Goal: Task Accomplishment & Management: Use online tool/utility

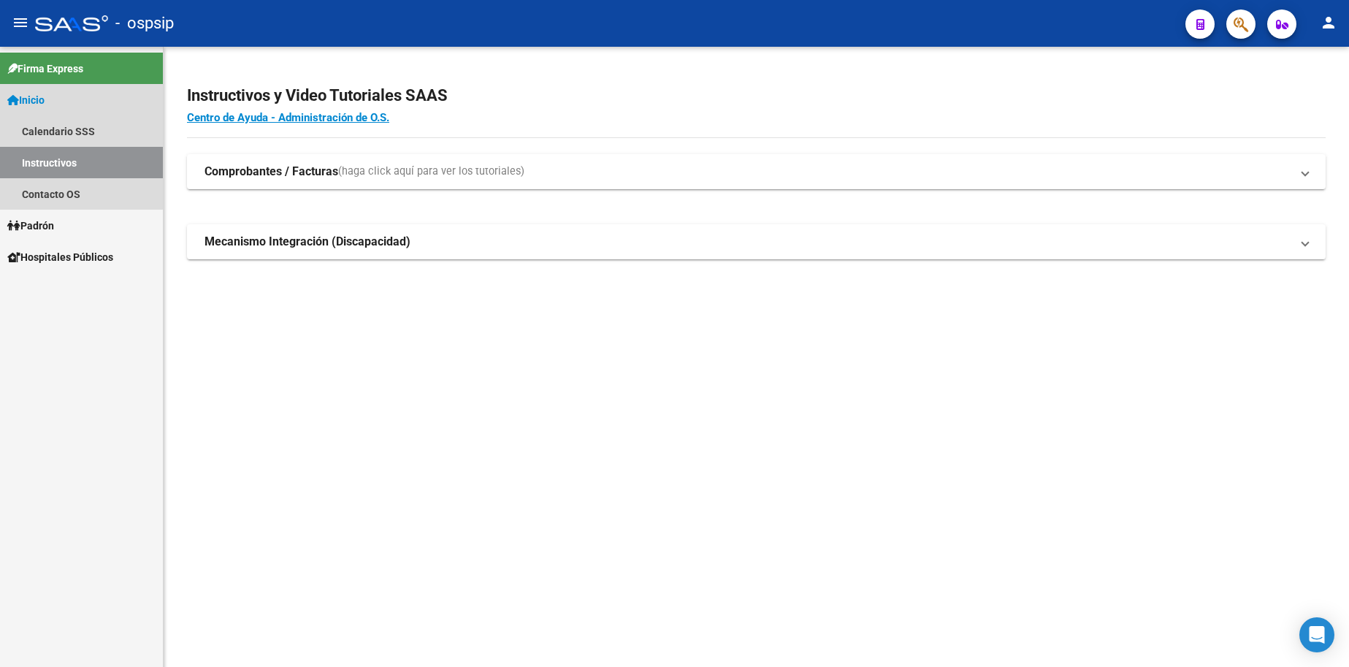
click at [45, 102] on span "Inicio" at bounding box center [25, 100] width 37 height 16
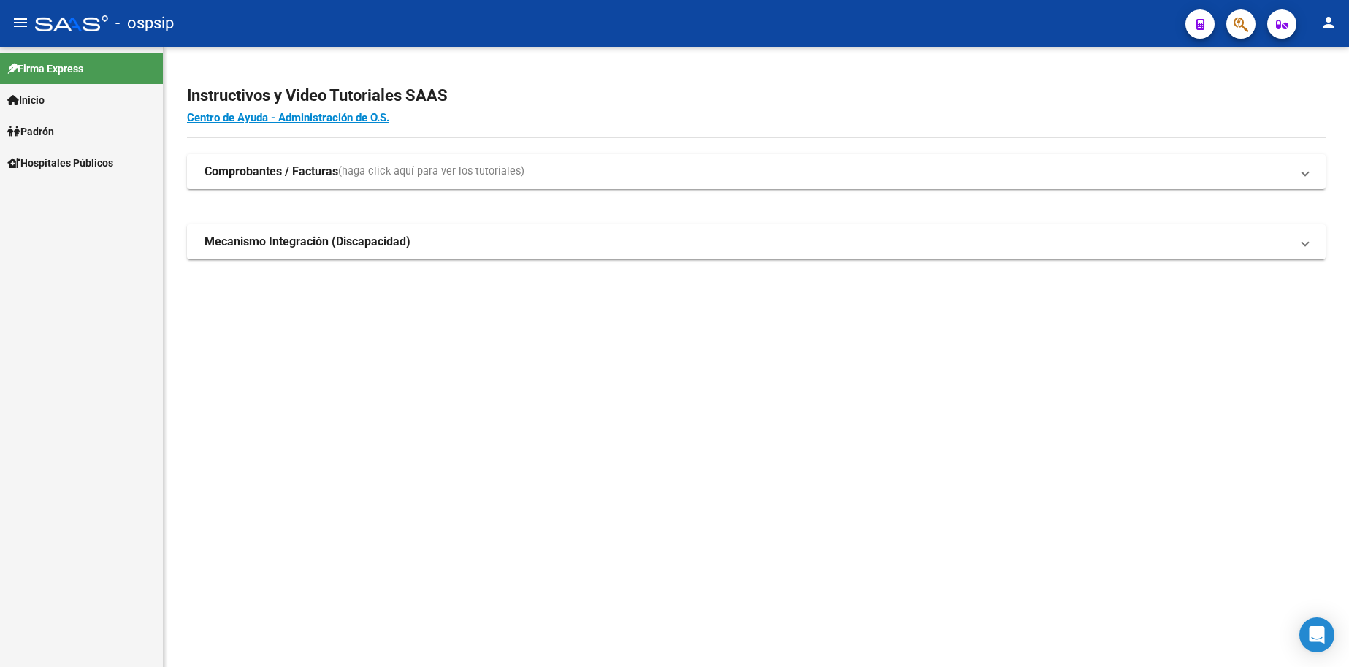
click at [54, 131] on span "Padrón" at bounding box center [30, 131] width 47 height 16
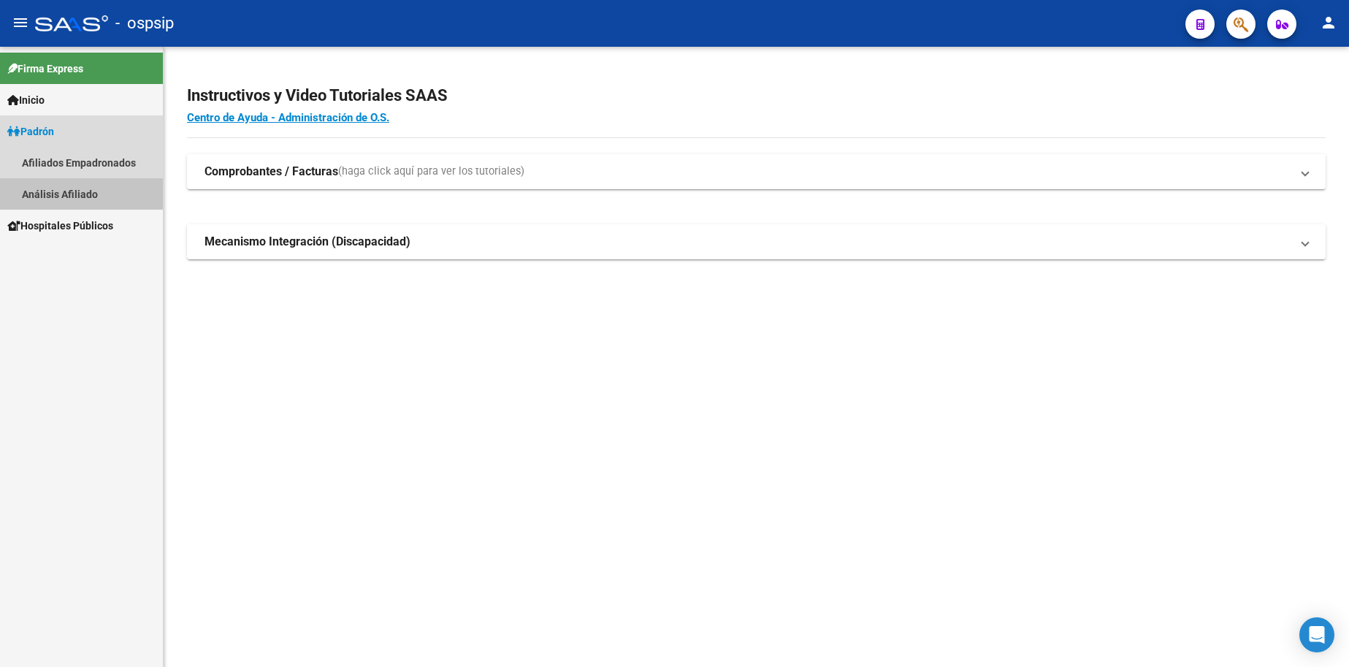
click at [80, 190] on link "Análisis Afiliado" at bounding box center [81, 193] width 163 height 31
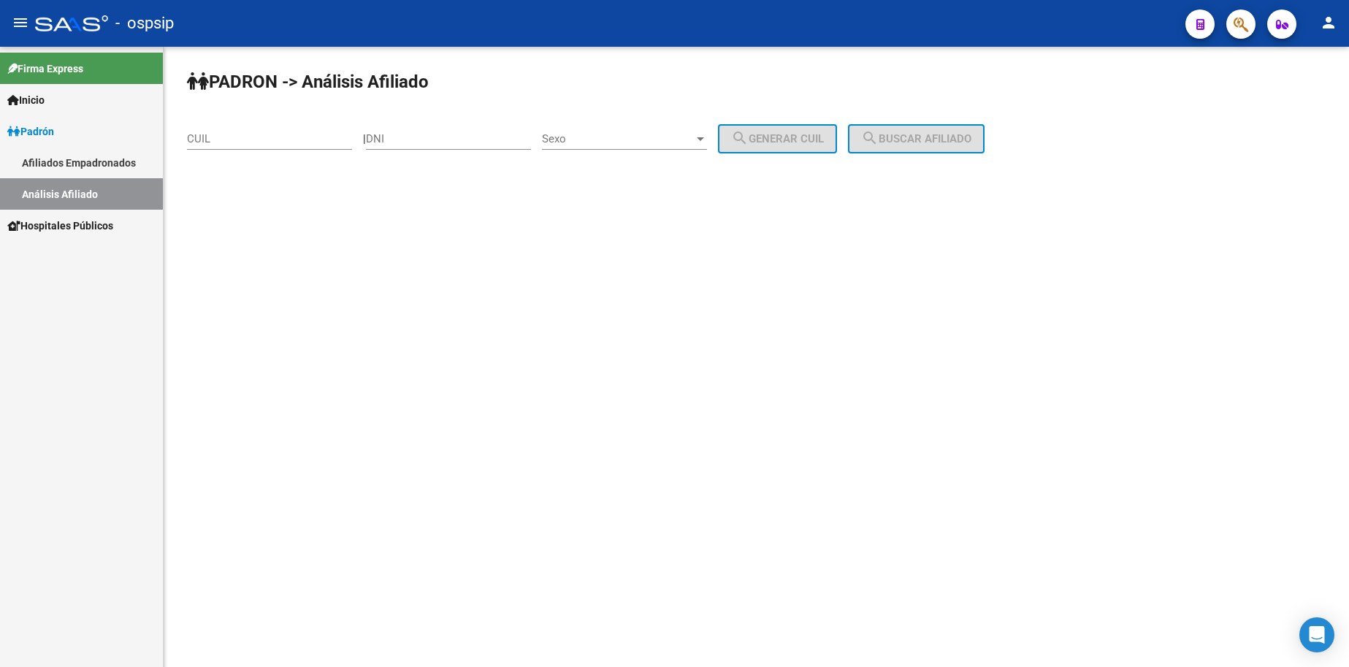
click at [421, 149] on div "DNI" at bounding box center [448, 133] width 165 height 31
type input "26402372"
click at [657, 126] on div "Sexo Sexo" at bounding box center [624, 133] width 165 height 31
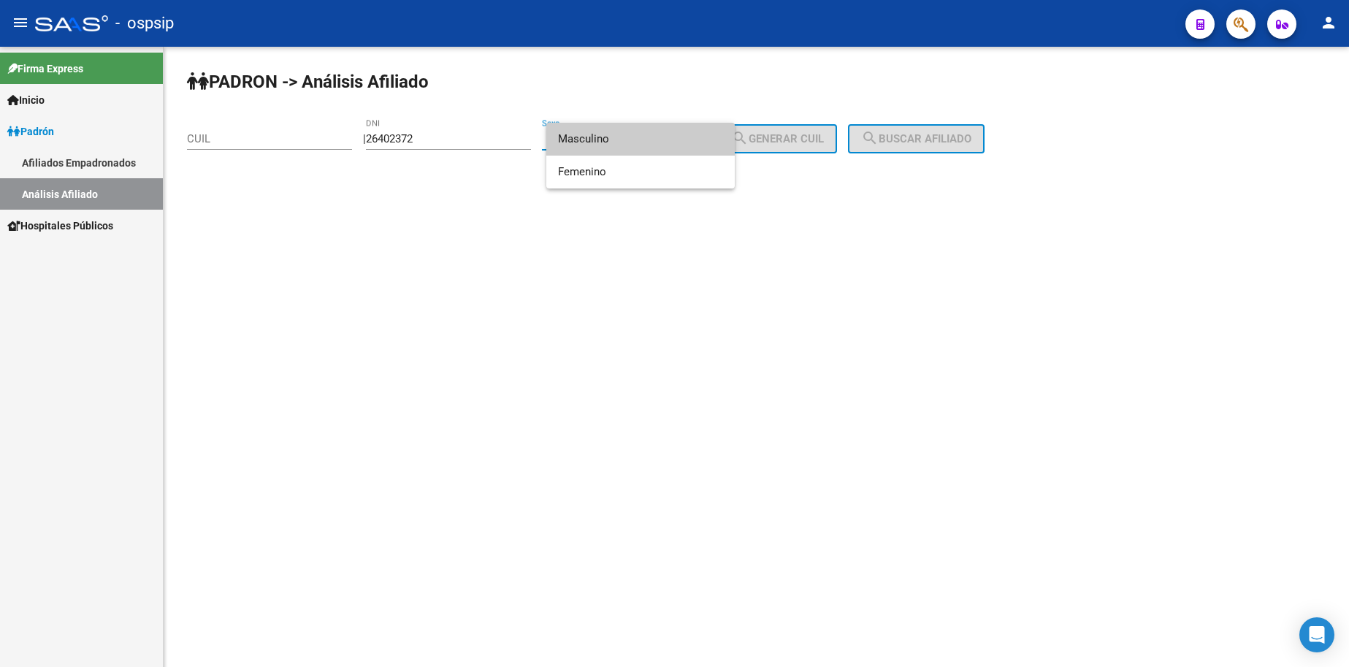
click at [651, 142] on span "Masculino" at bounding box center [640, 139] width 165 height 33
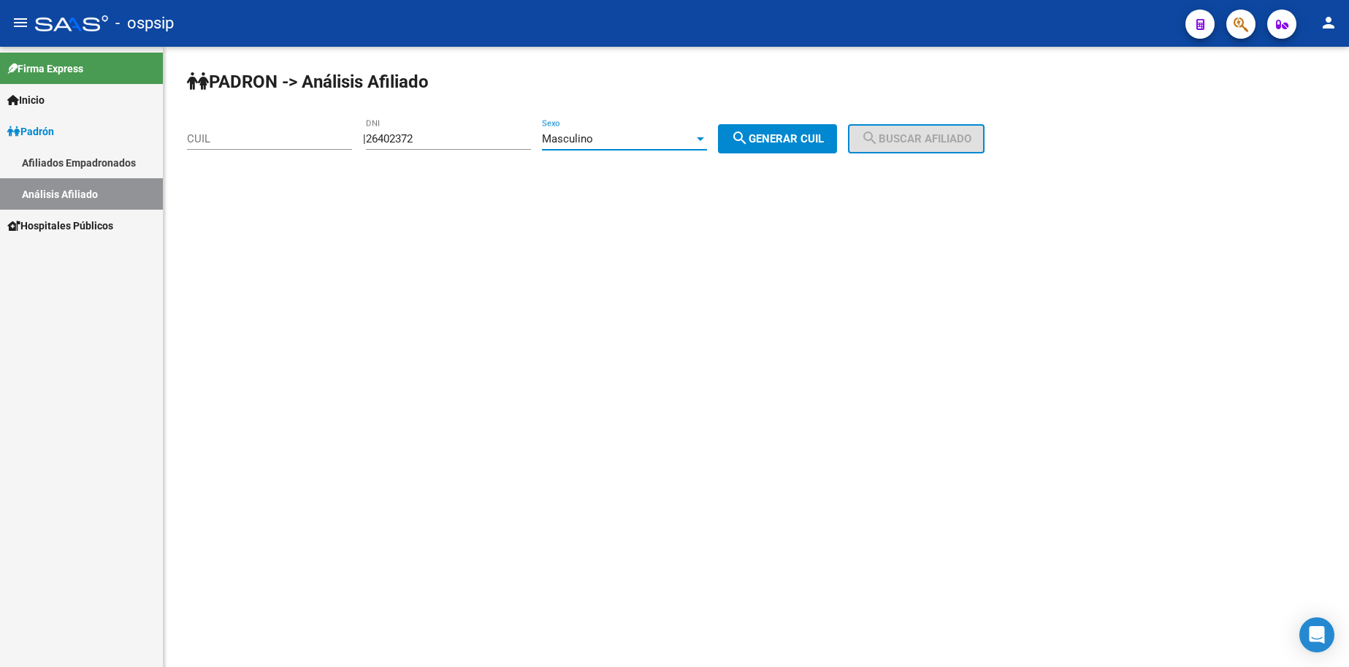
click at [775, 138] on span "search Generar CUIL" at bounding box center [777, 138] width 93 height 13
type input "20-26402372-7"
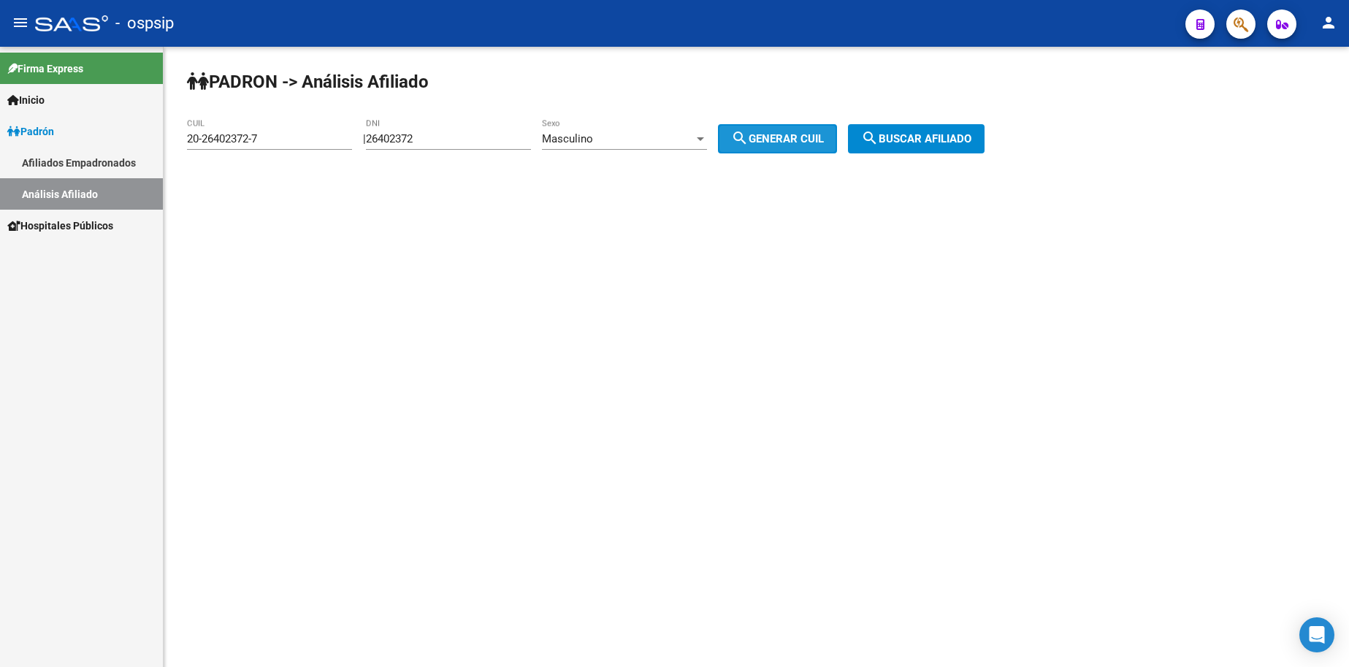
click at [879, 136] on mat-icon "search" at bounding box center [870, 138] width 18 height 18
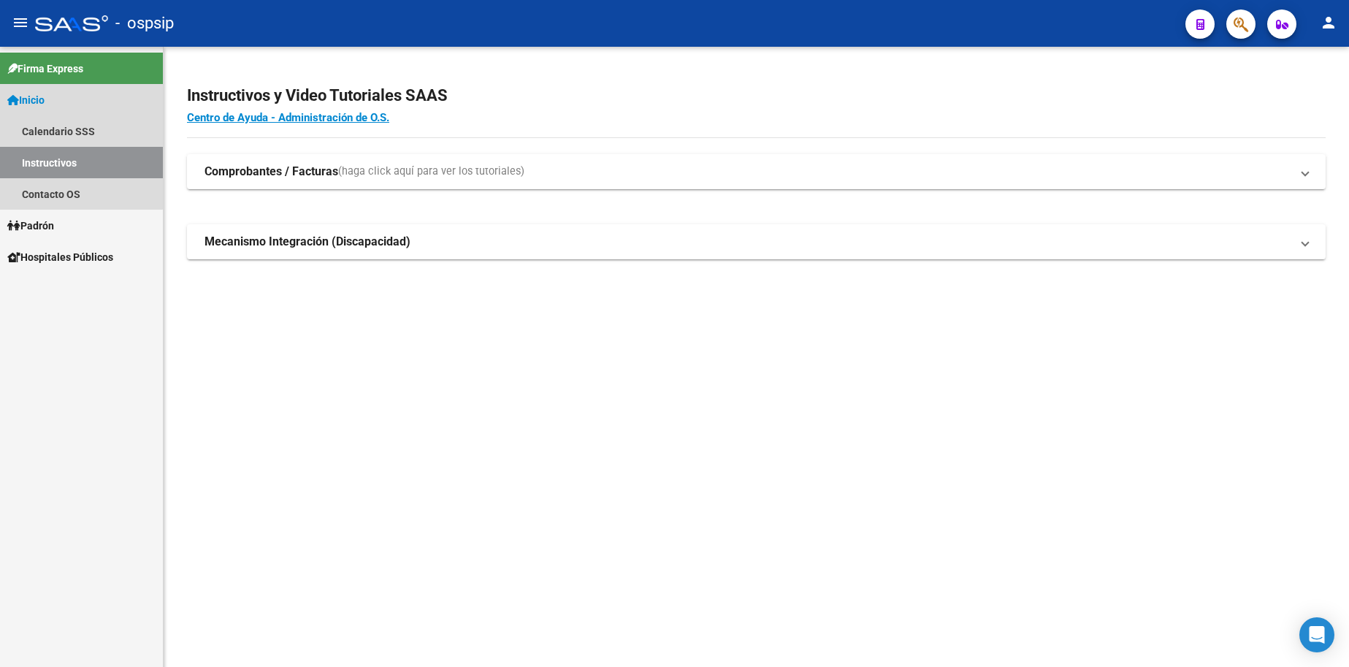
click at [45, 96] on span "Inicio" at bounding box center [25, 100] width 37 height 16
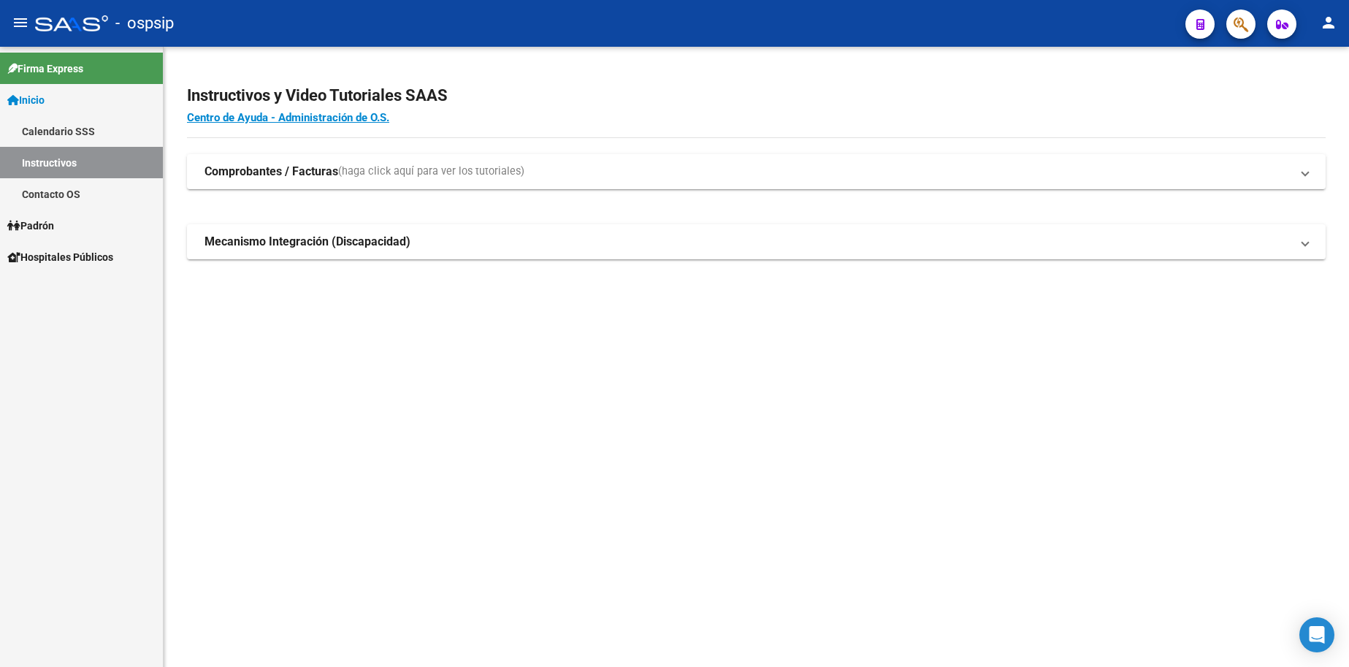
click at [45, 96] on span "Inicio" at bounding box center [25, 100] width 37 height 16
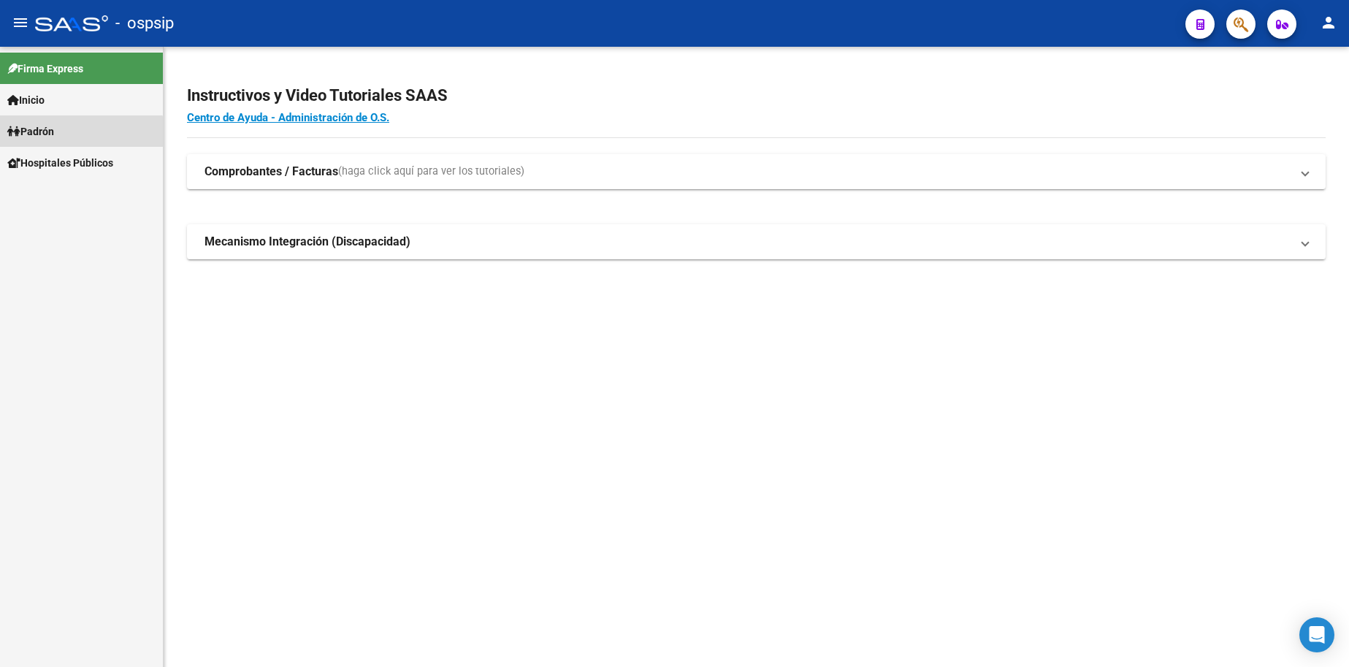
click at [54, 135] on span "Padrón" at bounding box center [30, 131] width 47 height 16
click at [74, 191] on link "Análisis Afiliado" at bounding box center [81, 193] width 163 height 31
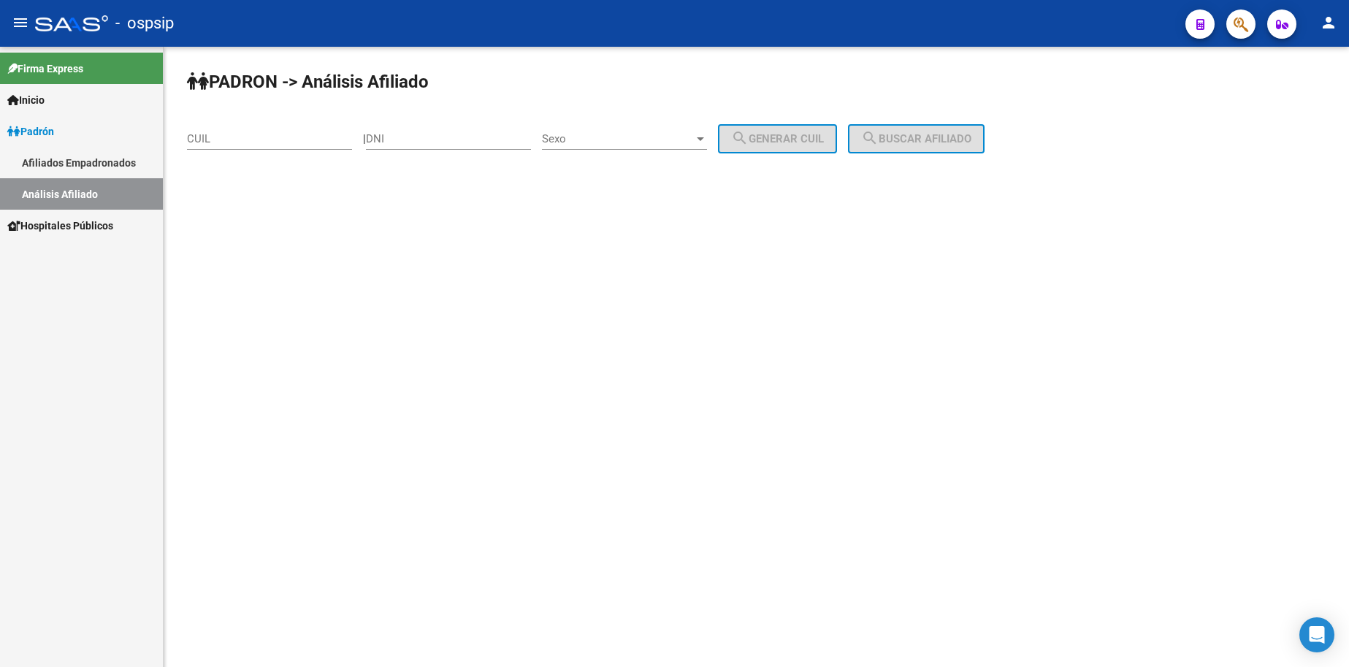
click at [433, 150] on div "DNI" at bounding box center [448, 140] width 165 height 45
click at [437, 134] on input "DNI" at bounding box center [448, 138] width 165 height 13
type input "23234857"
click at [657, 131] on div "Sexo Sexo" at bounding box center [624, 133] width 165 height 31
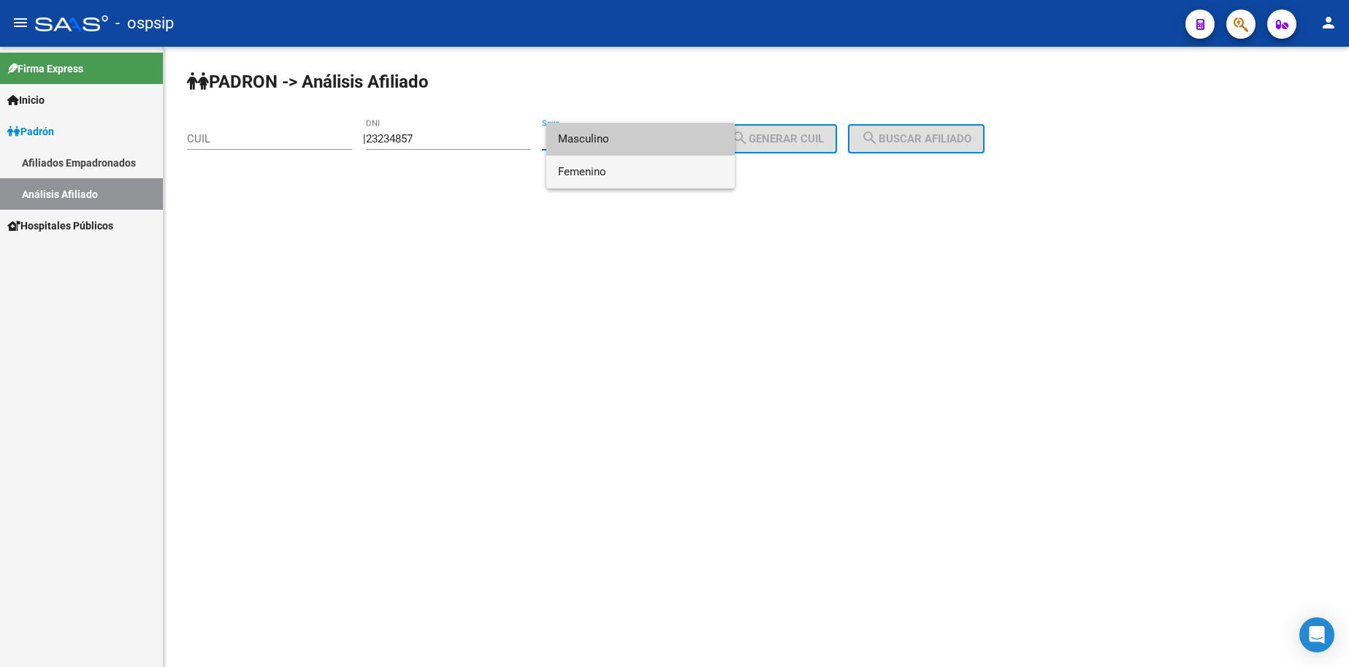
click at [643, 174] on span "Femenino" at bounding box center [640, 172] width 165 height 33
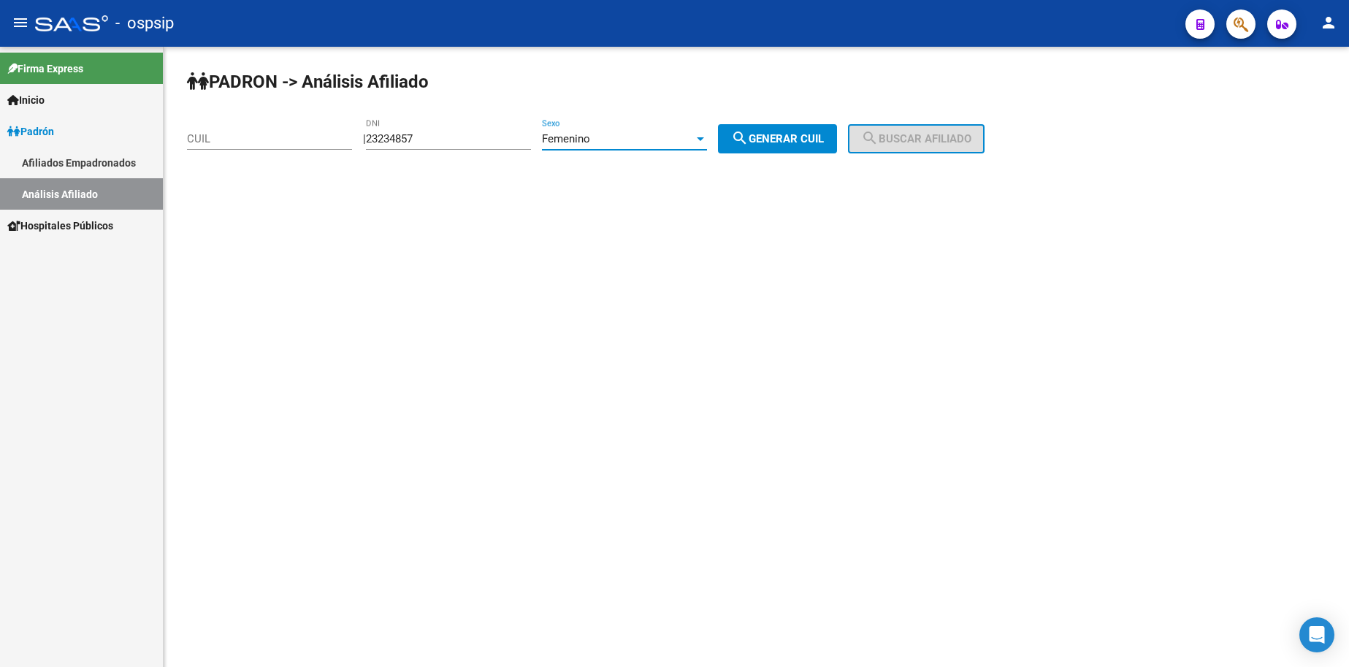
click at [803, 142] on span "search Generar CUIL" at bounding box center [777, 138] width 93 height 13
type input "27-23234857-2"
click at [931, 140] on span "search Buscar afiliado" at bounding box center [916, 138] width 110 height 13
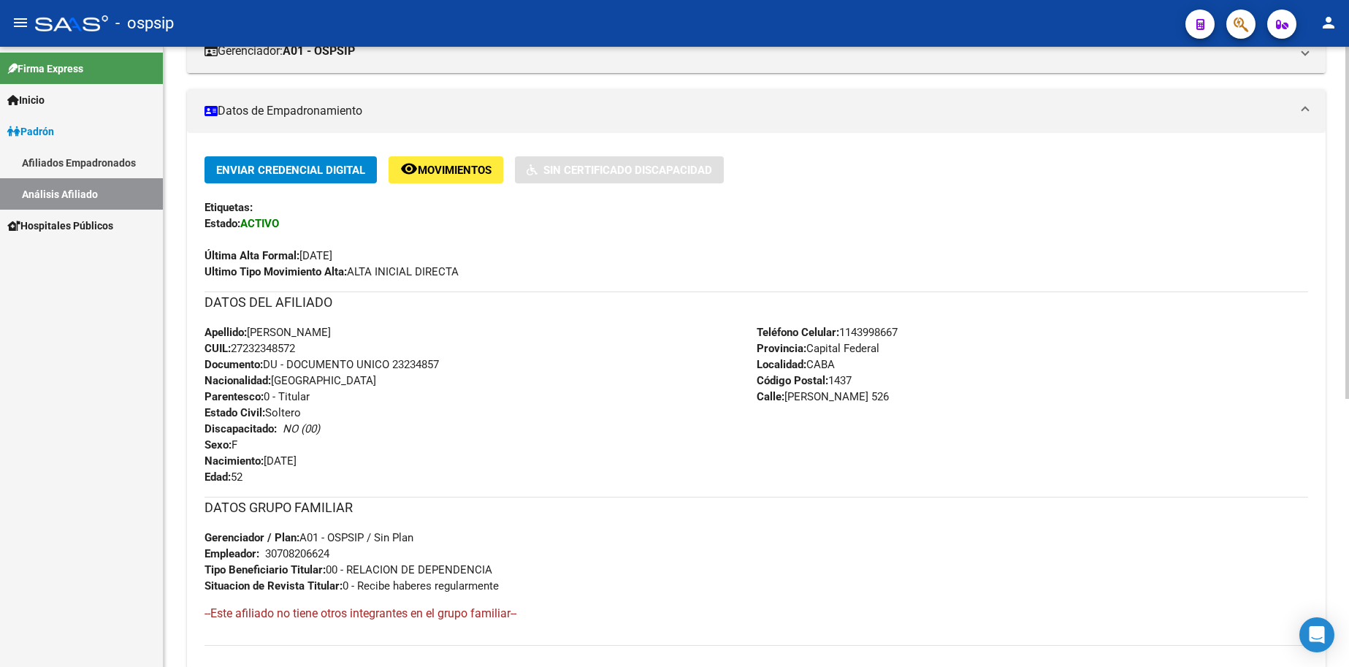
scroll to position [292, 0]
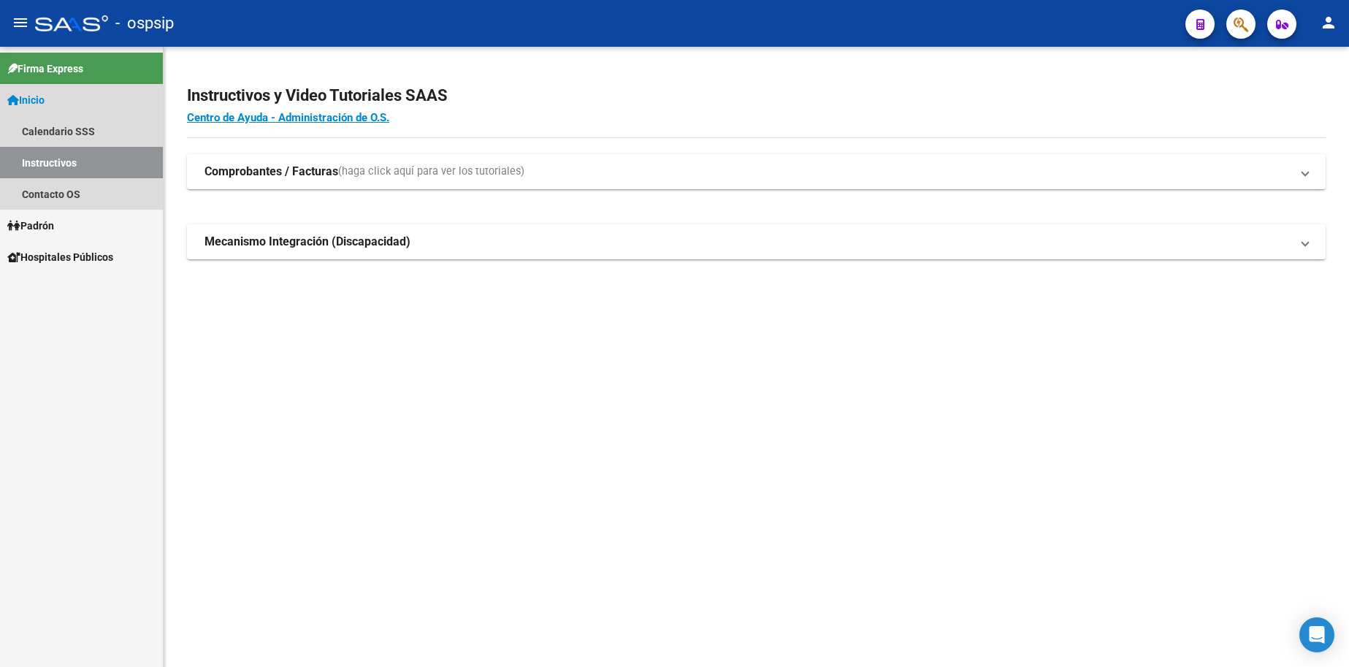
click at [45, 101] on span "Inicio" at bounding box center [25, 100] width 37 height 16
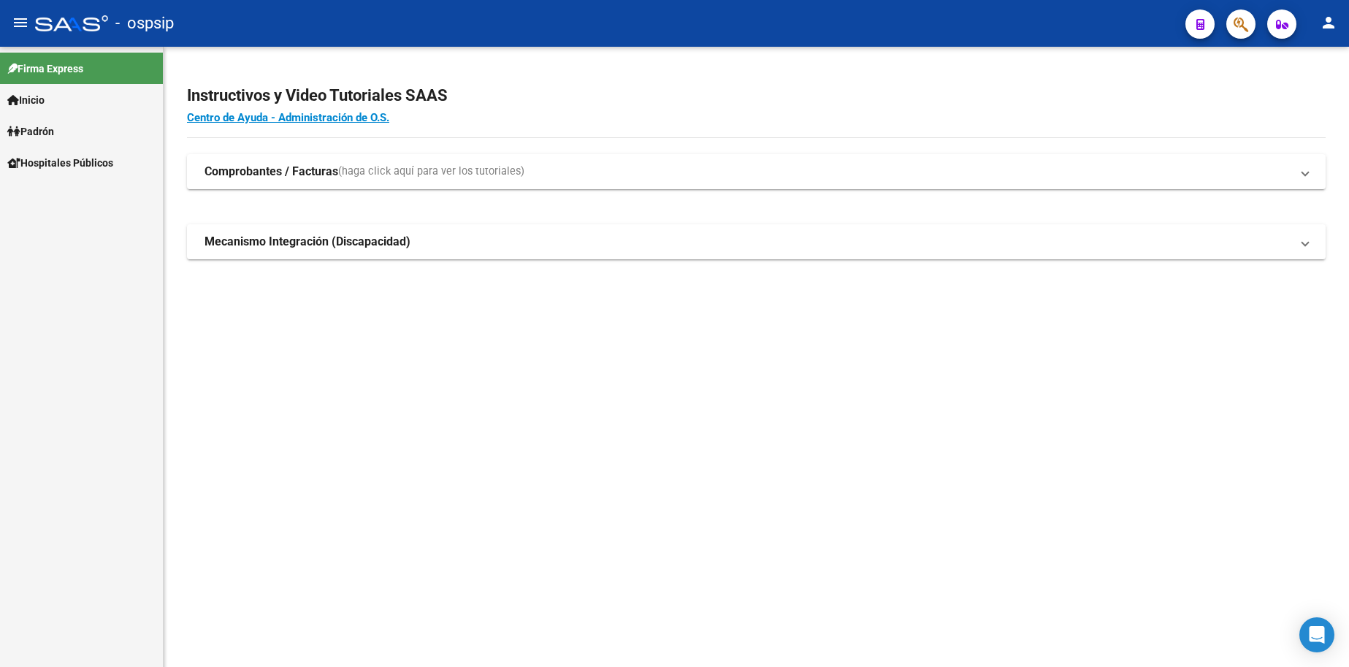
click at [45, 106] on span "Inicio" at bounding box center [25, 100] width 37 height 16
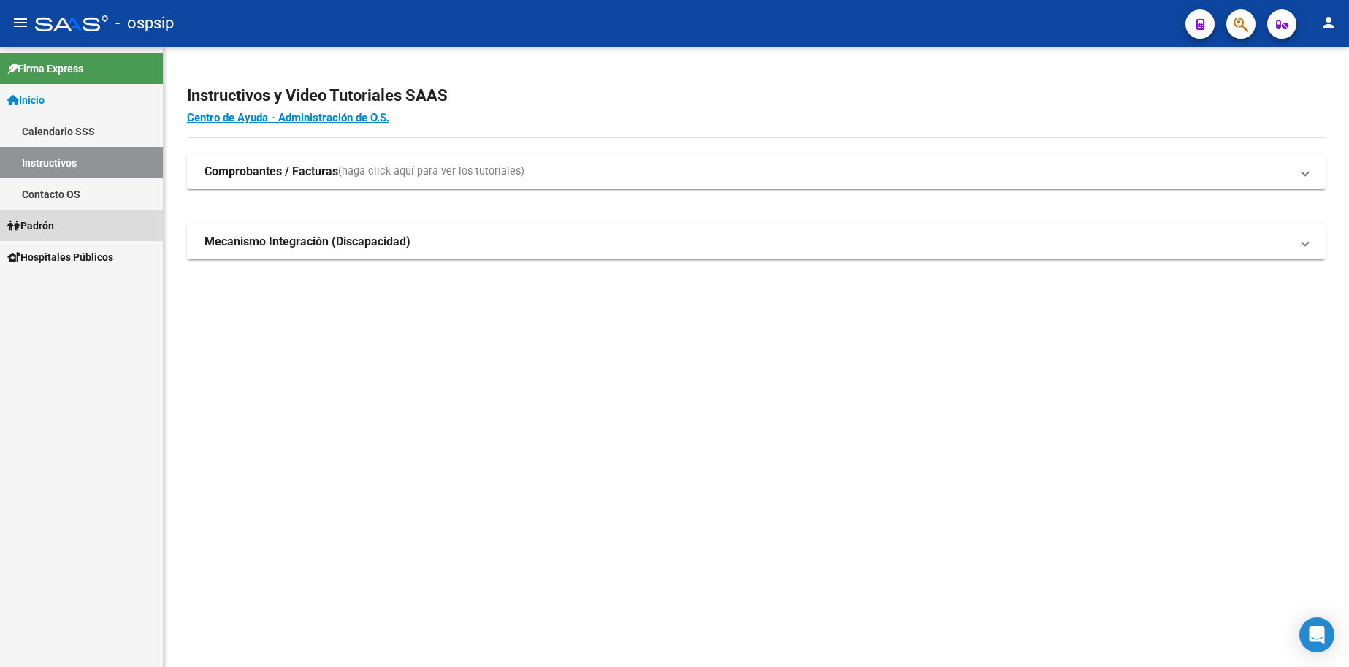
click at [54, 231] on span "Padrón" at bounding box center [30, 226] width 47 height 16
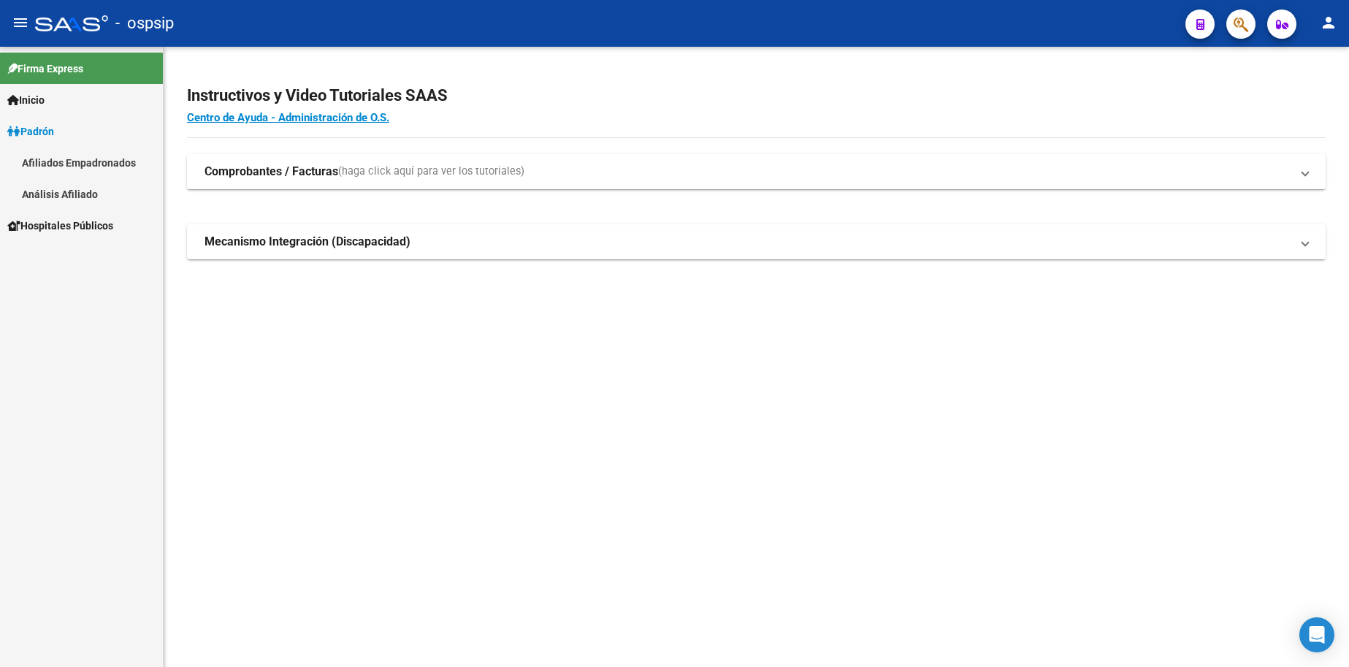
click at [66, 196] on link "Análisis Afiliado" at bounding box center [81, 193] width 163 height 31
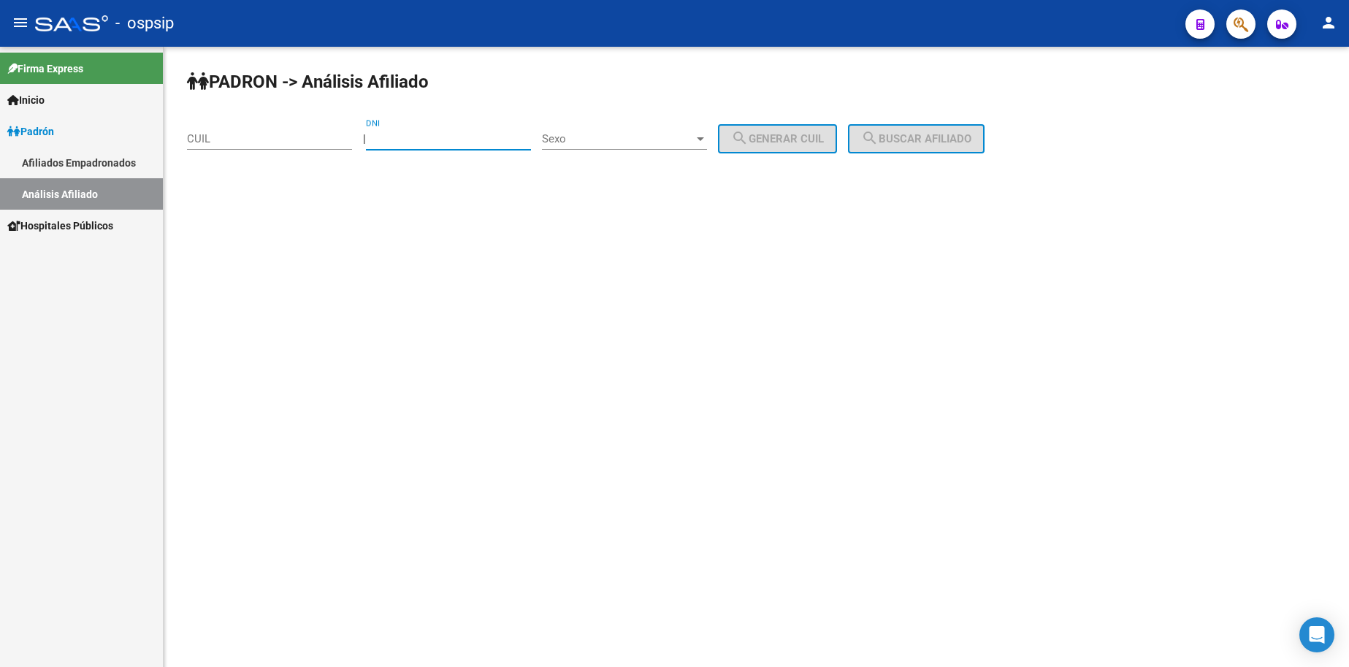
click at [455, 134] on input "DNI" at bounding box center [448, 138] width 165 height 13
type input "23806378"
click at [660, 135] on span "Sexo" at bounding box center [618, 138] width 152 height 13
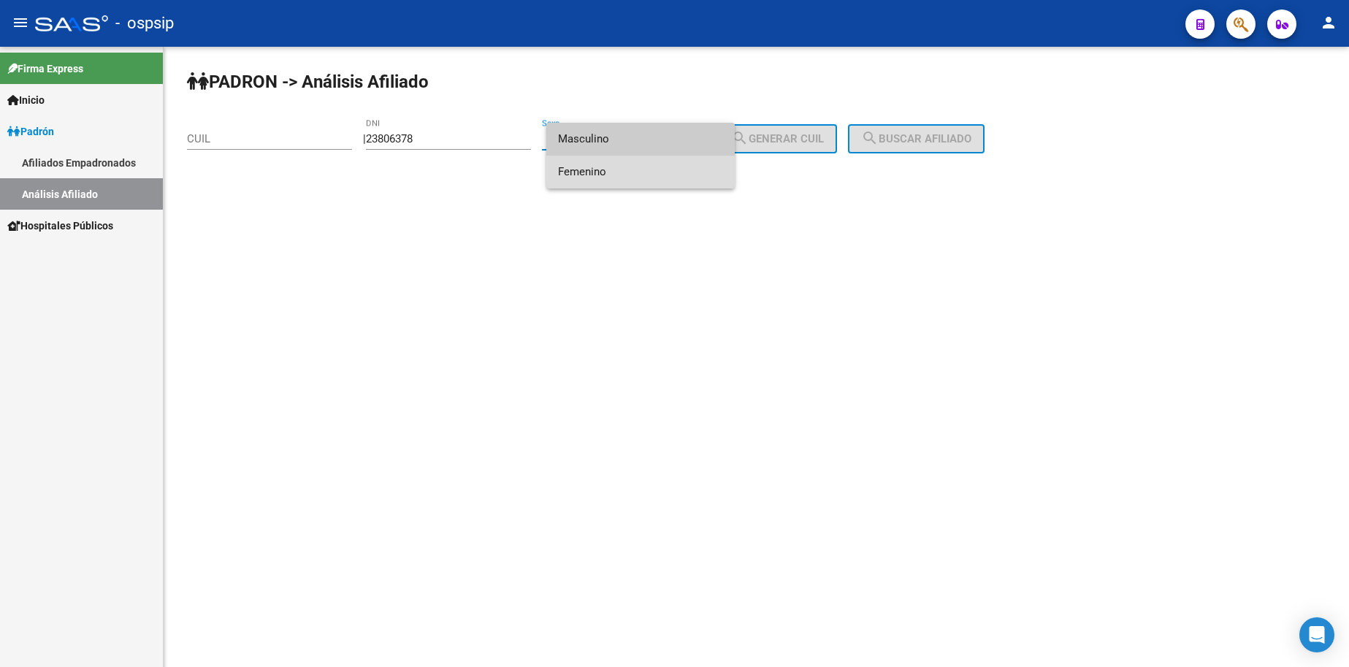
click at [643, 177] on span "Femenino" at bounding box center [640, 172] width 165 height 33
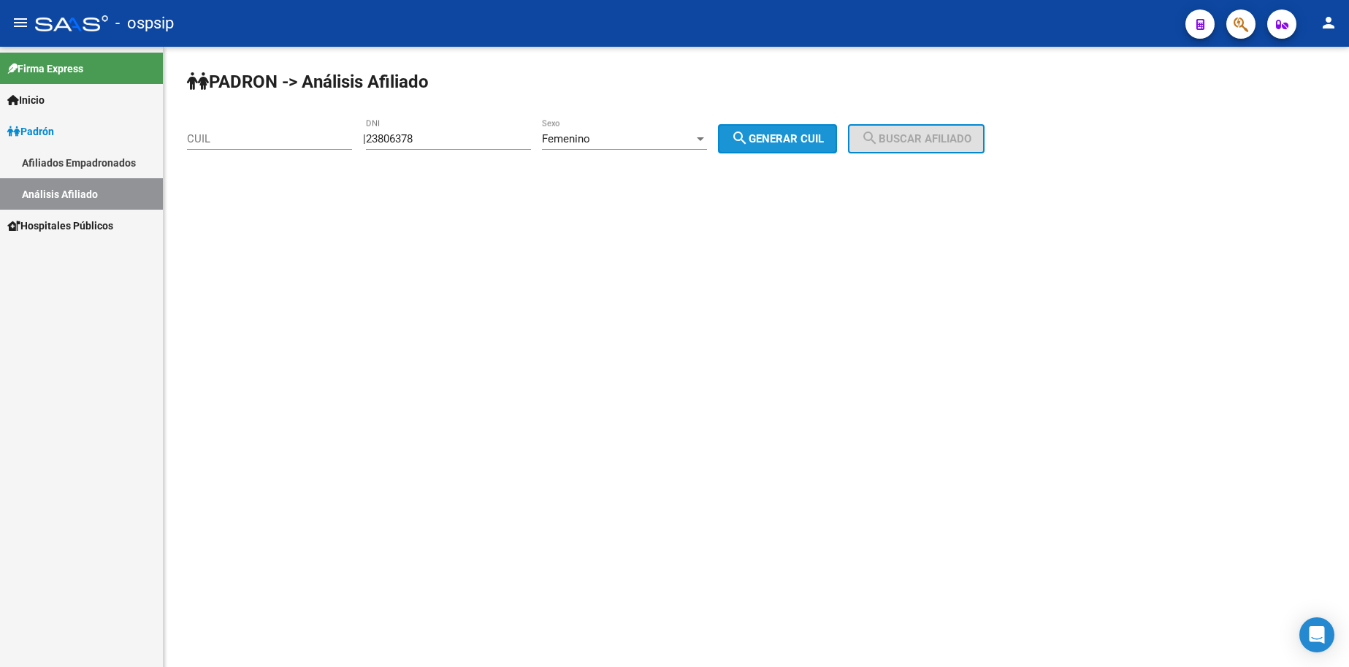
click at [781, 145] on span "search Generar CUIL" at bounding box center [777, 138] width 93 height 13
type input "27-23806378-2"
click at [914, 132] on span "search Buscar afiliado" at bounding box center [916, 138] width 110 height 13
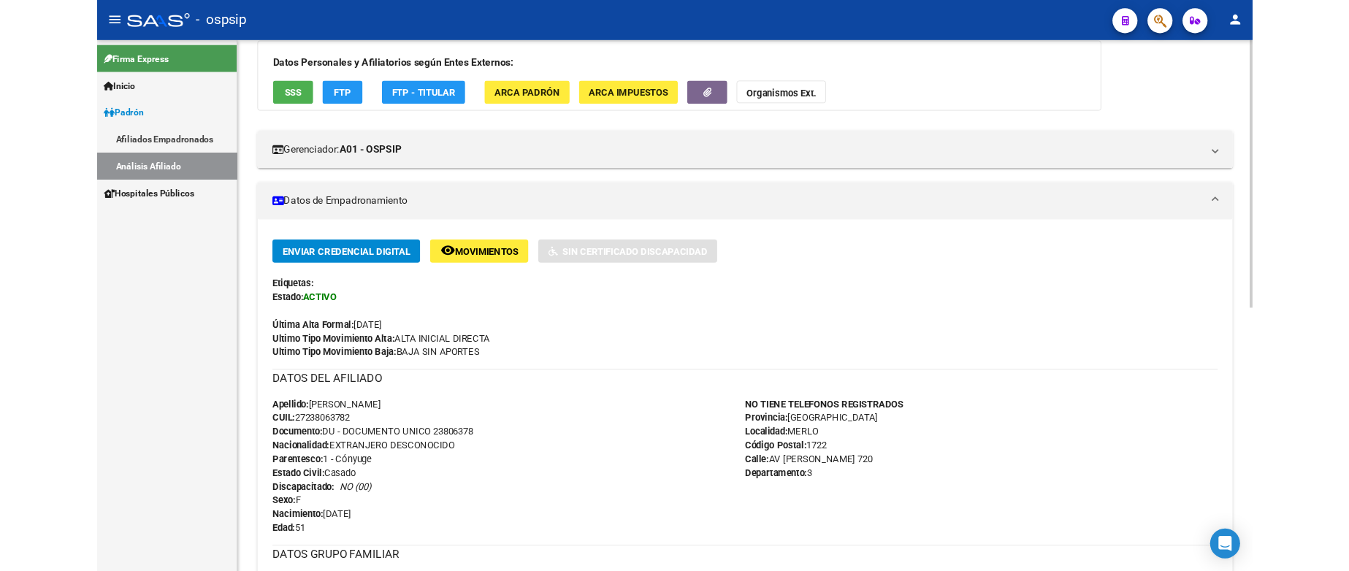
scroll to position [292, 0]
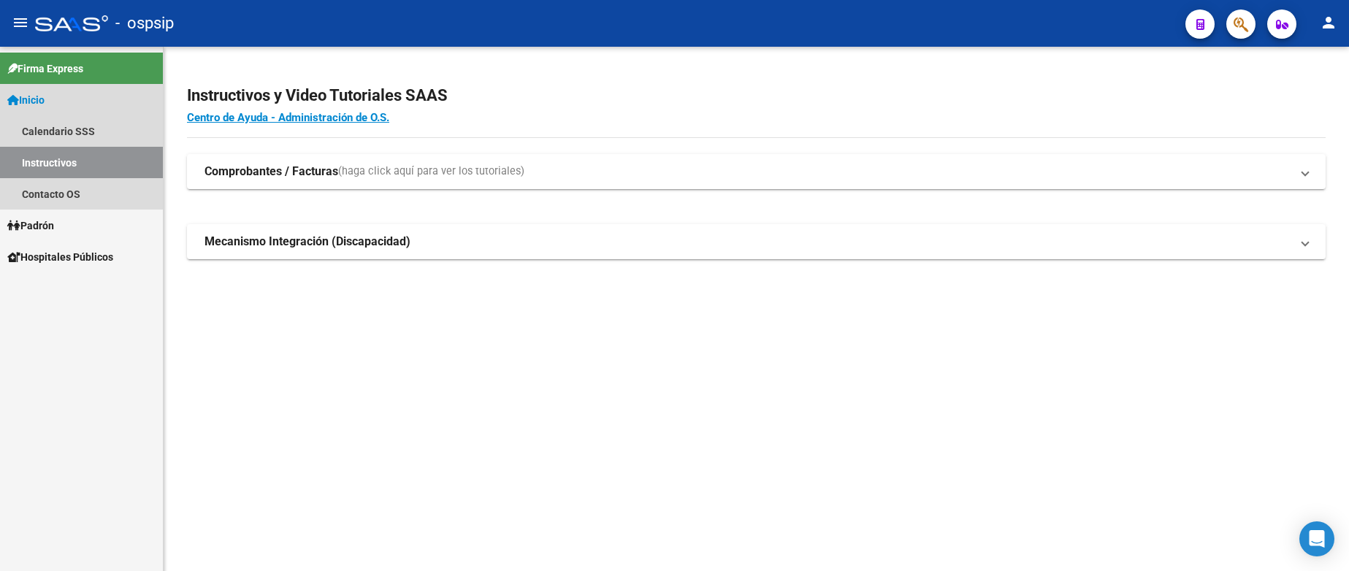
click at [45, 101] on span "Inicio" at bounding box center [25, 100] width 37 height 16
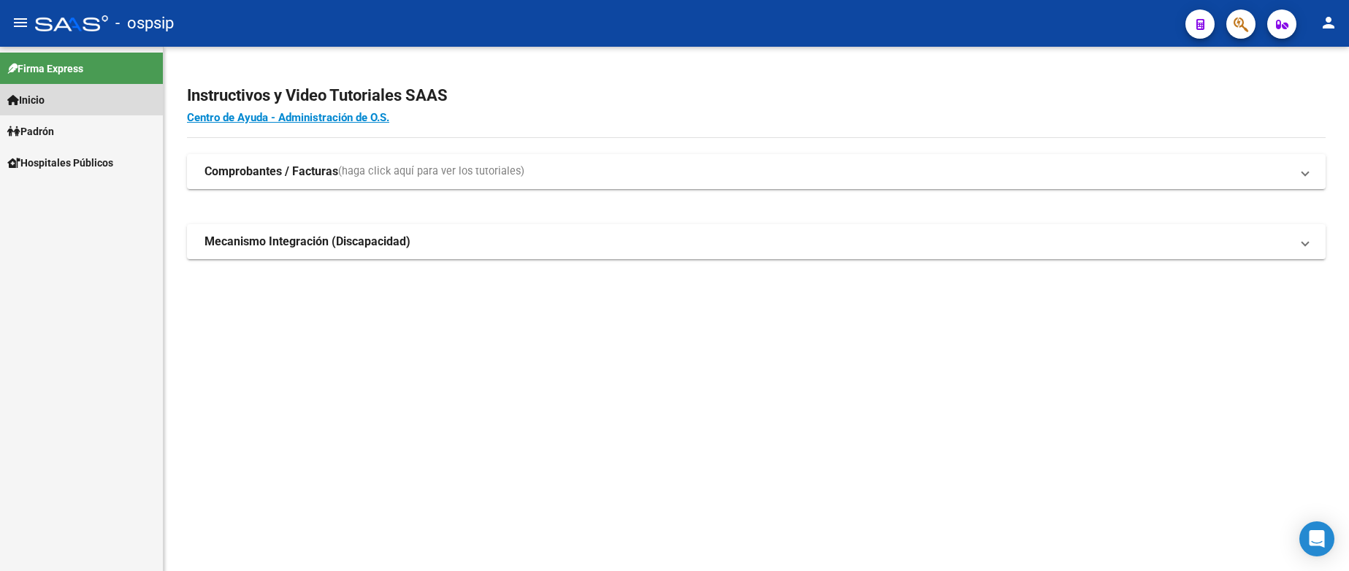
click at [45, 94] on span "Inicio" at bounding box center [25, 100] width 37 height 16
click at [45, 127] on span "Padrón" at bounding box center [30, 131] width 47 height 16
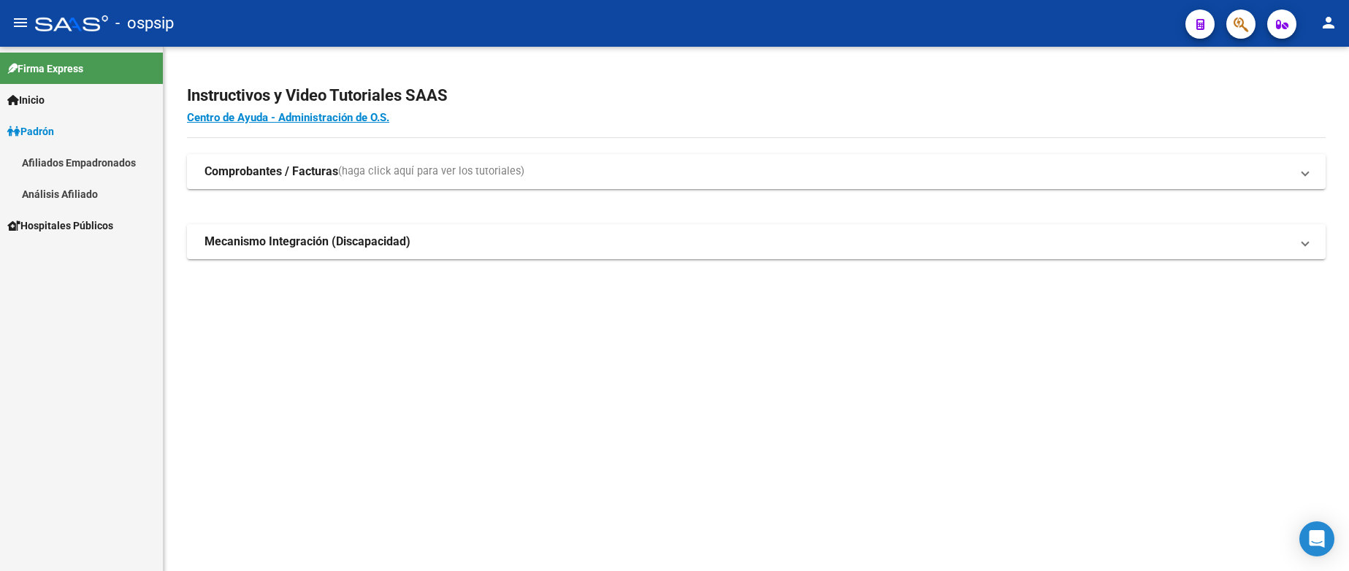
click at [75, 188] on link "Análisis Afiliado" at bounding box center [81, 193] width 163 height 31
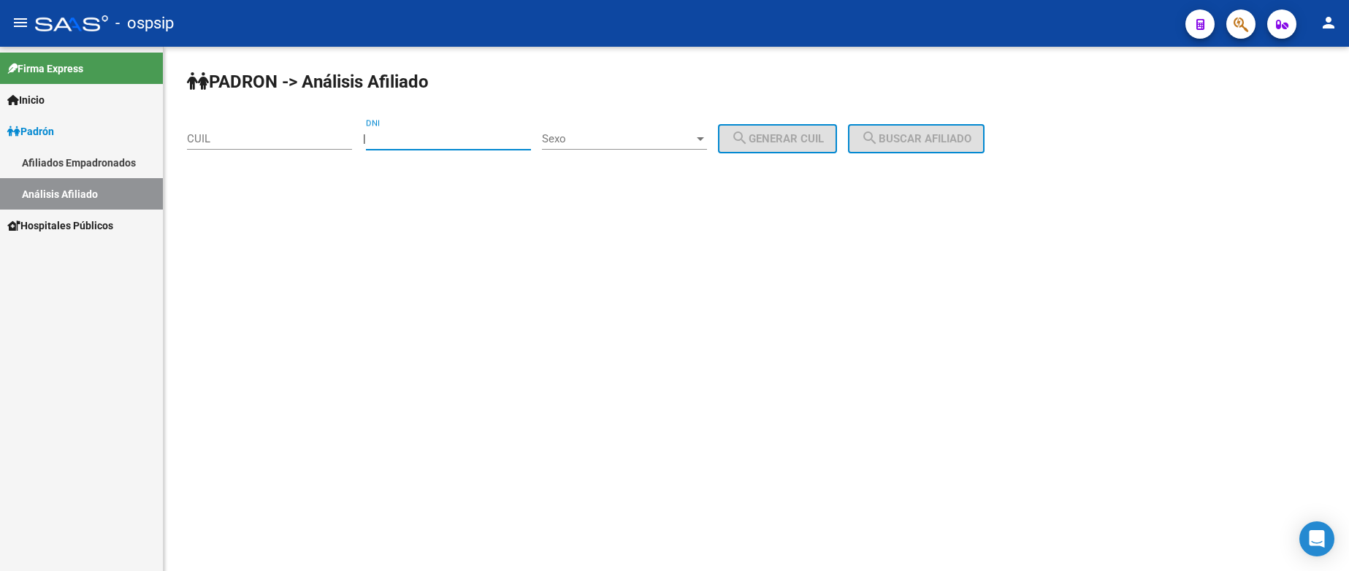
click at [429, 141] on input "DNI" at bounding box center [448, 138] width 165 height 13
type input "44183909"
drag, startPoint x: 613, startPoint y: 114, endPoint x: 617, endPoint y: 125, distance: 11.8
click at [617, 125] on div "PADRON -> Análisis Afiliado CUIL | 44183909 DNI Sexo Sexo search Generar CUIL s…" at bounding box center [756, 123] width 1185 height 153
click at [619, 139] on span "Sexo" at bounding box center [618, 138] width 152 height 13
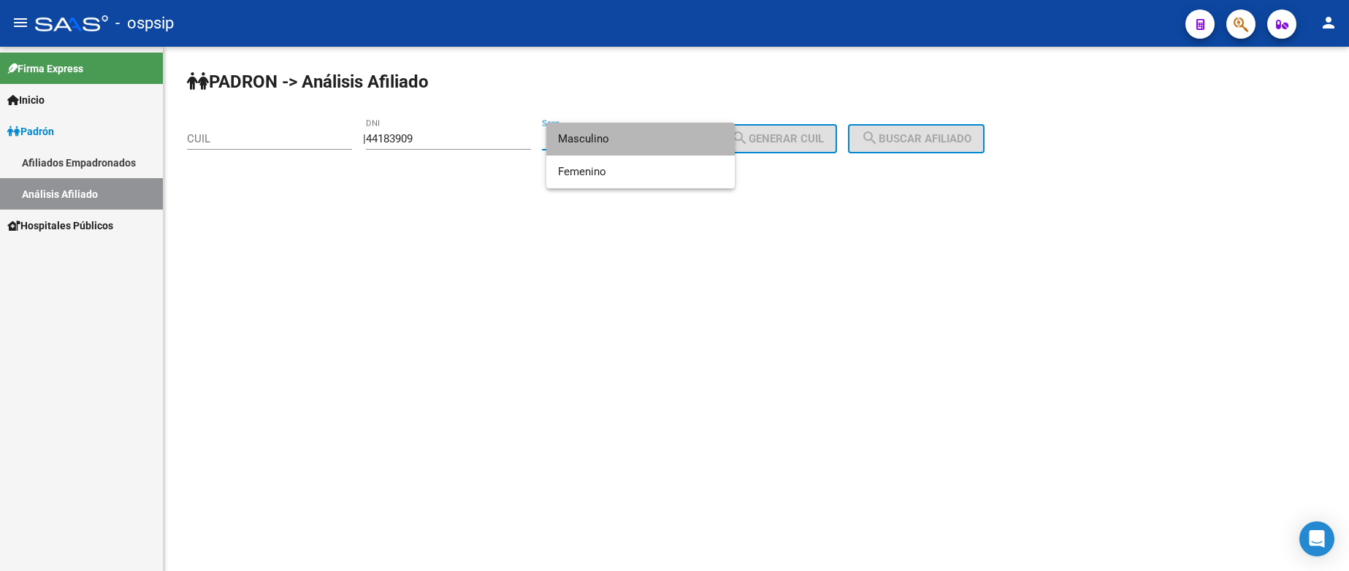
click at [632, 141] on span "Masculino" at bounding box center [640, 139] width 165 height 33
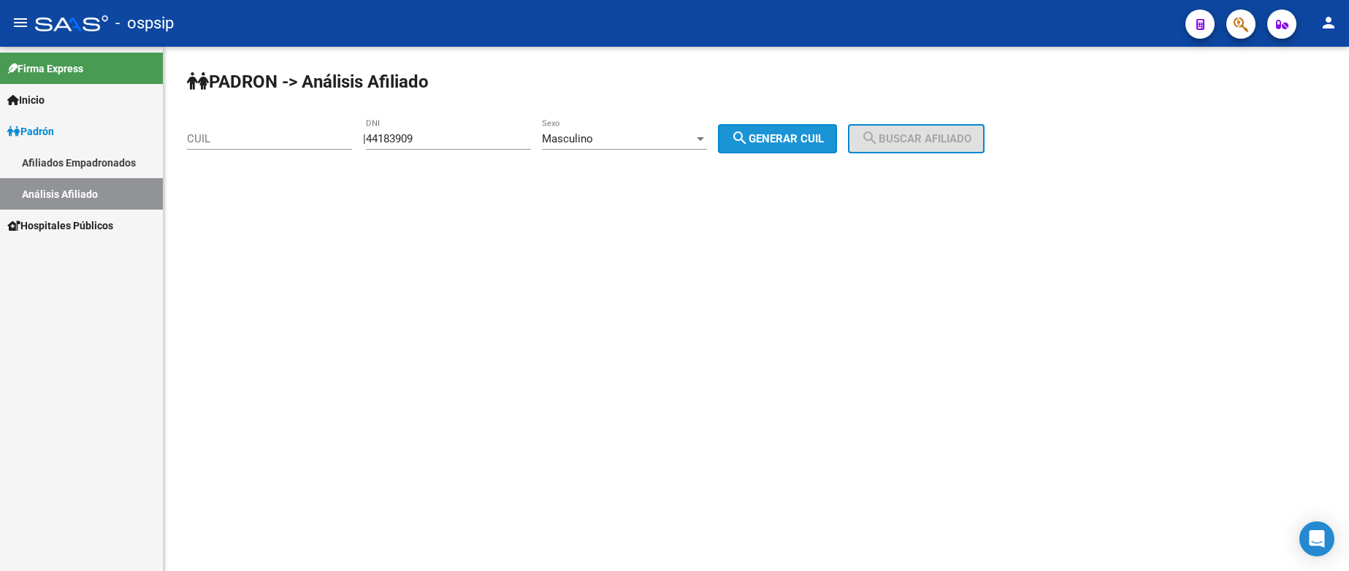
click at [791, 138] on span "search Generar CUIL" at bounding box center [777, 138] width 93 height 13
type input "20-44183909-0"
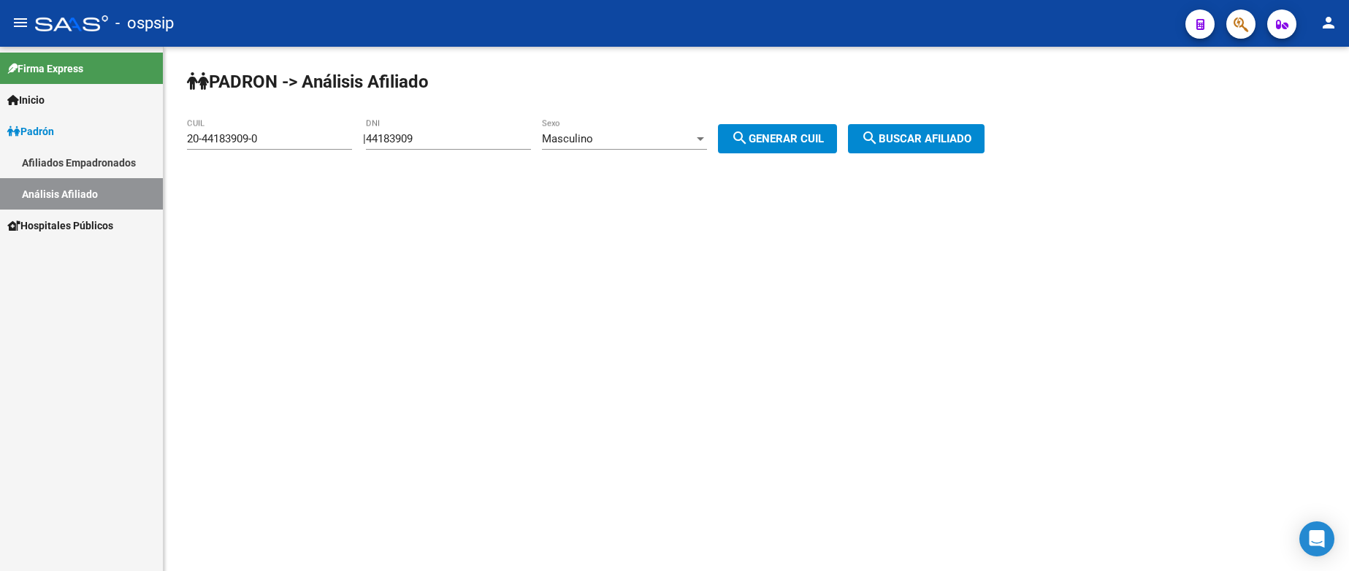
click at [879, 145] on mat-icon "search" at bounding box center [870, 138] width 18 height 18
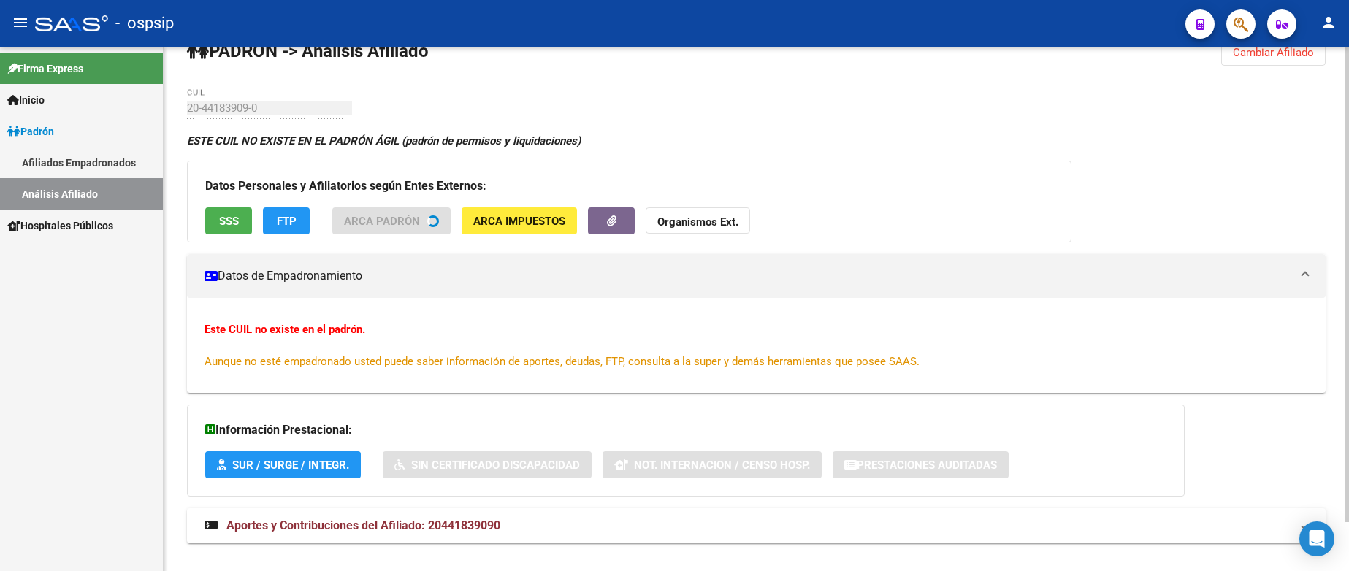
scroll to position [54, 0]
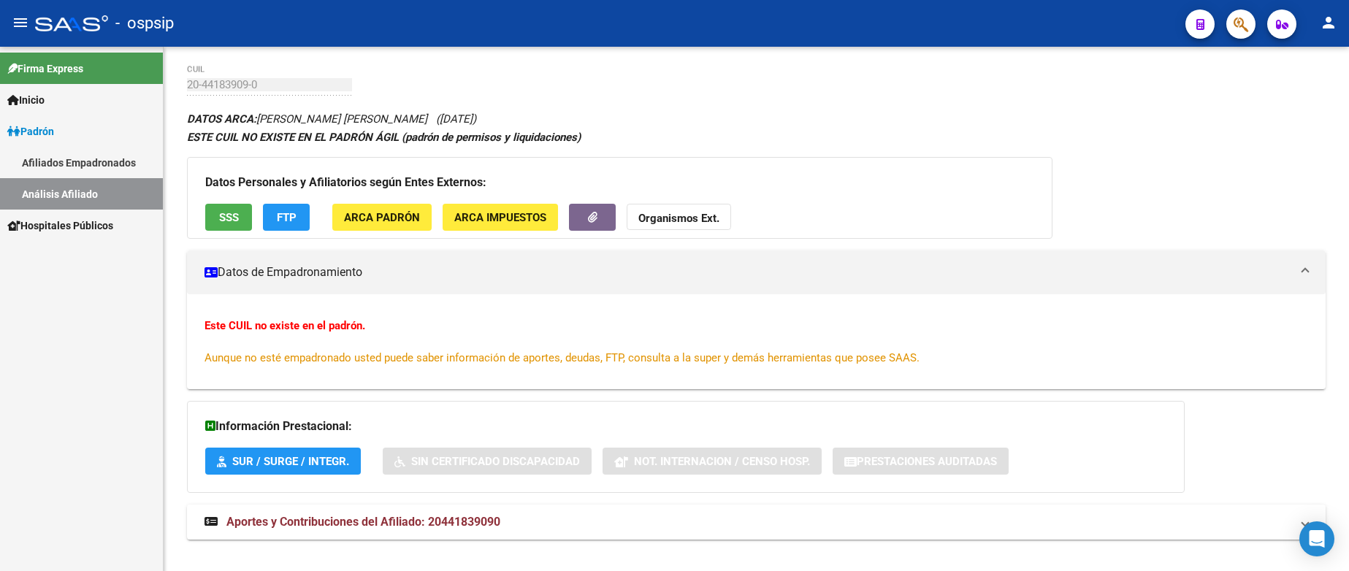
click at [77, 129] on link "Padrón" at bounding box center [81, 130] width 163 height 31
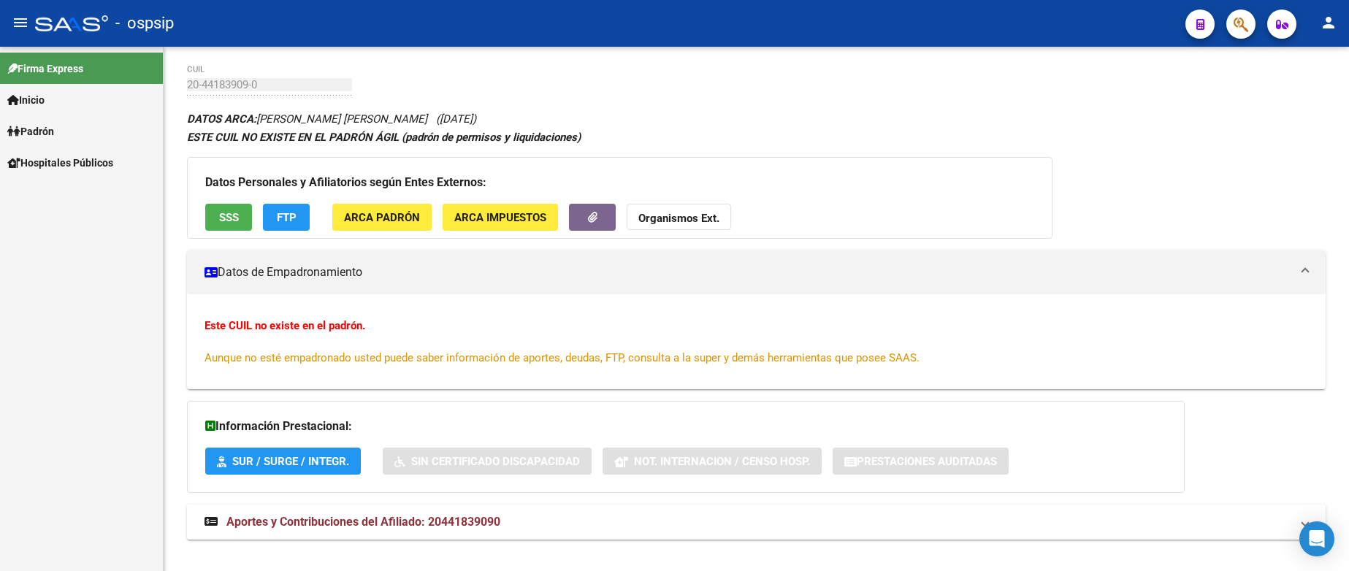
click at [54, 132] on span "Padrón" at bounding box center [30, 131] width 47 height 16
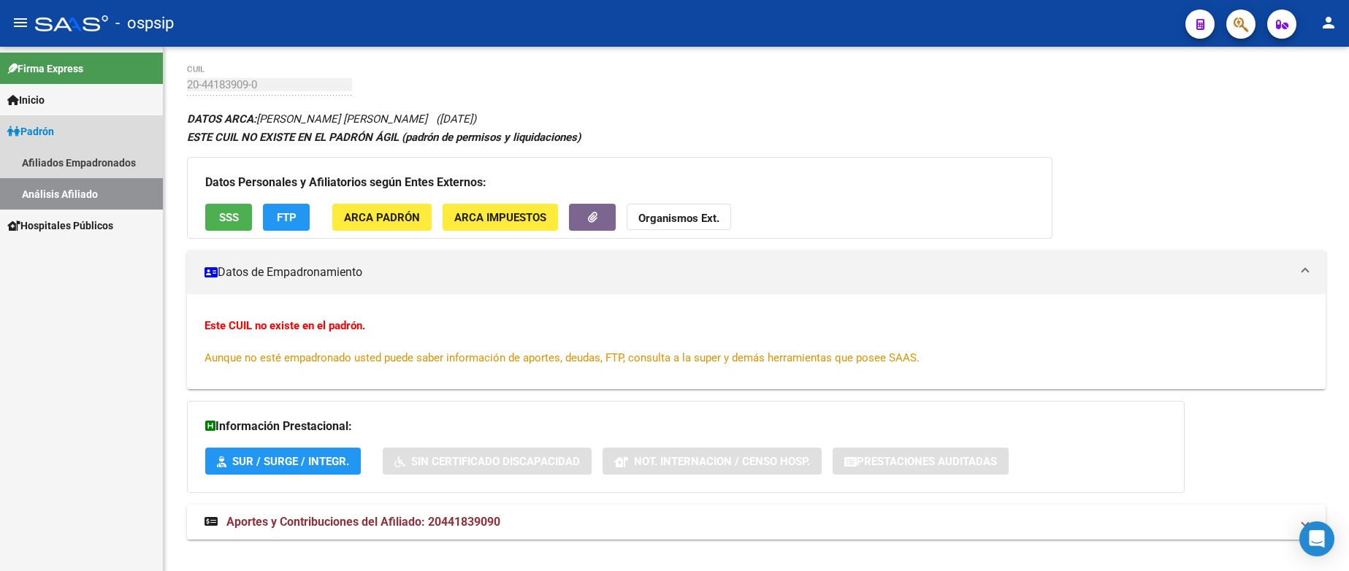
click at [69, 196] on link "Análisis Afiliado" at bounding box center [81, 193] width 163 height 31
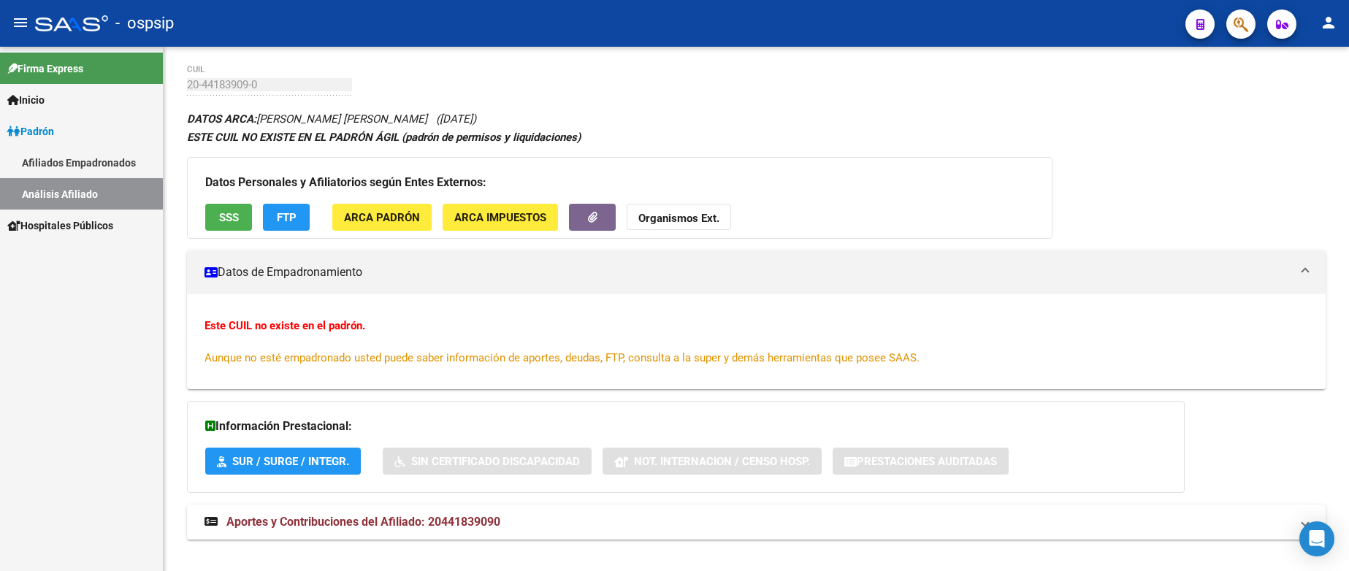
click at [66, 196] on link "Análisis Afiliado" at bounding box center [81, 193] width 163 height 31
click at [66, 195] on link "Análisis Afiliado" at bounding box center [81, 193] width 163 height 31
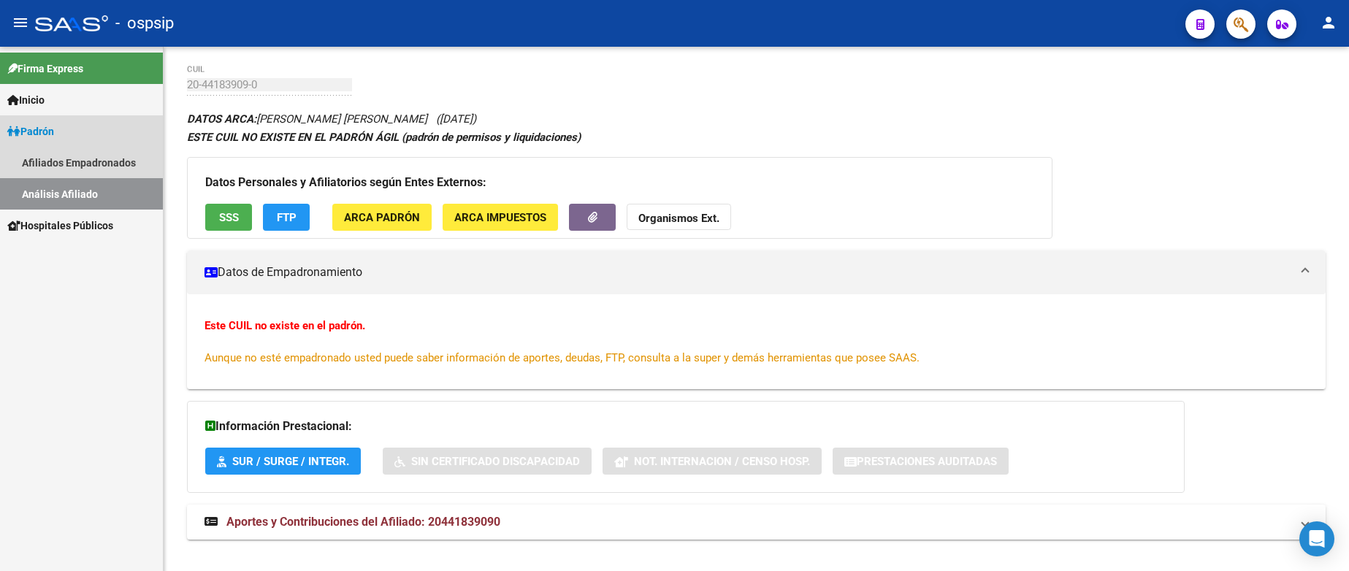
click at [50, 131] on span "Padrón" at bounding box center [30, 131] width 47 height 16
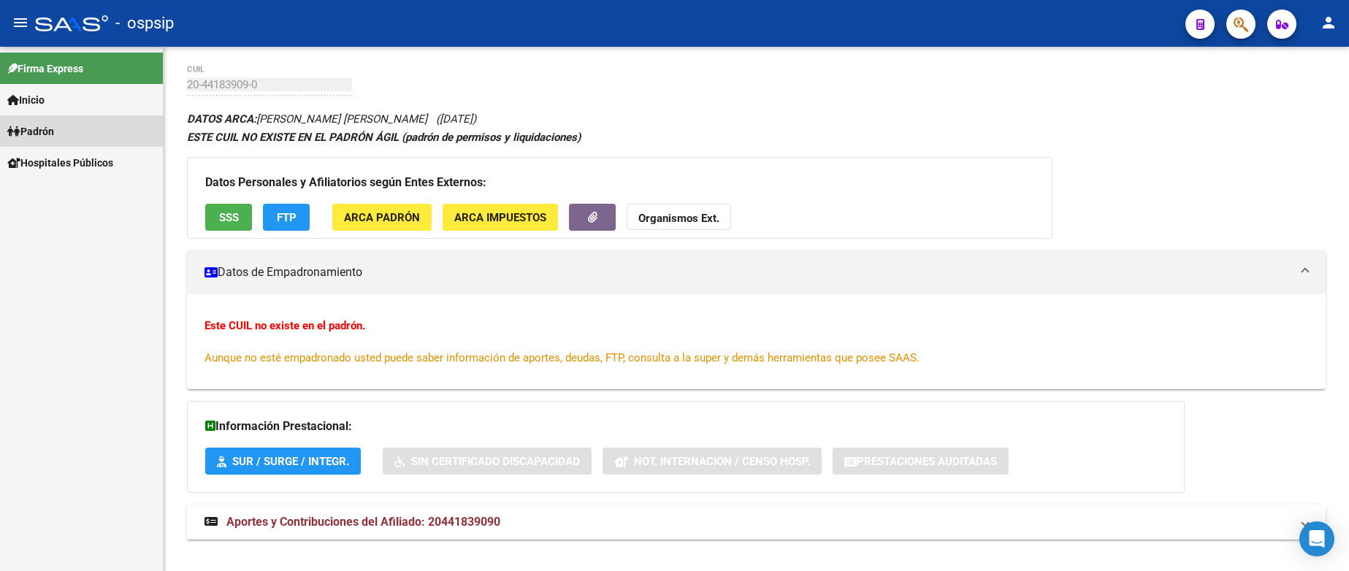
click at [53, 134] on span "Padrón" at bounding box center [30, 131] width 47 height 16
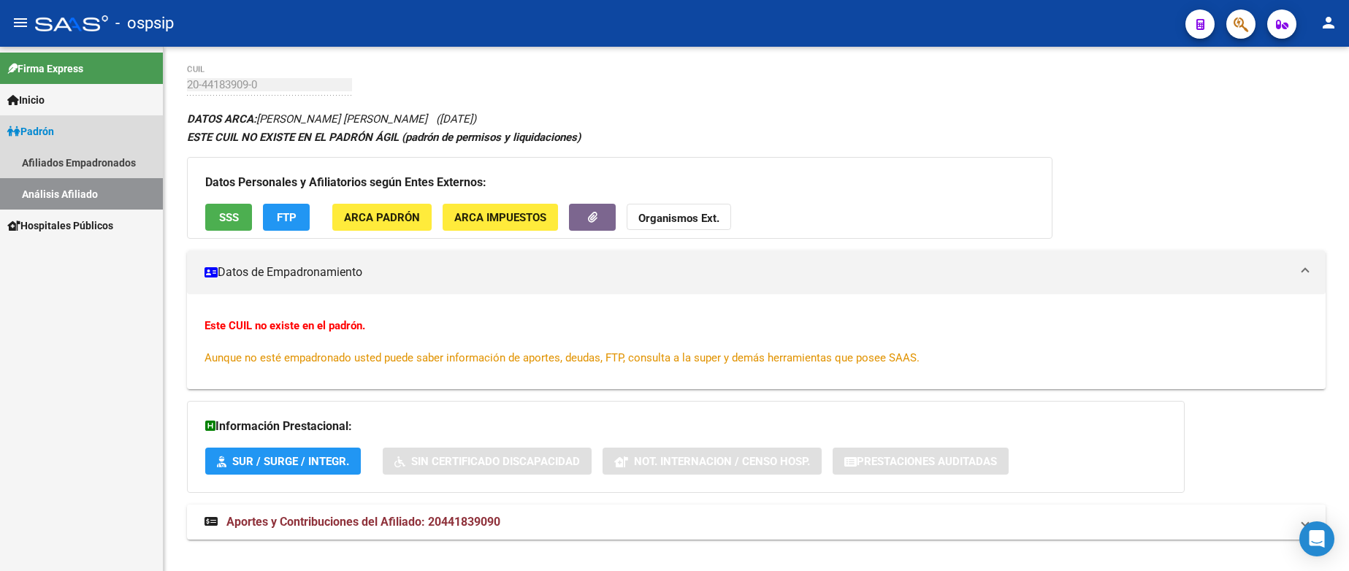
click at [66, 194] on link "Análisis Afiliado" at bounding box center [81, 193] width 163 height 31
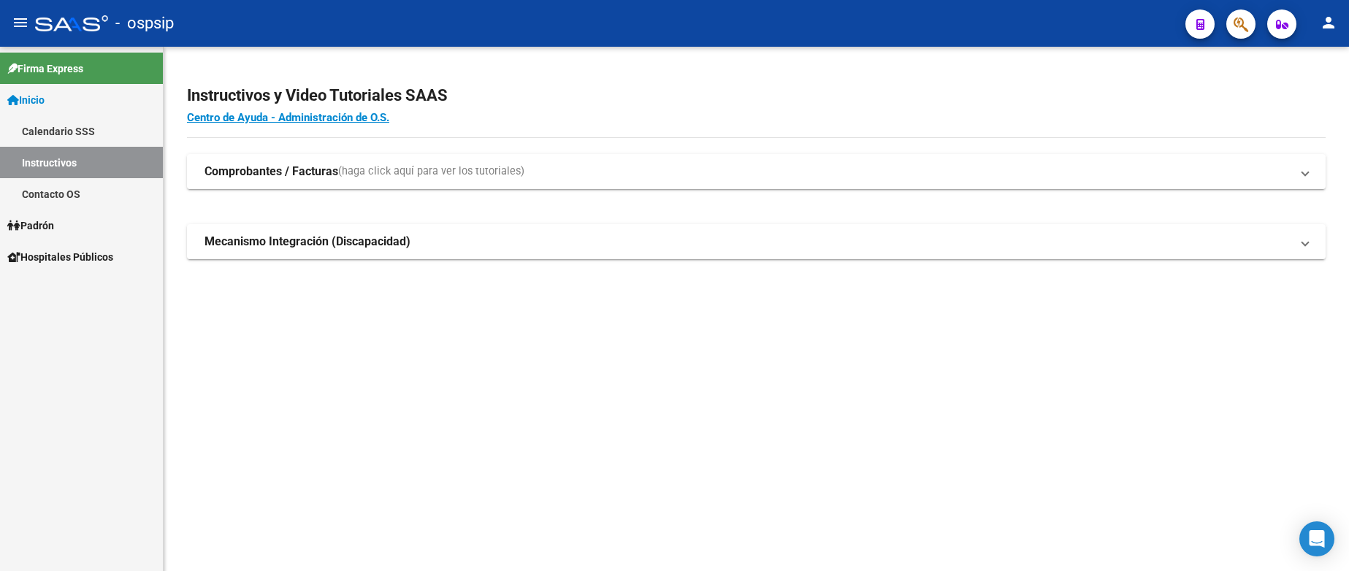
click at [66, 221] on link "Padrón" at bounding box center [81, 225] width 163 height 31
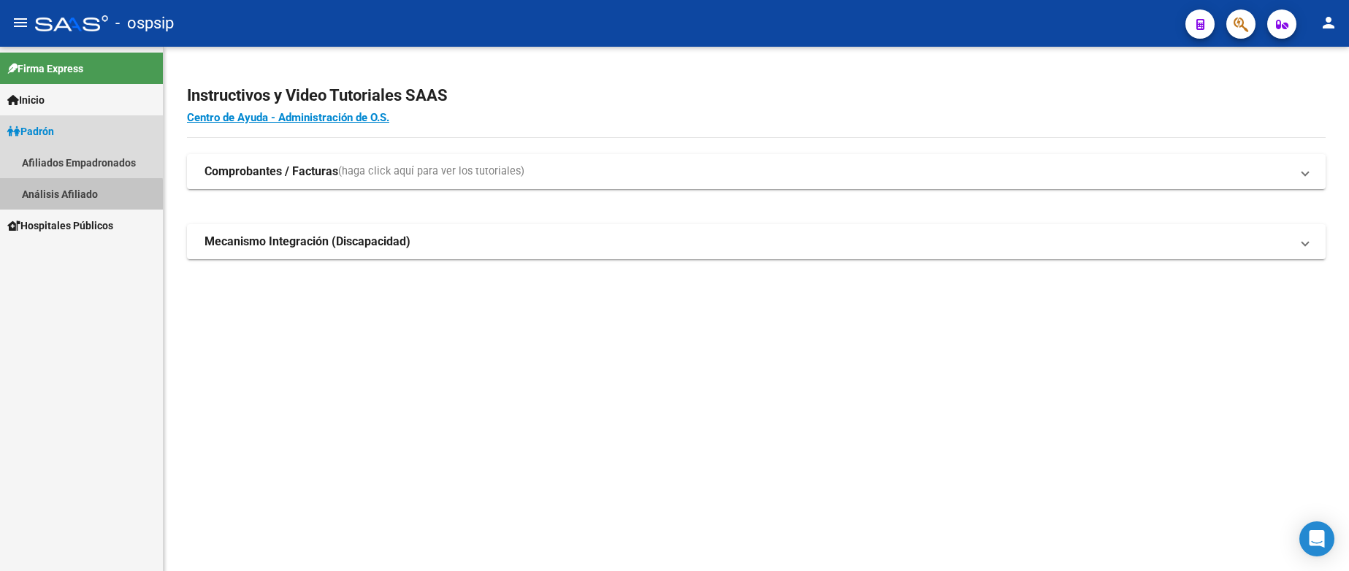
click at [64, 196] on link "Análisis Afiliado" at bounding box center [81, 193] width 163 height 31
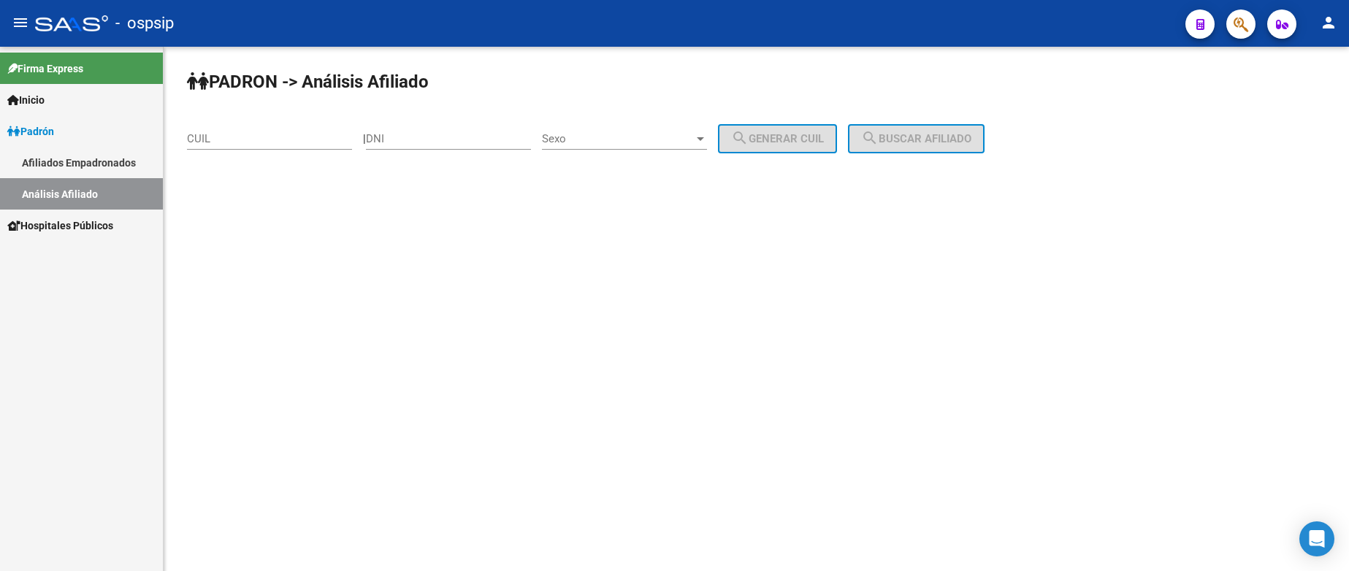
click at [421, 148] on div "DNI" at bounding box center [448, 133] width 165 height 31
click at [448, 140] on input "DNI" at bounding box center [448, 138] width 165 height 13
type input "20349251"
click at [681, 142] on span "Sexo" at bounding box center [618, 138] width 152 height 13
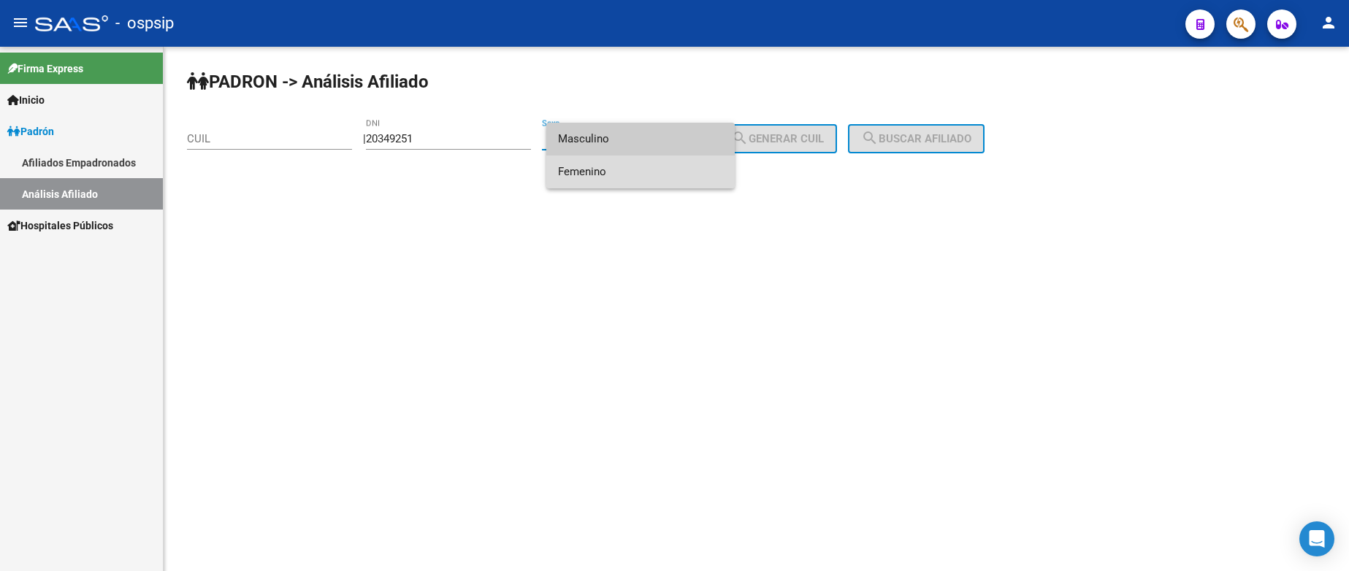
click at [613, 177] on span "Femenino" at bounding box center [640, 172] width 165 height 33
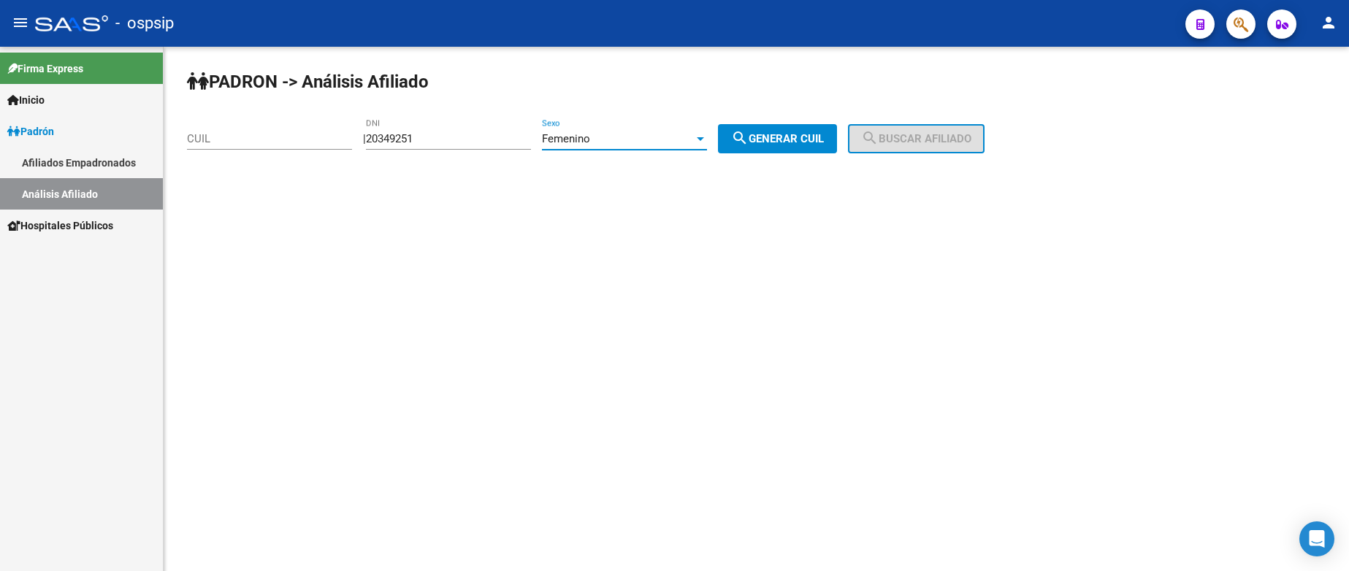
click at [806, 148] on button "search Generar CUIL" at bounding box center [777, 138] width 119 height 29
type input "27-20349251-6"
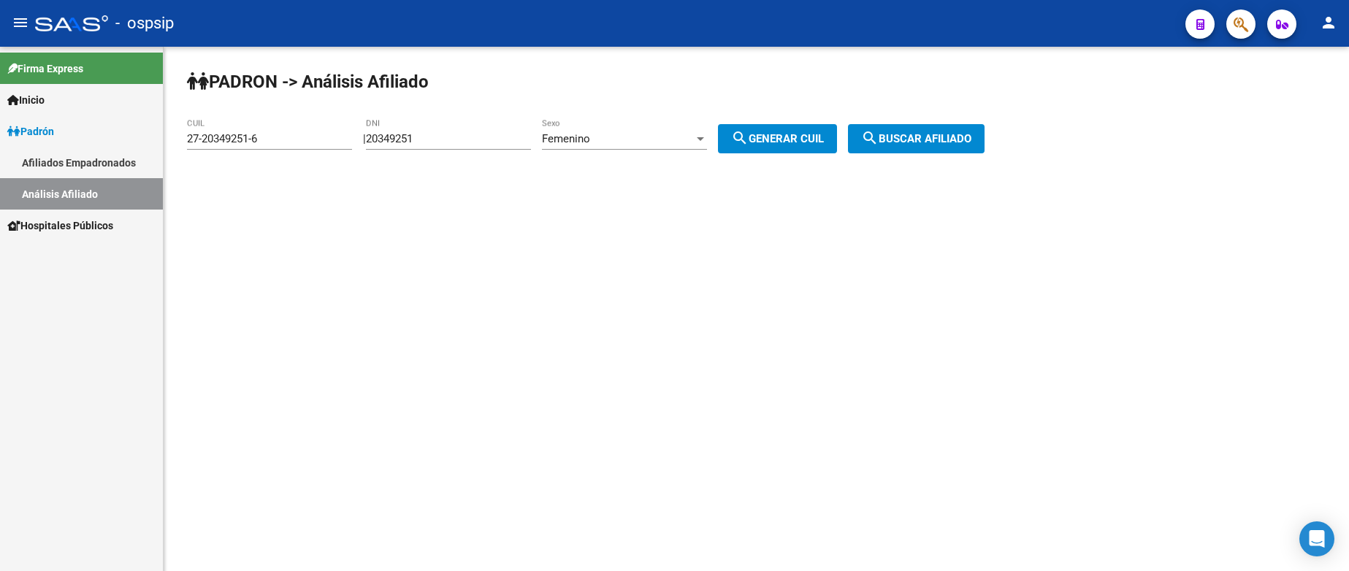
click at [922, 137] on span "search Buscar afiliado" at bounding box center [916, 138] width 110 height 13
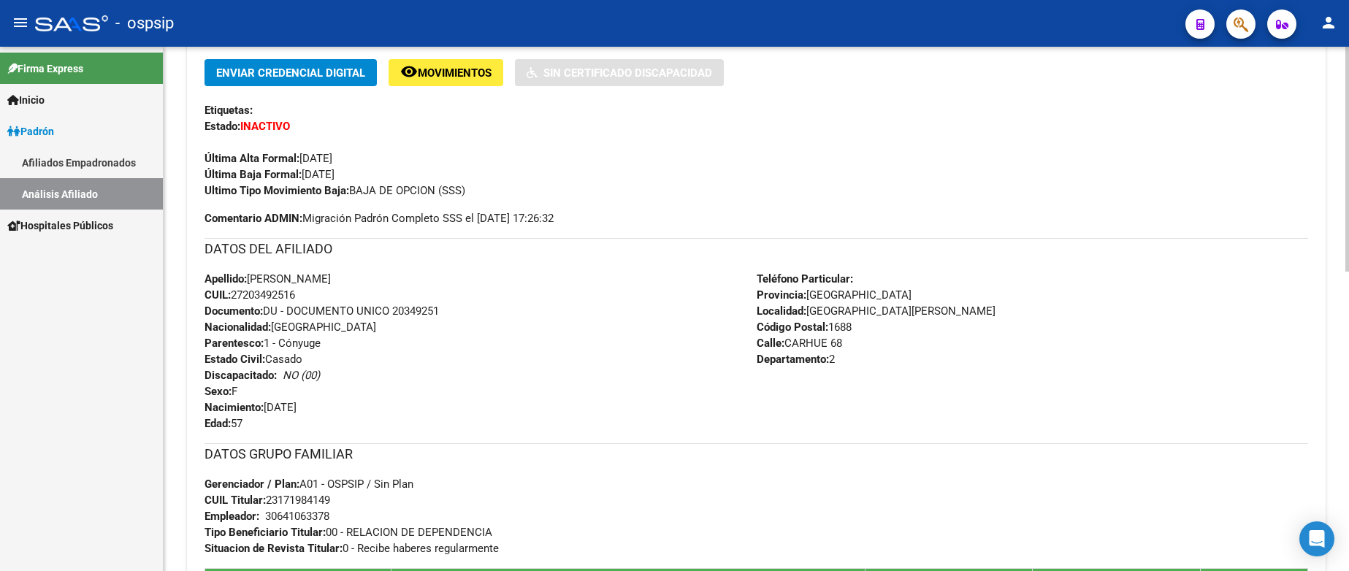
scroll to position [365, 0]
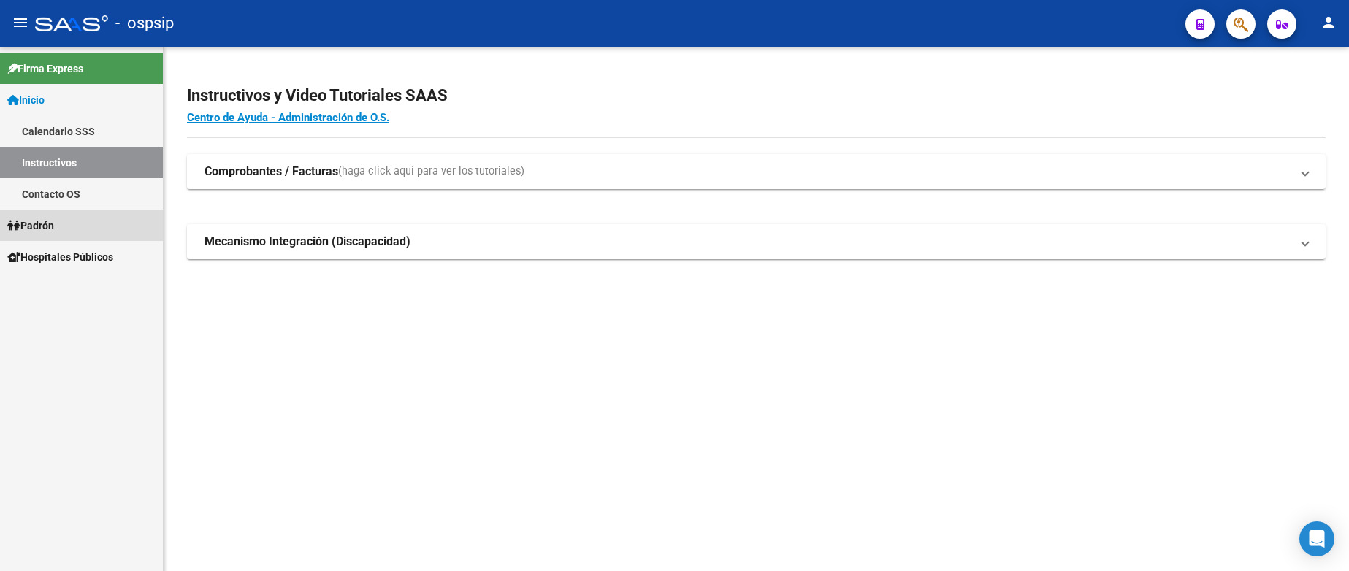
click at [52, 232] on span "Padrón" at bounding box center [30, 226] width 47 height 16
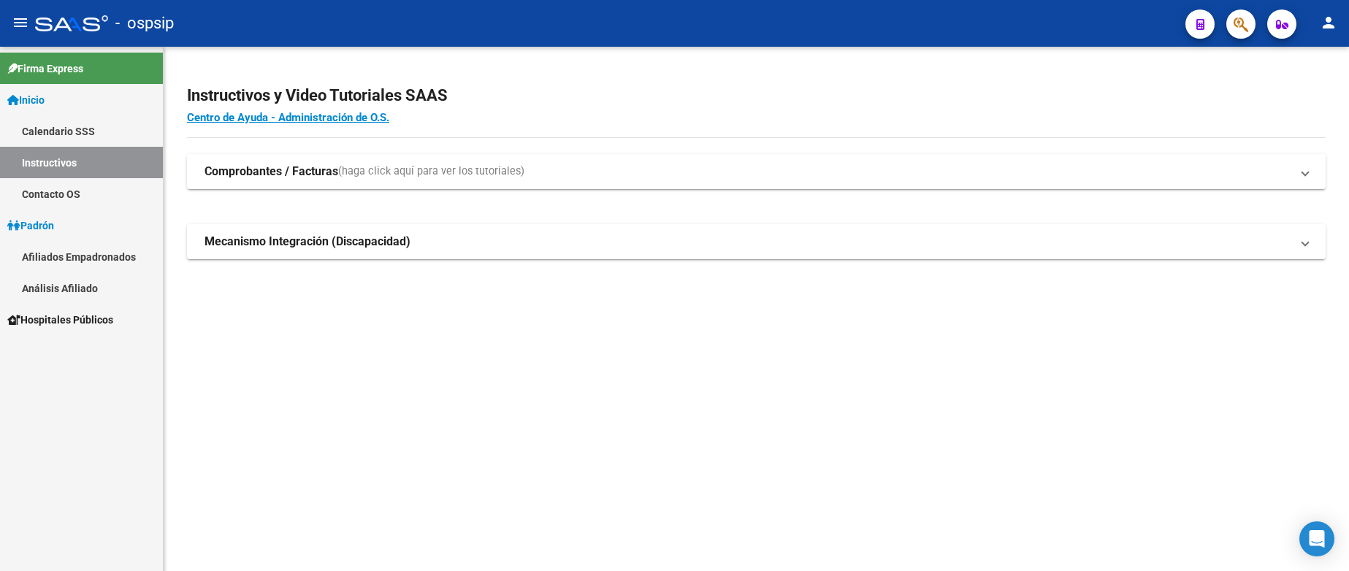
click at [74, 292] on link "Análisis Afiliado" at bounding box center [81, 287] width 163 height 31
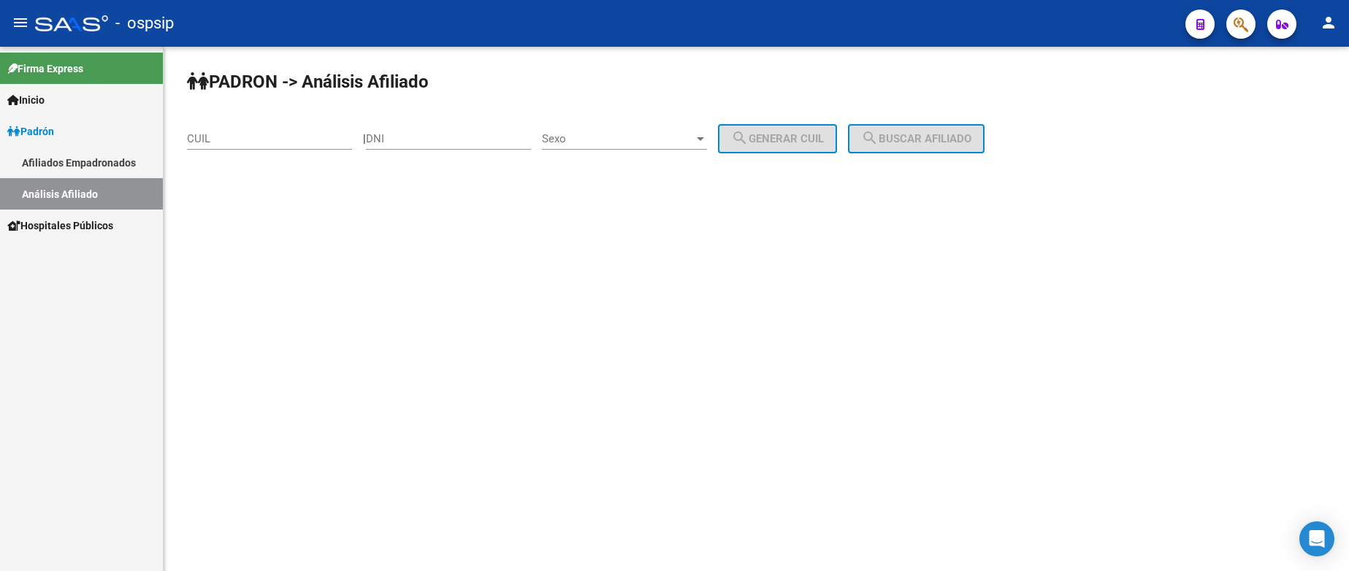
click at [459, 134] on input "DNI" at bounding box center [448, 138] width 165 height 13
type input "28276847"
click at [612, 136] on span "Sexo" at bounding box center [618, 138] width 152 height 13
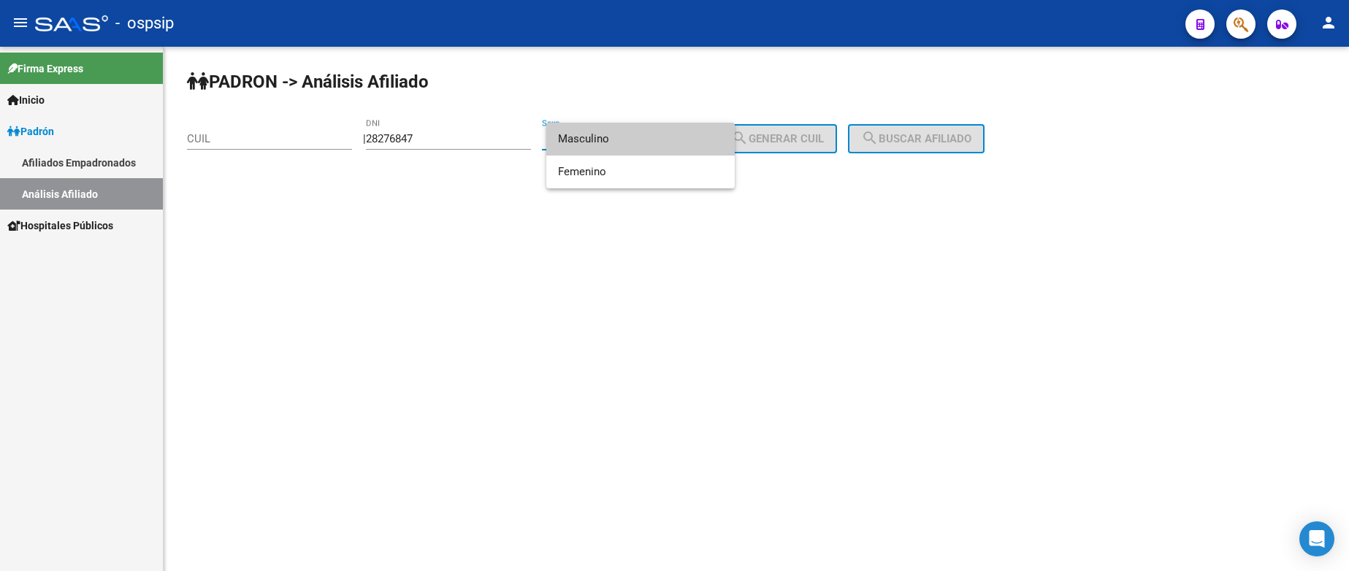
click at [616, 132] on span "Masculino" at bounding box center [640, 139] width 165 height 33
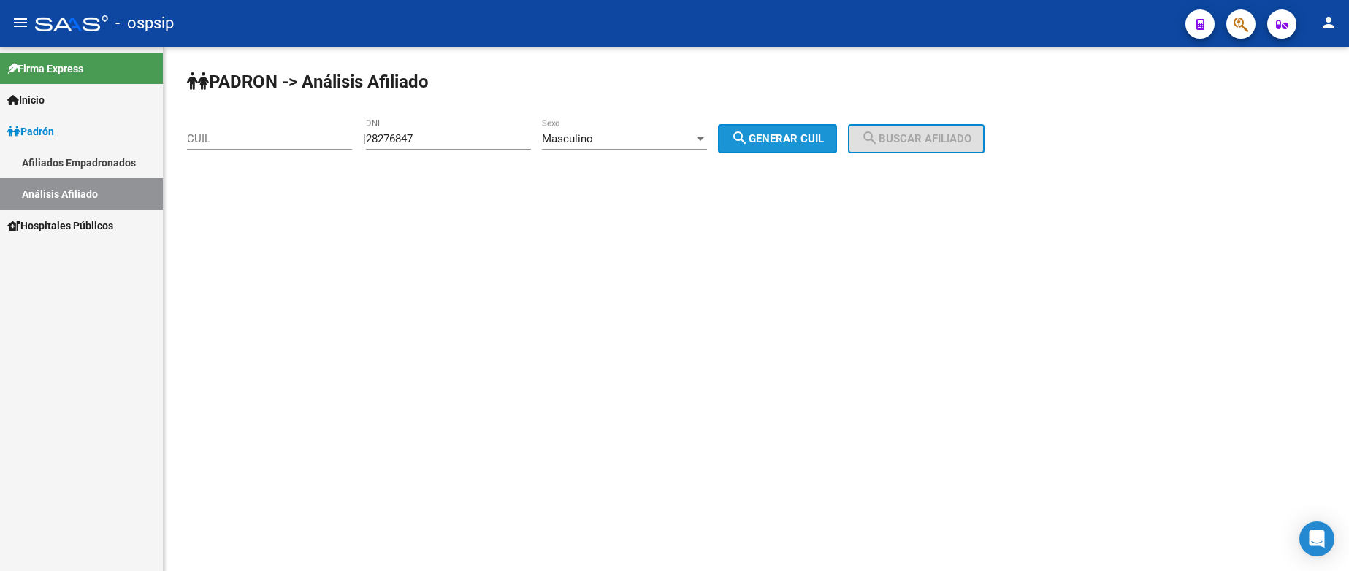
drag, startPoint x: 768, startPoint y: 140, endPoint x: 869, endPoint y: 139, distance: 101.5
click at [768, 140] on span "search Generar CUIL" at bounding box center [777, 138] width 93 height 13
type input "20-28276847-0"
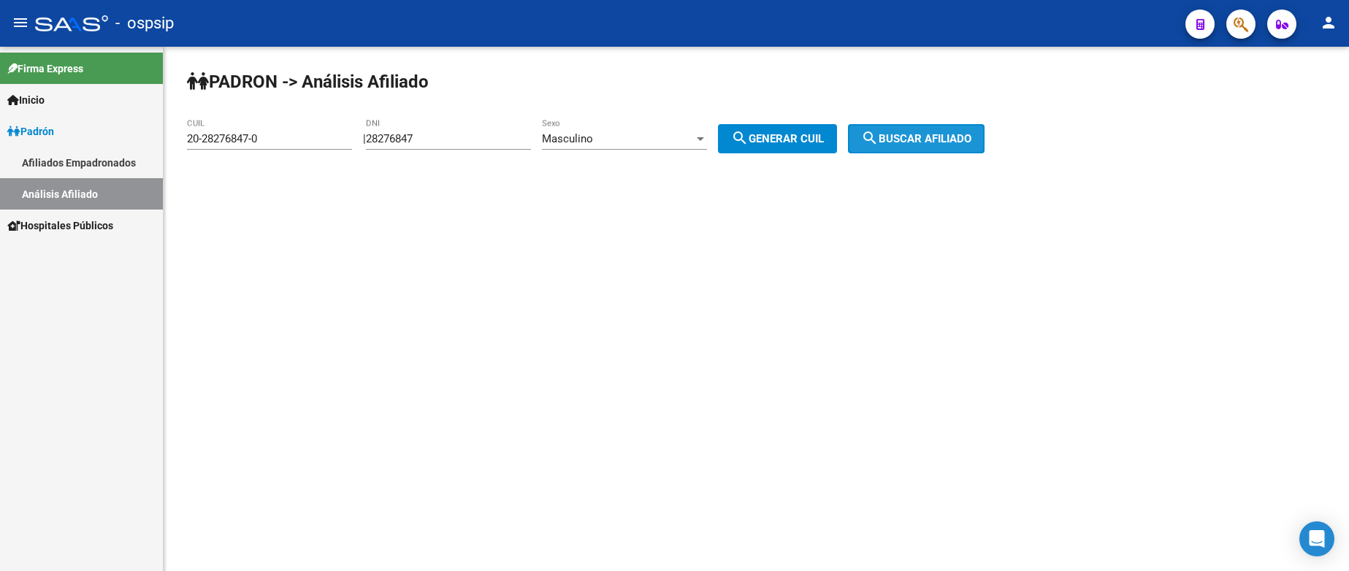
click at [944, 137] on span "search Buscar afiliado" at bounding box center [916, 138] width 110 height 13
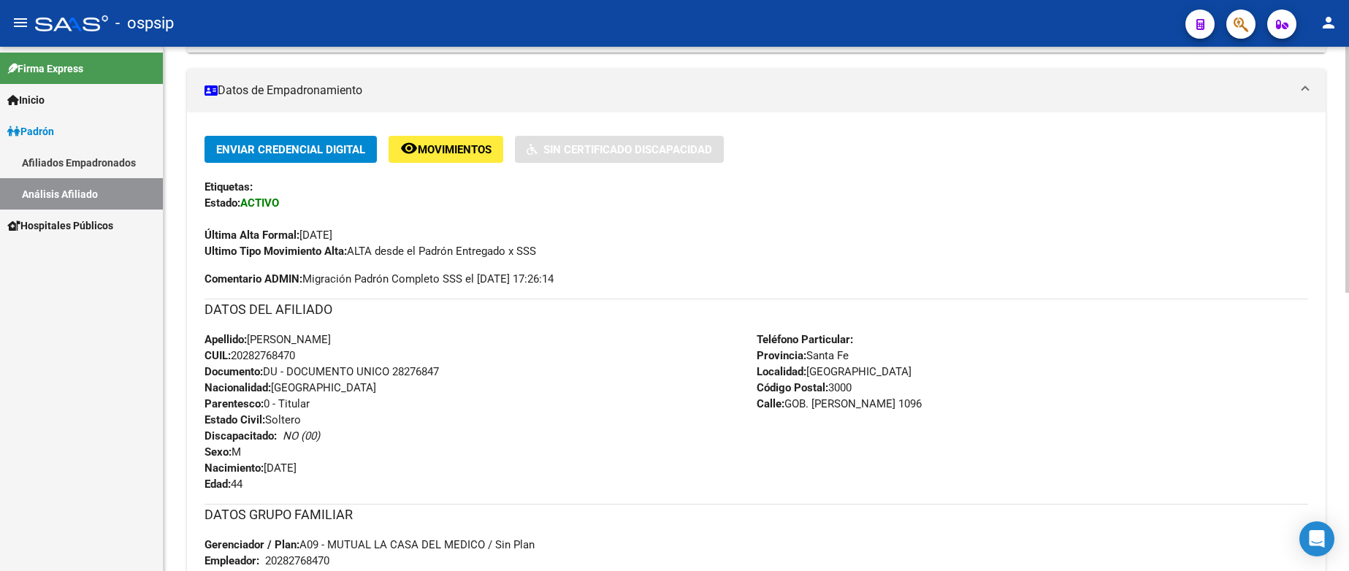
scroll to position [292, 0]
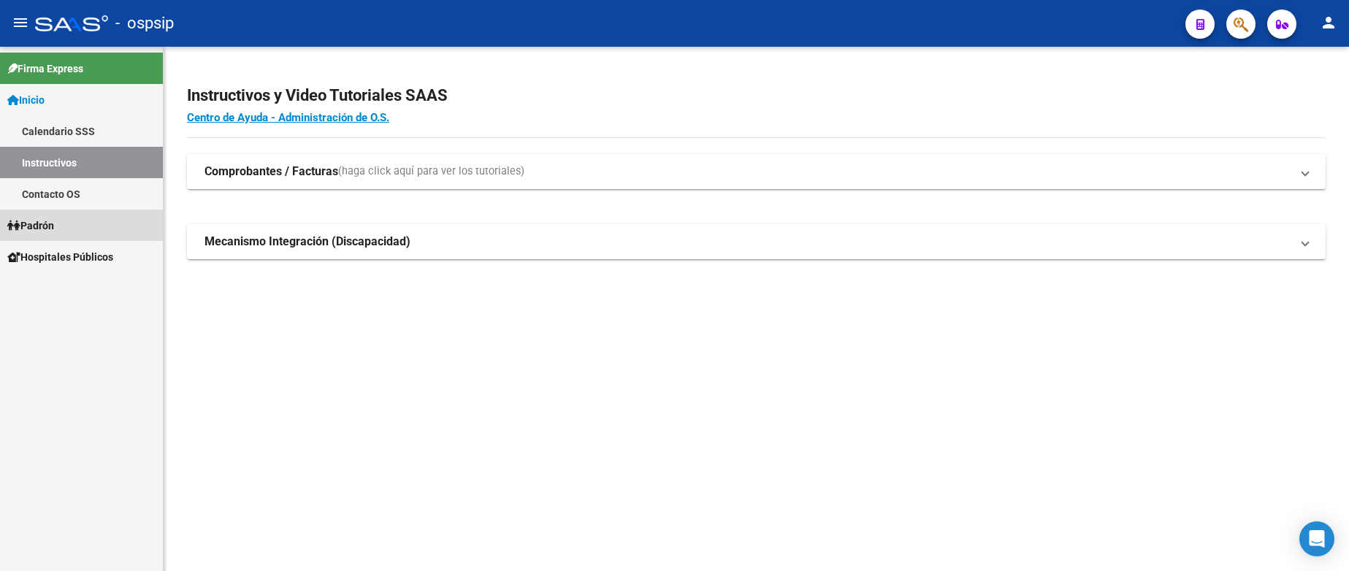
click at [54, 227] on span "Padrón" at bounding box center [30, 226] width 47 height 16
click at [54, 226] on span "Padrón" at bounding box center [30, 226] width 47 height 16
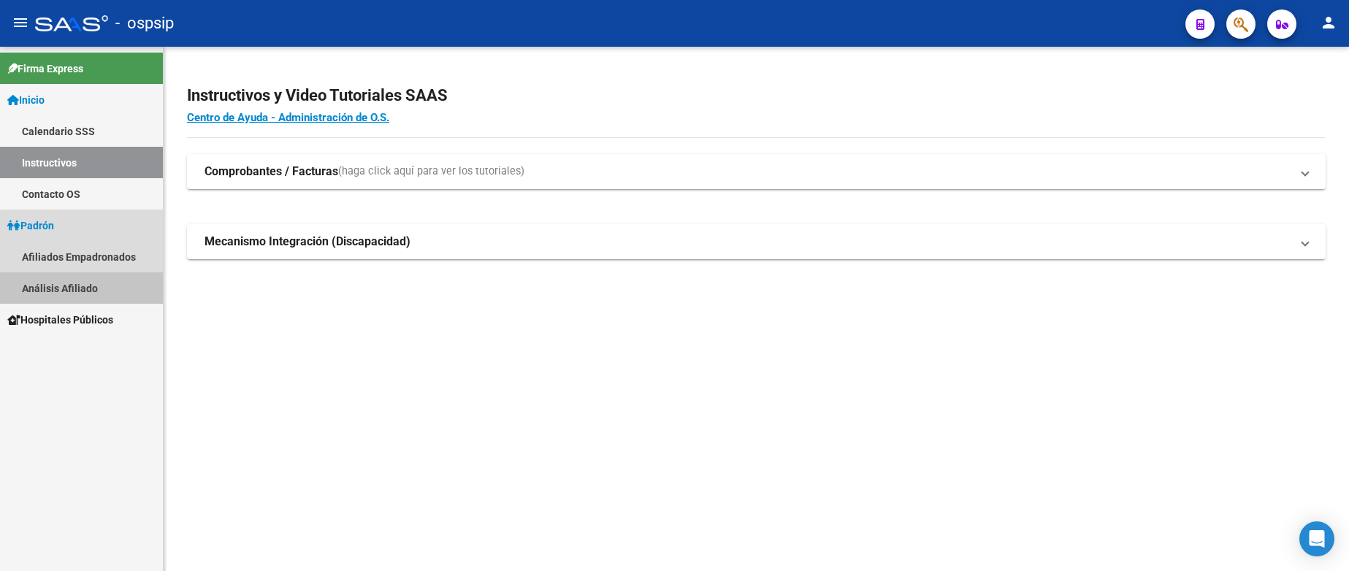
click at [83, 286] on link "Análisis Afiliado" at bounding box center [81, 287] width 163 height 31
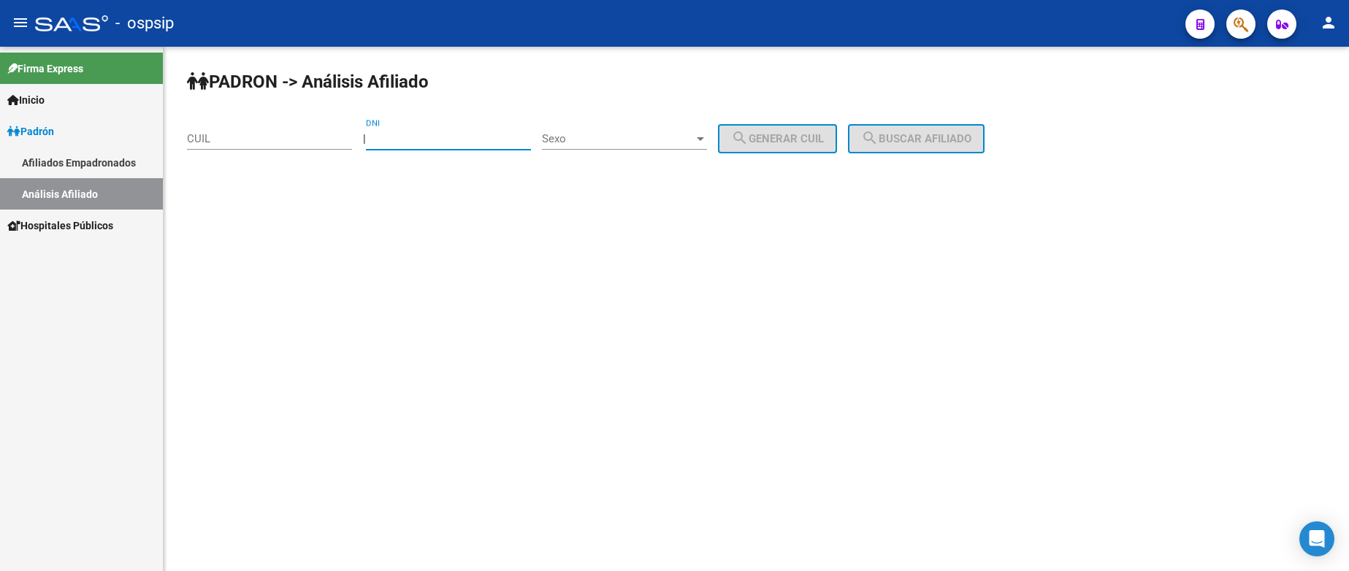
drag, startPoint x: 443, startPoint y: 134, endPoint x: 454, endPoint y: 142, distance: 13.5
click at [444, 134] on input "DNI" at bounding box center [448, 138] width 165 height 13
type input "23666711"
click at [667, 133] on span "Sexo" at bounding box center [618, 138] width 152 height 13
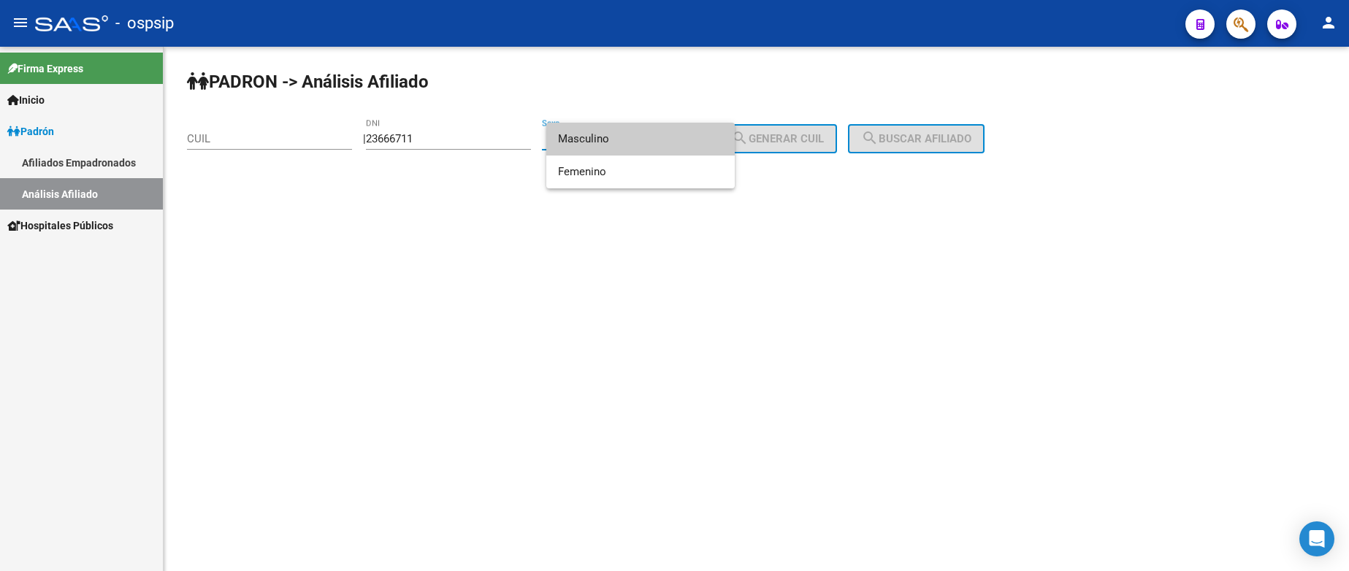
drag, startPoint x: 634, startPoint y: 149, endPoint x: 642, endPoint y: 146, distance: 8.5
click at [634, 148] on span "Masculino" at bounding box center [640, 139] width 165 height 33
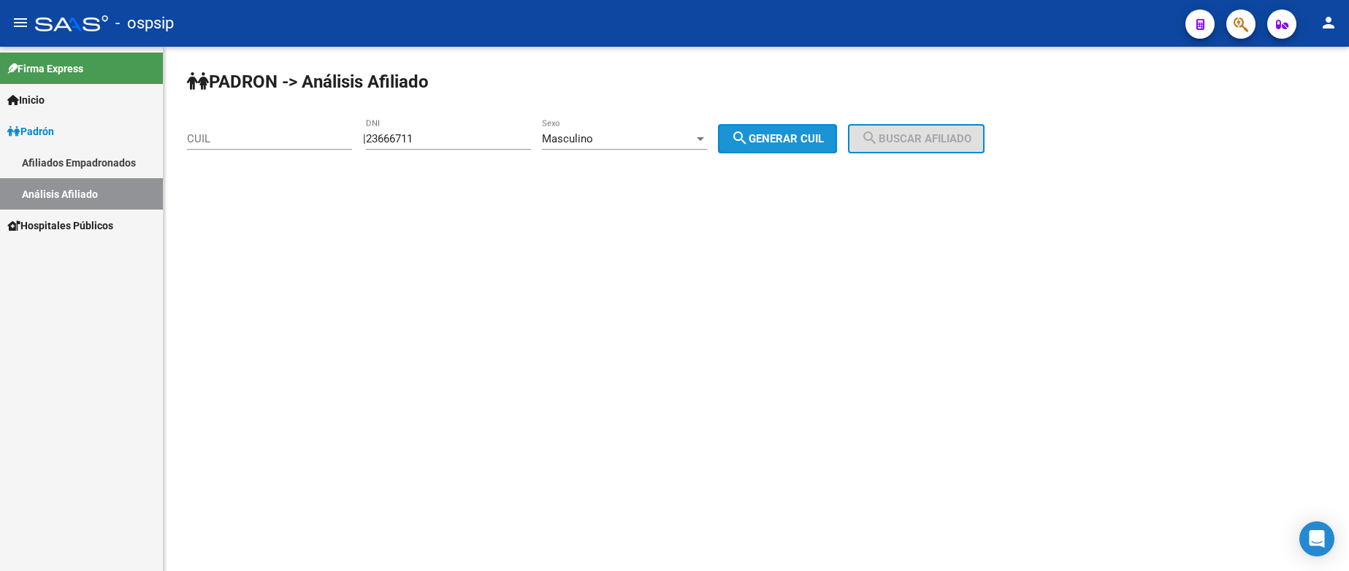
click at [763, 129] on button "search Generar CUIL" at bounding box center [777, 138] width 119 height 29
type input "20-23666711-2"
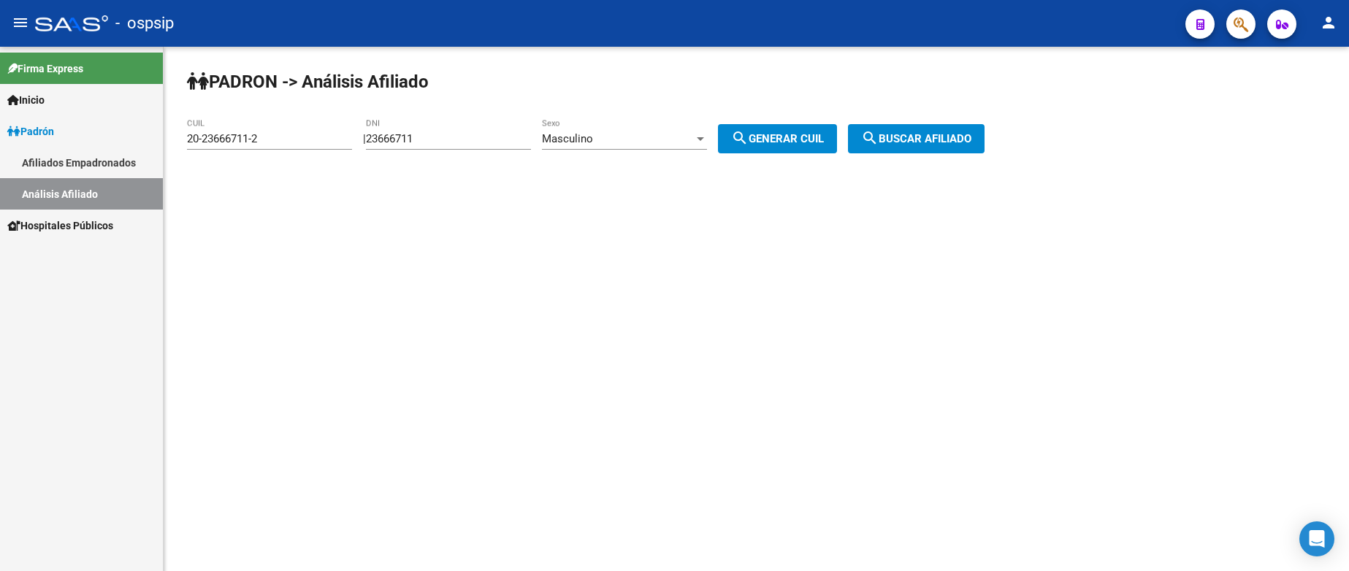
click at [946, 132] on span "search Buscar afiliado" at bounding box center [916, 138] width 110 height 13
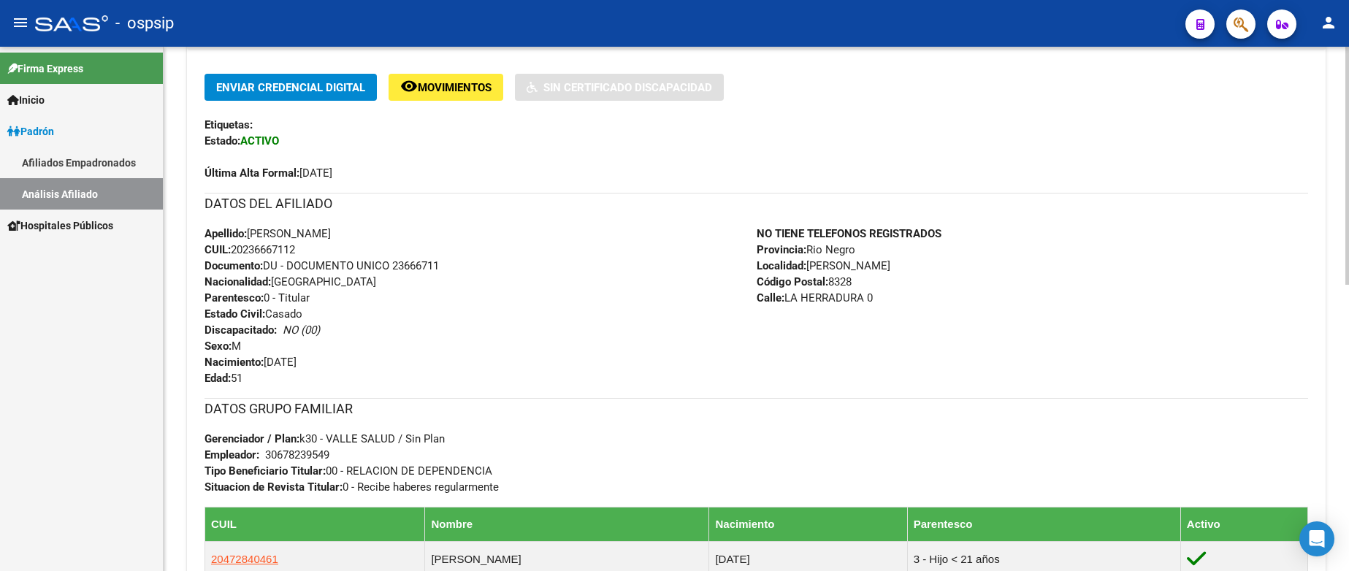
scroll to position [438, 0]
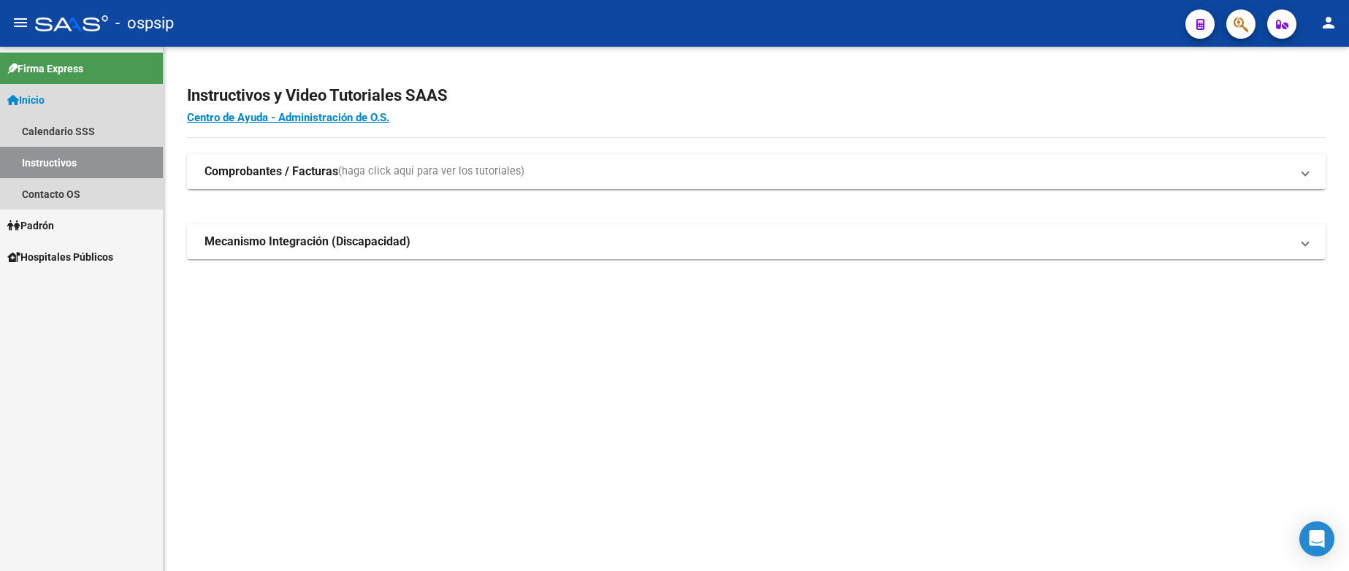
click at [45, 105] on span "Inicio" at bounding box center [25, 100] width 37 height 16
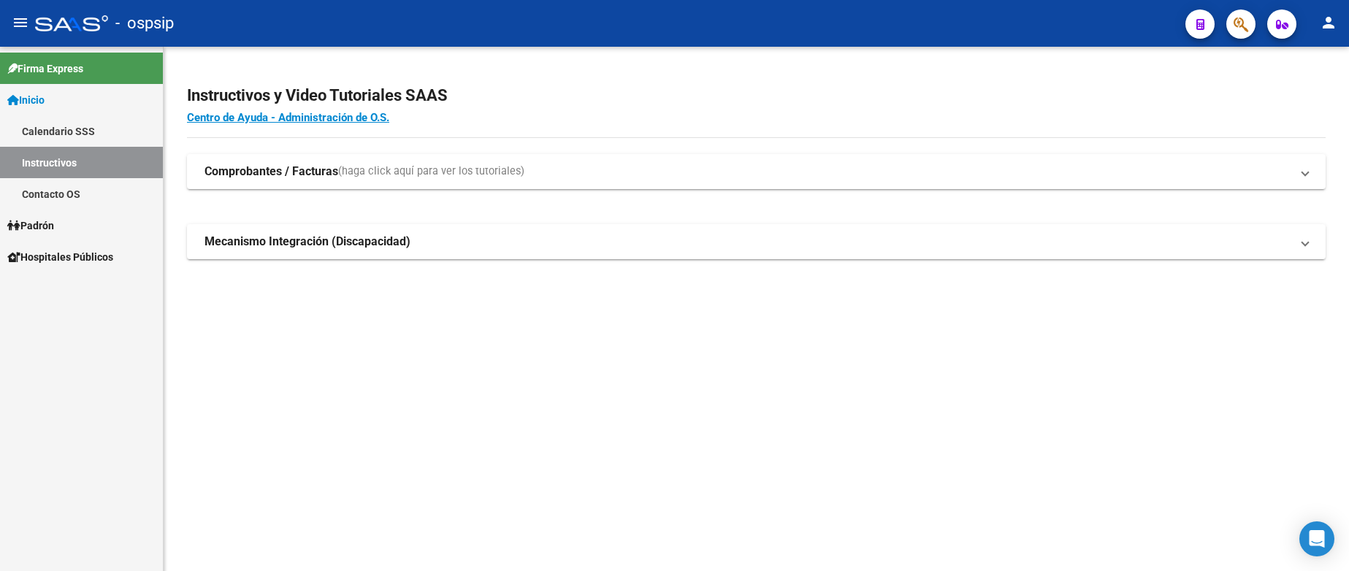
click at [45, 105] on span "Inicio" at bounding box center [25, 100] width 37 height 16
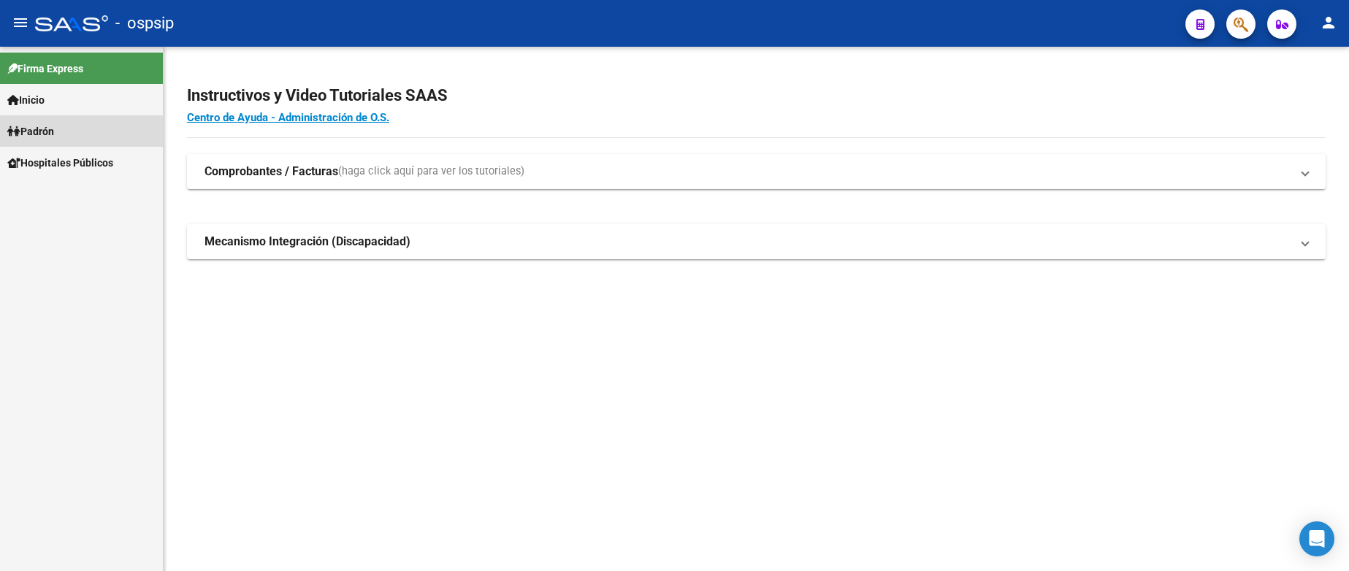
click at [53, 139] on span "Padrón" at bounding box center [30, 131] width 47 height 16
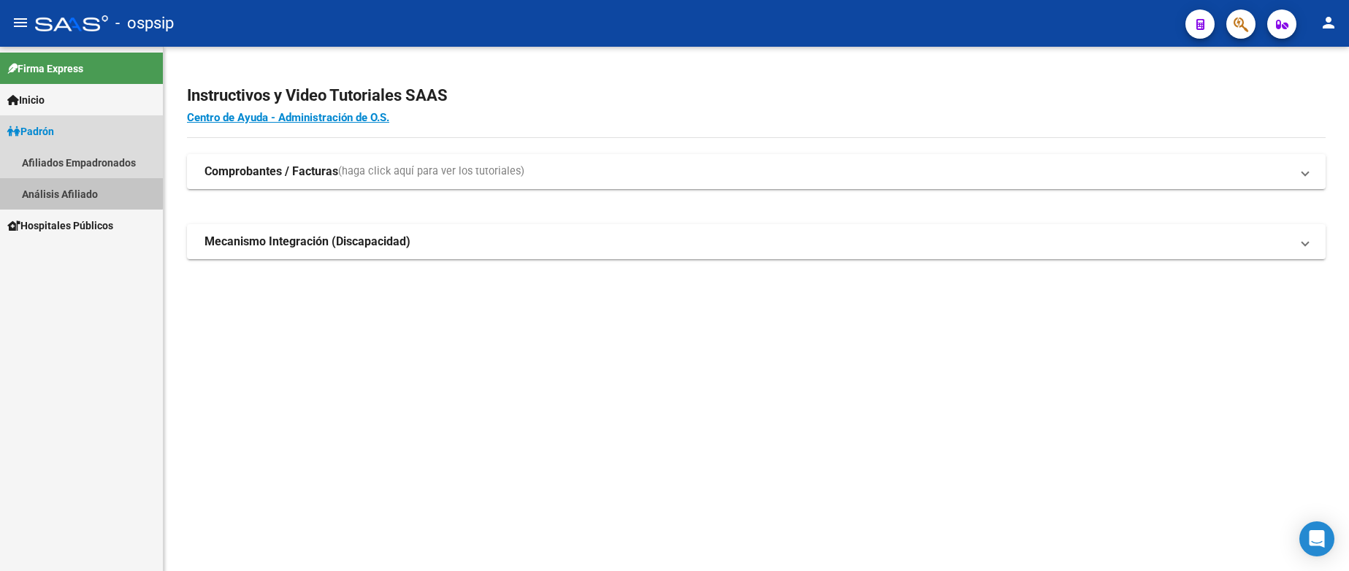
click at [75, 189] on link "Análisis Afiliado" at bounding box center [81, 193] width 163 height 31
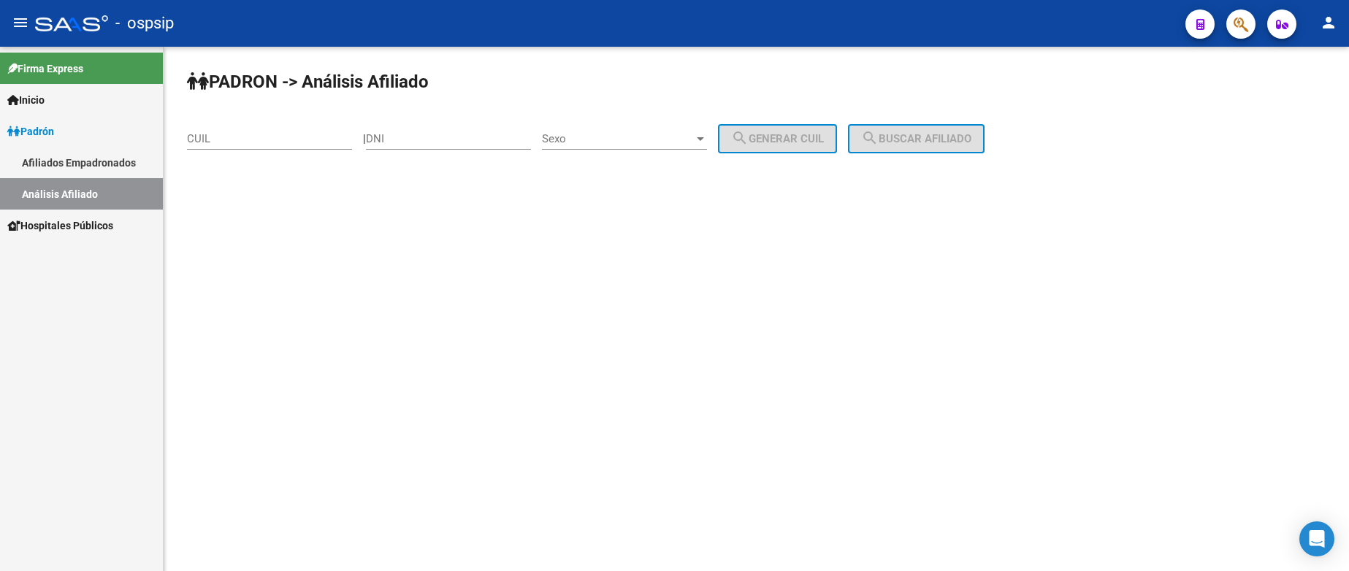
click at [454, 141] on input "DNI" at bounding box center [448, 138] width 165 height 13
type input "18410030"
click at [652, 132] on span "Sexo" at bounding box center [618, 138] width 152 height 13
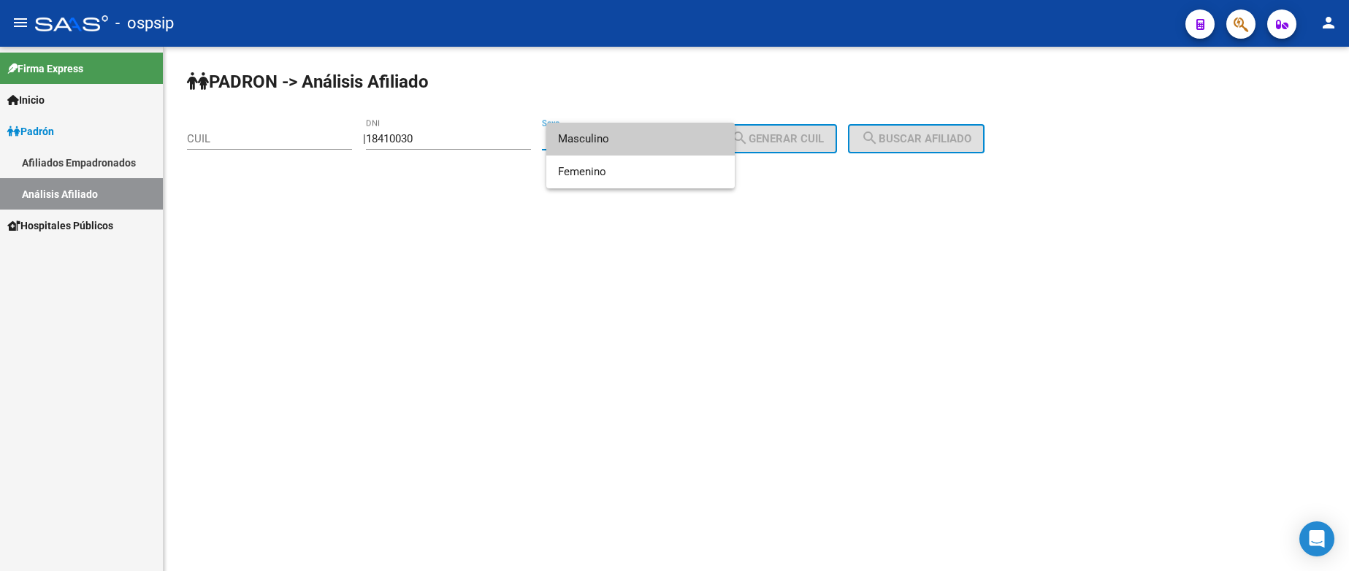
click at [642, 143] on span "Masculino" at bounding box center [640, 139] width 165 height 33
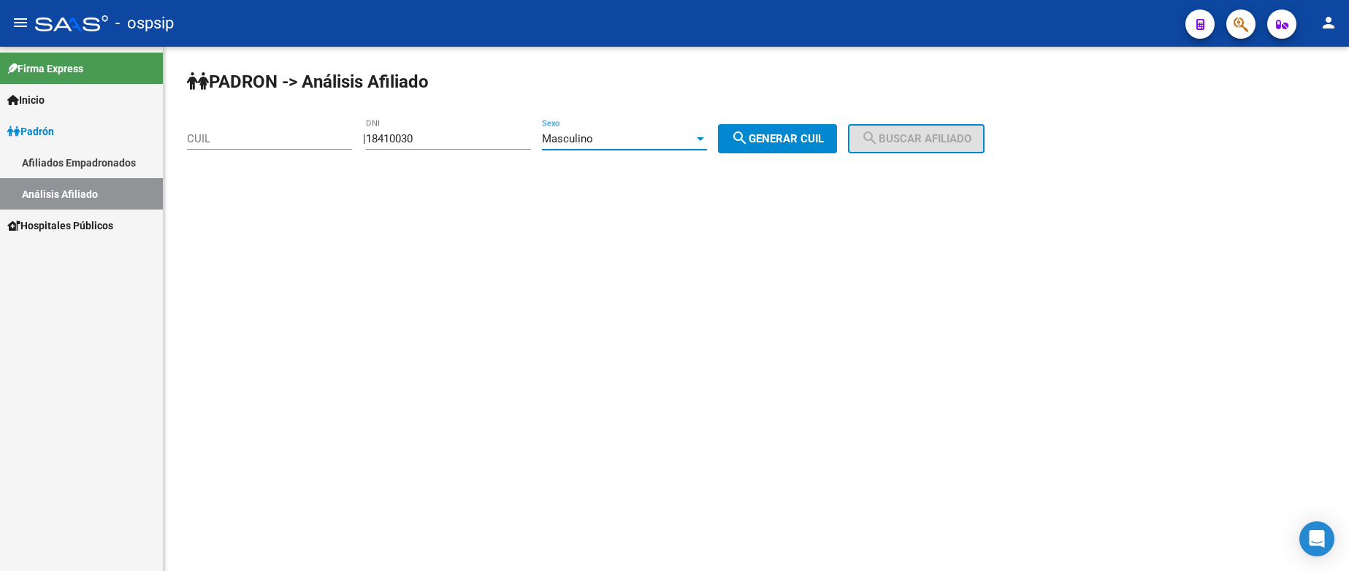
drag, startPoint x: 746, startPoint y: 141, endPoint x: 811, endPoint y: 137, distance: 65.1
click at [747, 139] on button "search Generar CUIL" at bounding box center [777, 138] width 119 height 29
type input "20-18410030-5"
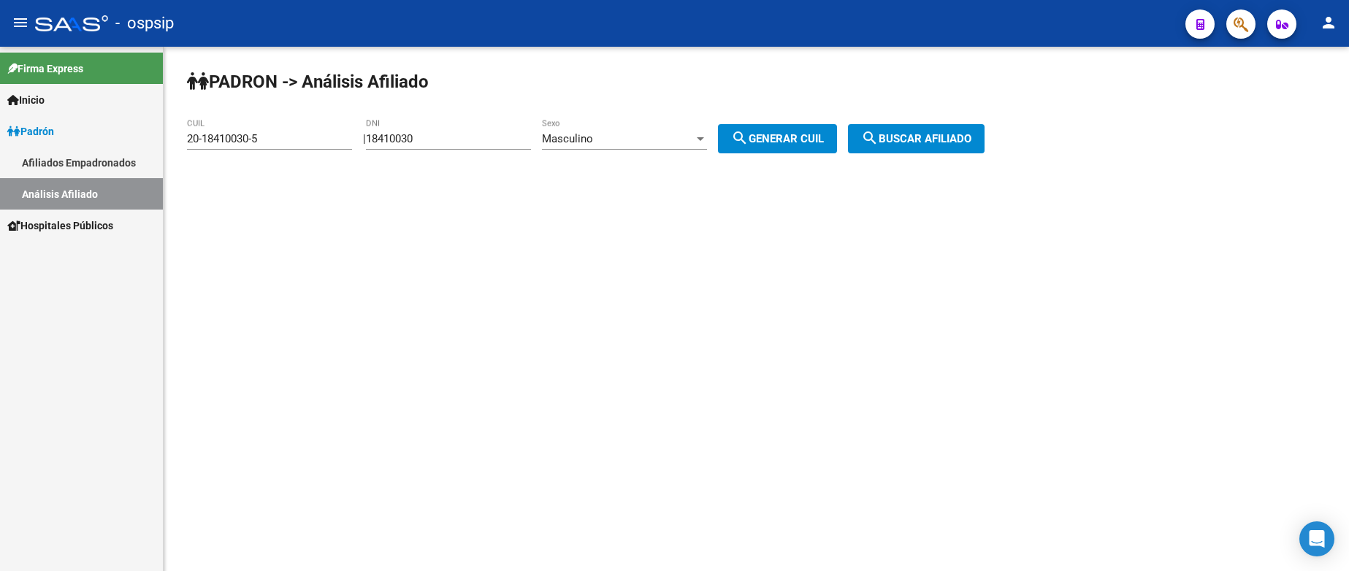
click at [879, 141] on mat-icon "search" at bounding box center [870, 138] width 18 height 18
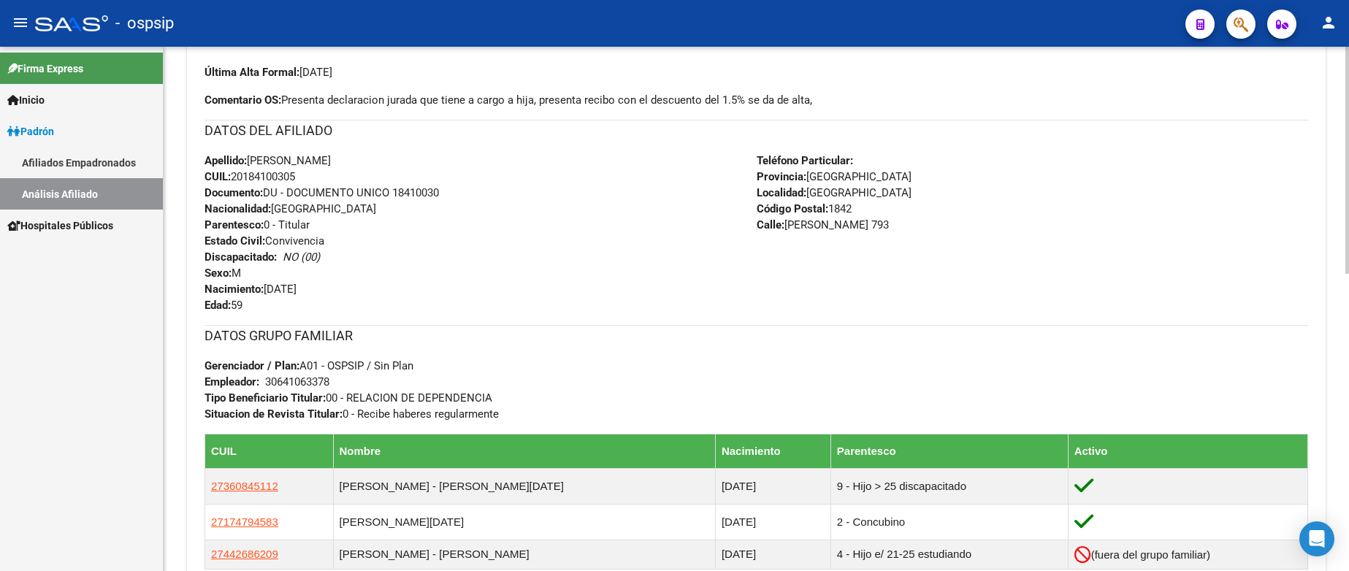
scroll to position [438, 0]
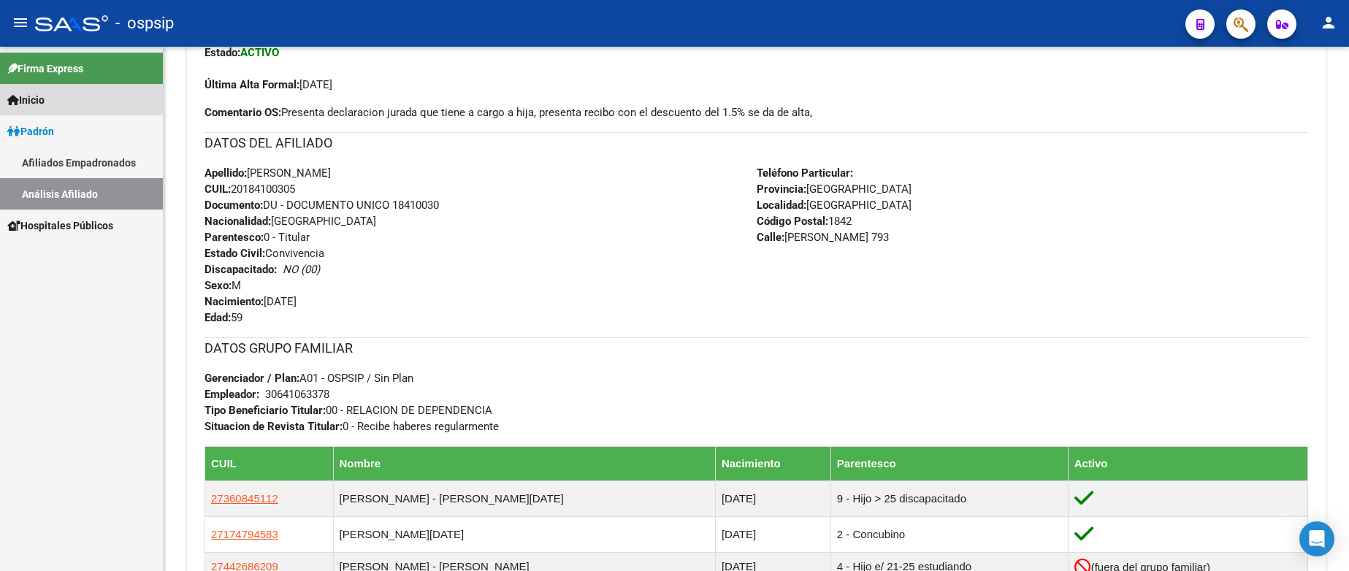
click at [56, 104] on link "Inicio" at bounding box center [81, 99] width 163 height 31
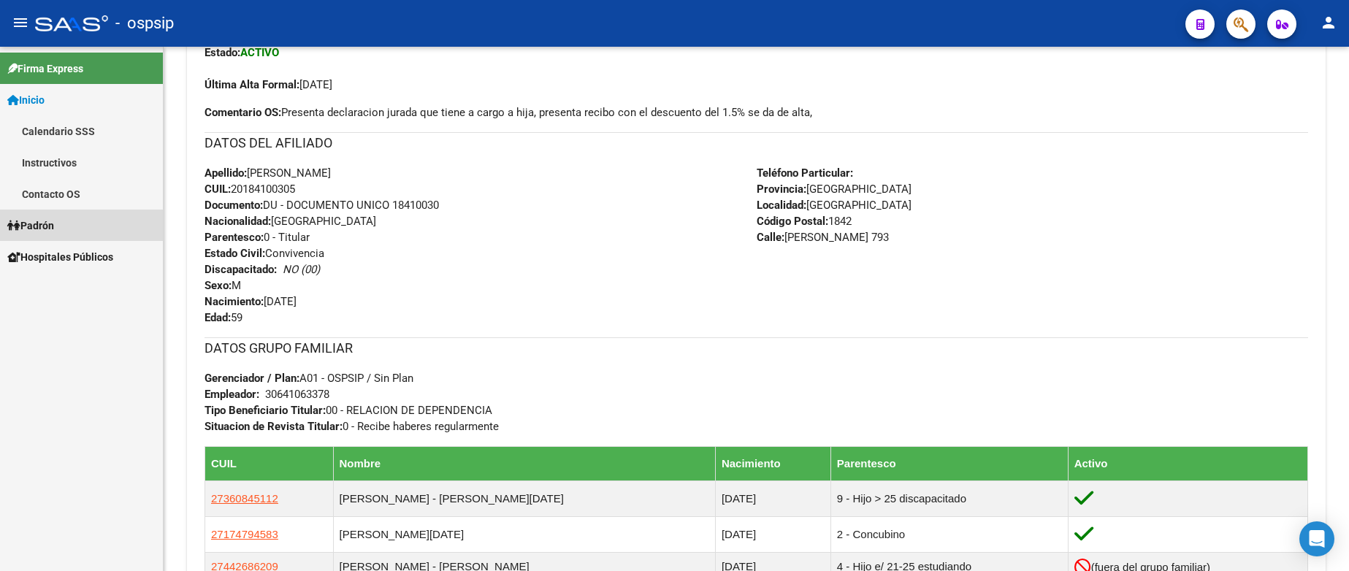
click at [51, 225] on span "Padrón" at bounding box center [30, 226] width 47 height 16
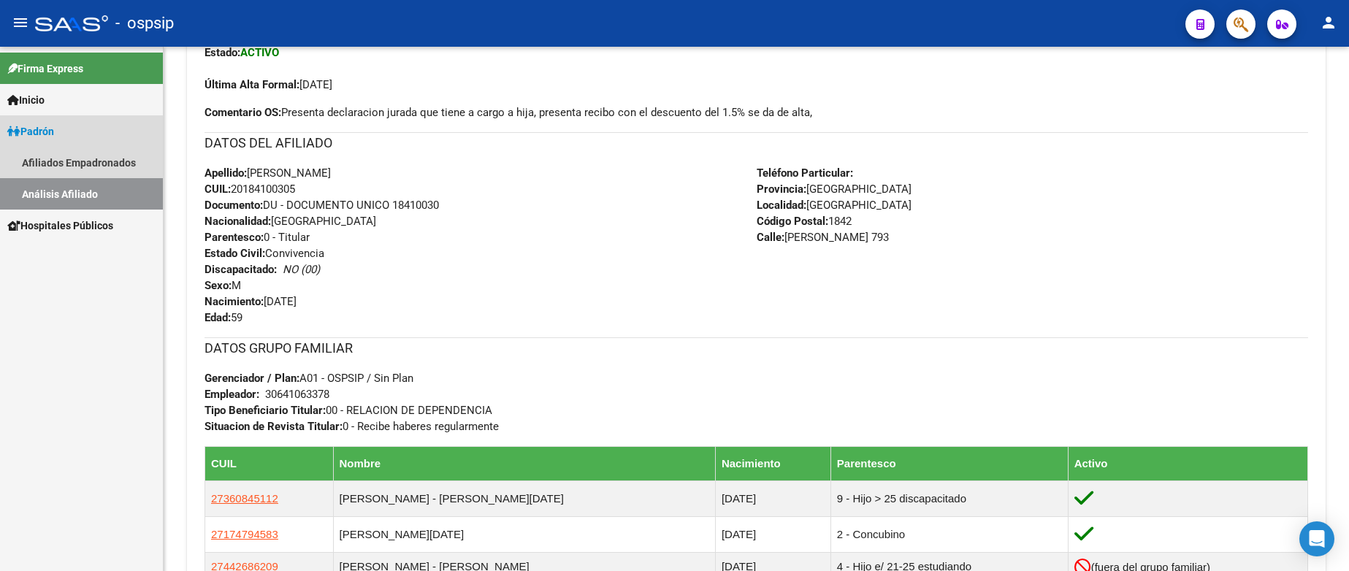
drag, startPoint x: 34, startPoint y: 194, endPoint x: 90, endPoint y: 192, distance: 56.3
click at [34, 194] on link "Análisis Afiliado" at bounding box center [81, 193] width 163 height 31
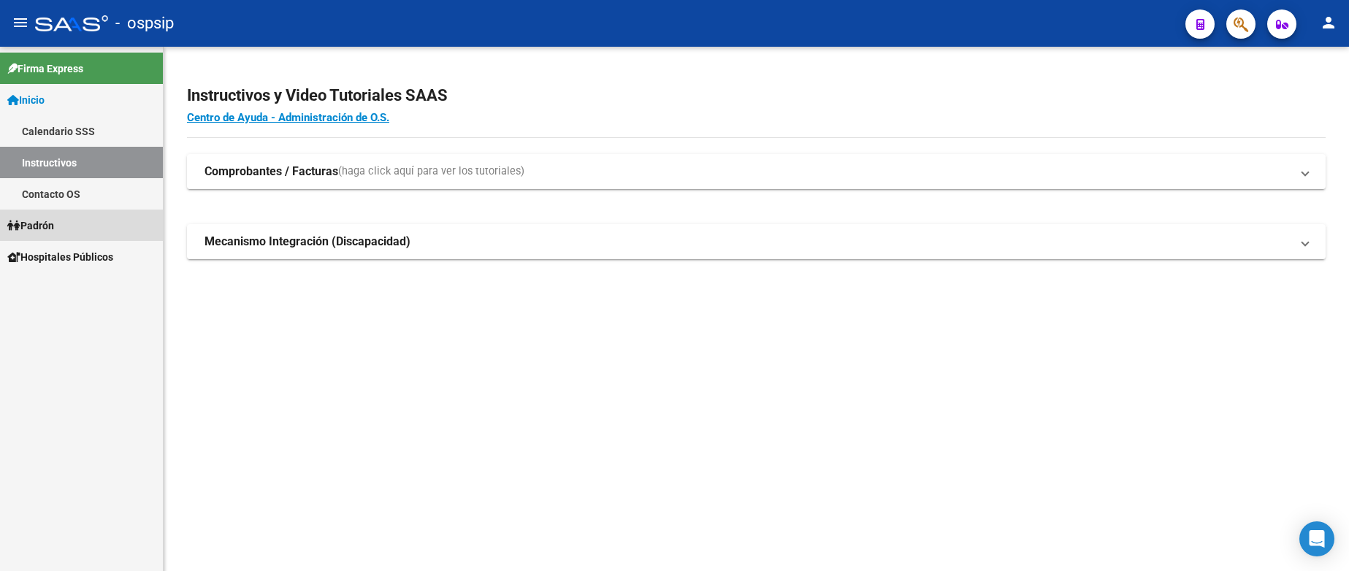
click at [61, 226] on link "Padrón" at bounding box center [81, 225] width 163 height 31
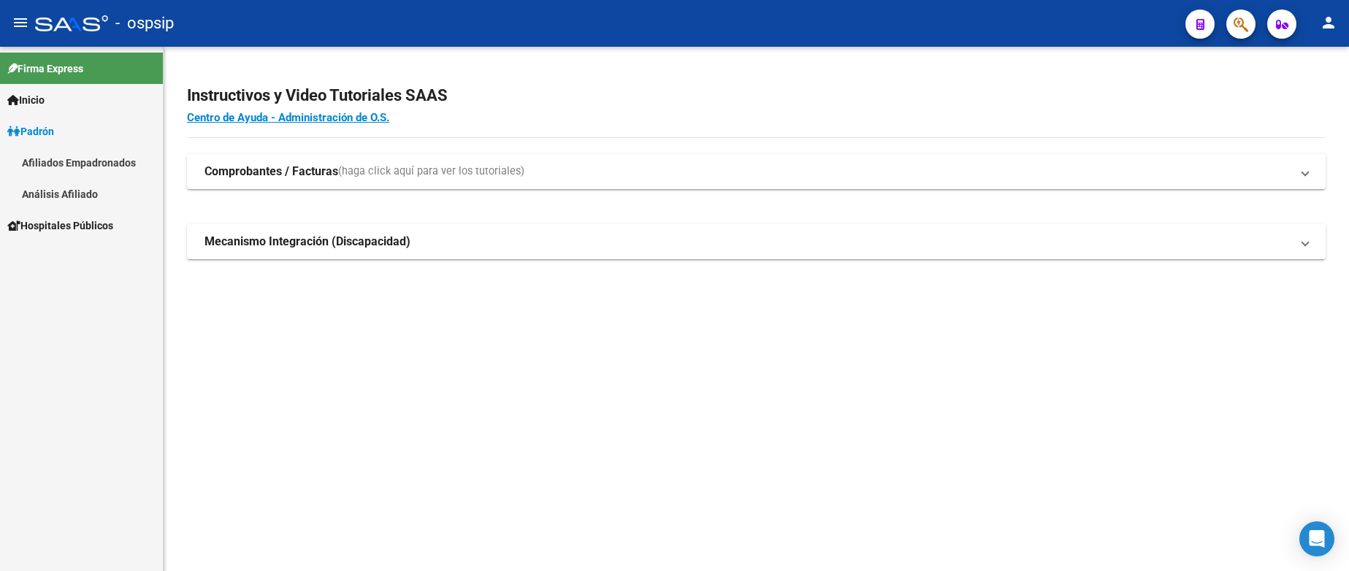
drag, startPoint x: 91, startPoint y: 197, endPoint x: 236, endPoint y: 174, distance: 147.2
click at [90, 198] on link "Análisis Afiliado" at bounding box center [81, 193] width 163 height 31
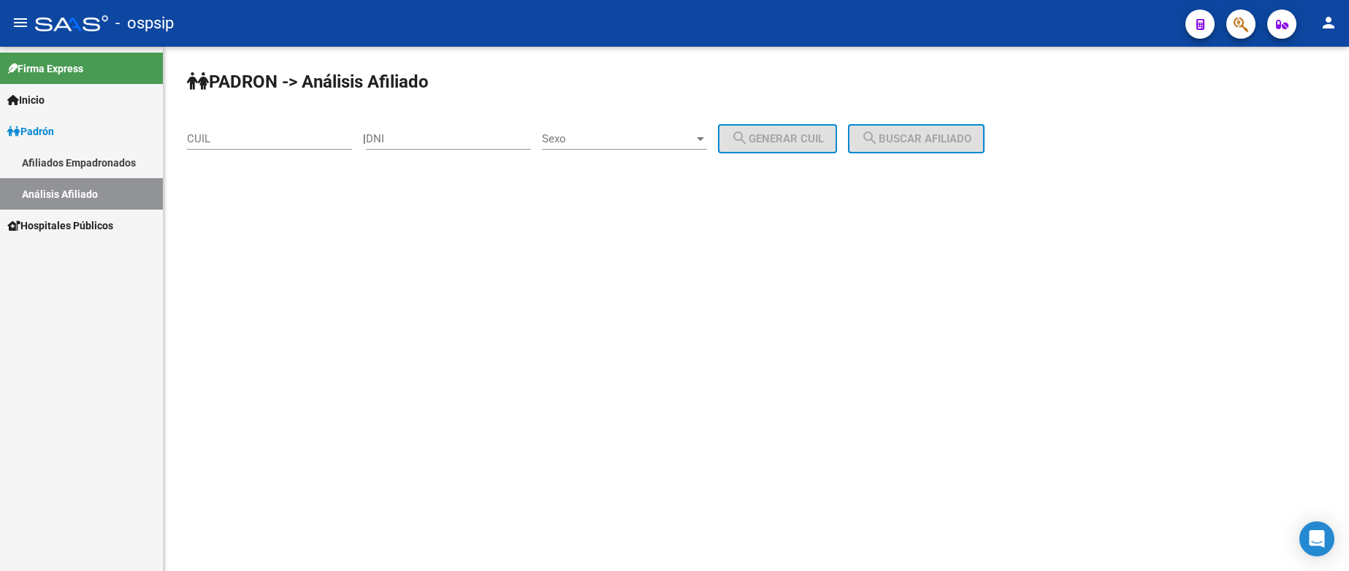
click at [415, 135] on input "DNI" at bounding box center [448, 138] width 165 height 13
type input "41259304"
click at [608, 133] on span "Sexo" at bounding box center [618, 138] width 152 height 13
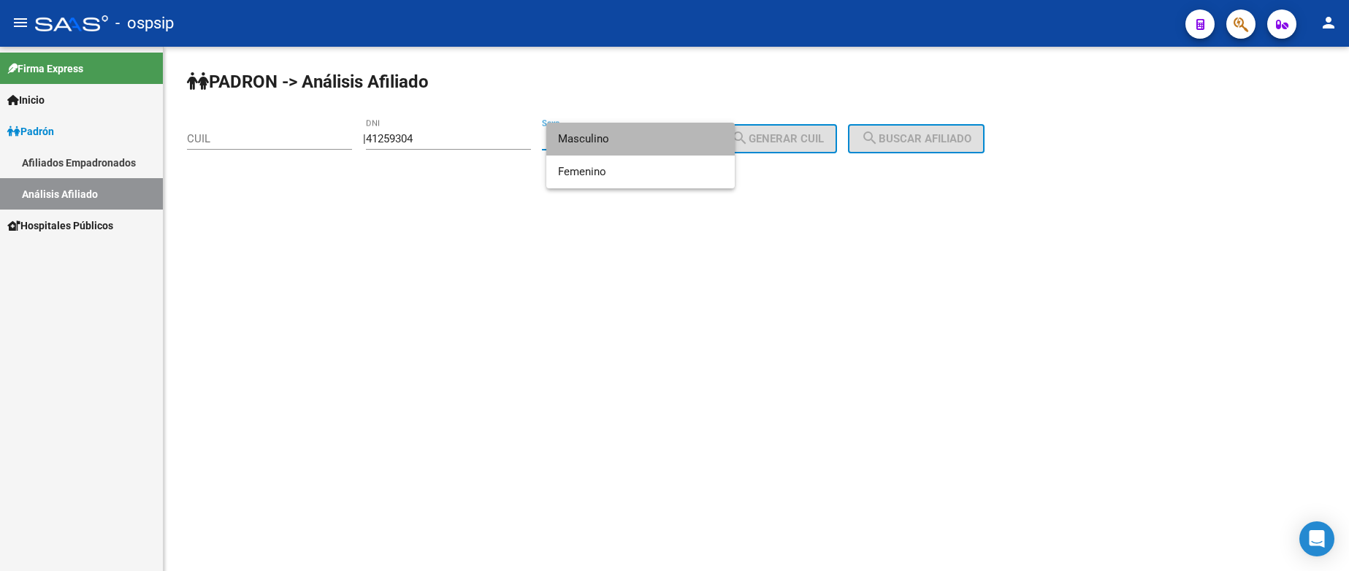
click at [615, 148] on span "Masculino" at bounding box center [640, 139] width 165 height 33
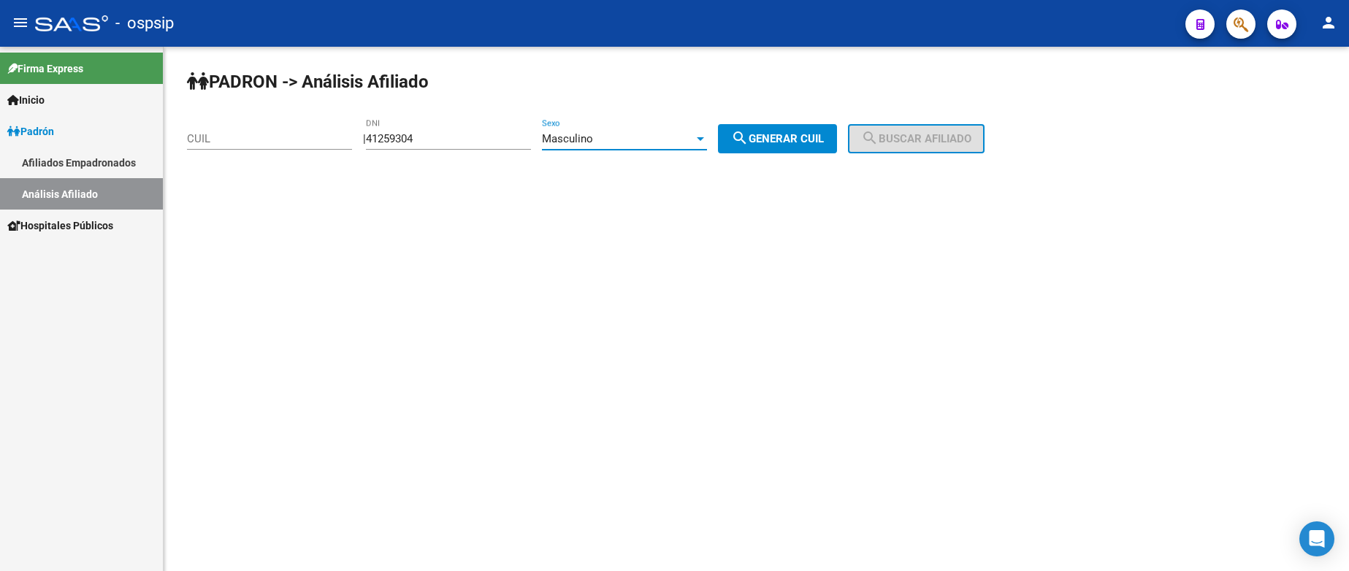
click at [773, 144] on span "search Generar CUIL" at bounding box center [777, 138] width 93 height 13
type input "23-41259304-9"
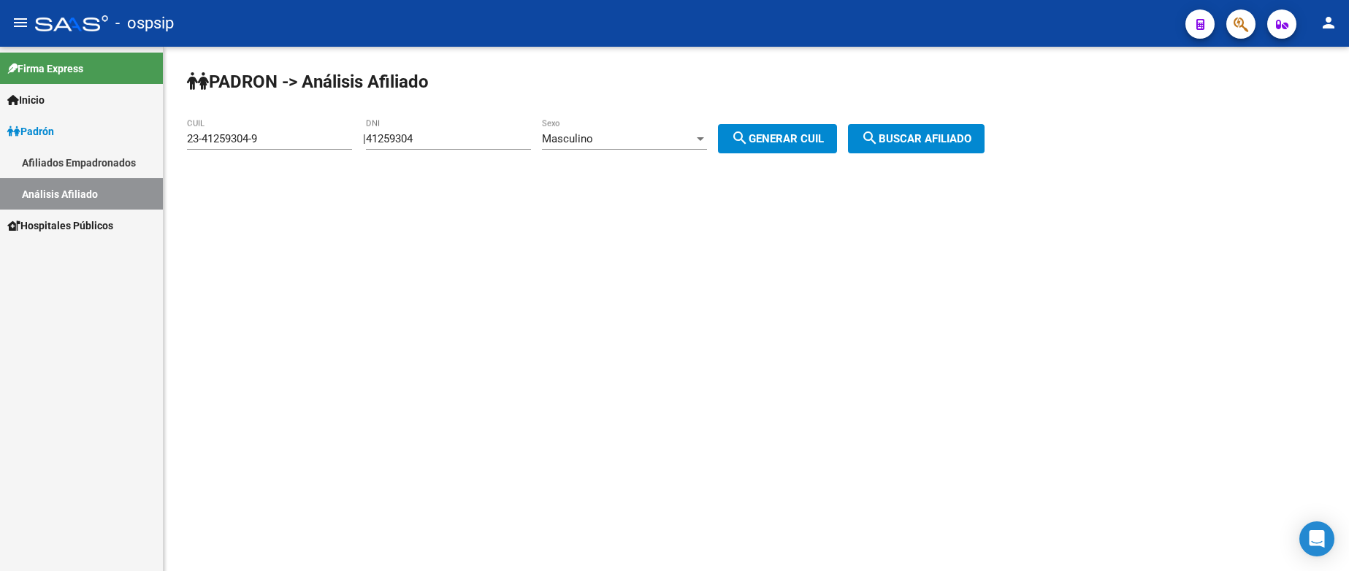
click at [928, 141] on span "search Buscar afiliado" at bounding box center [916, 138] width 110 height 13
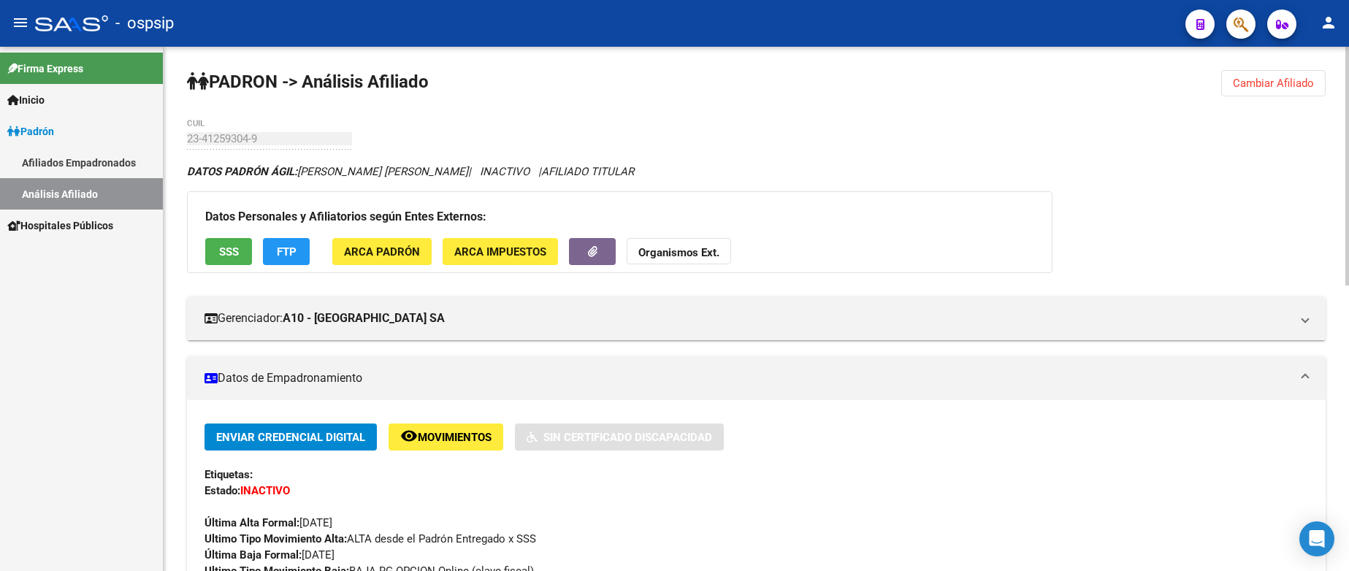
scroll to position [219, 0]
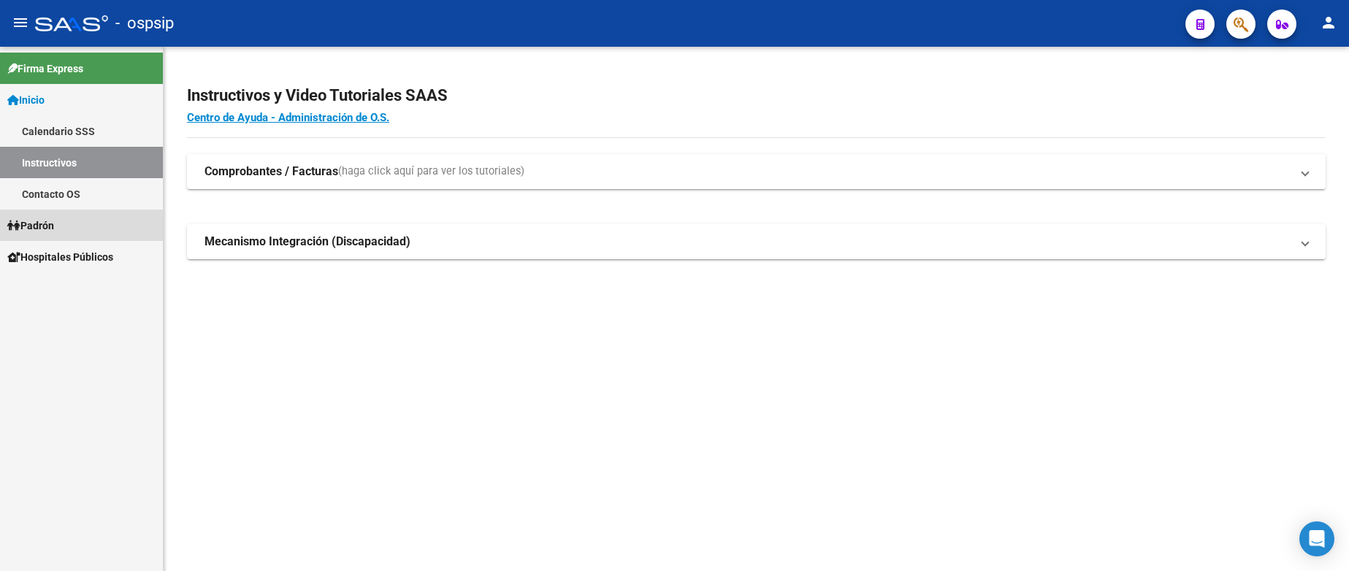
click at [61, 228] on link "Padrón" at bounding box center [81, 225] width 163 height 31
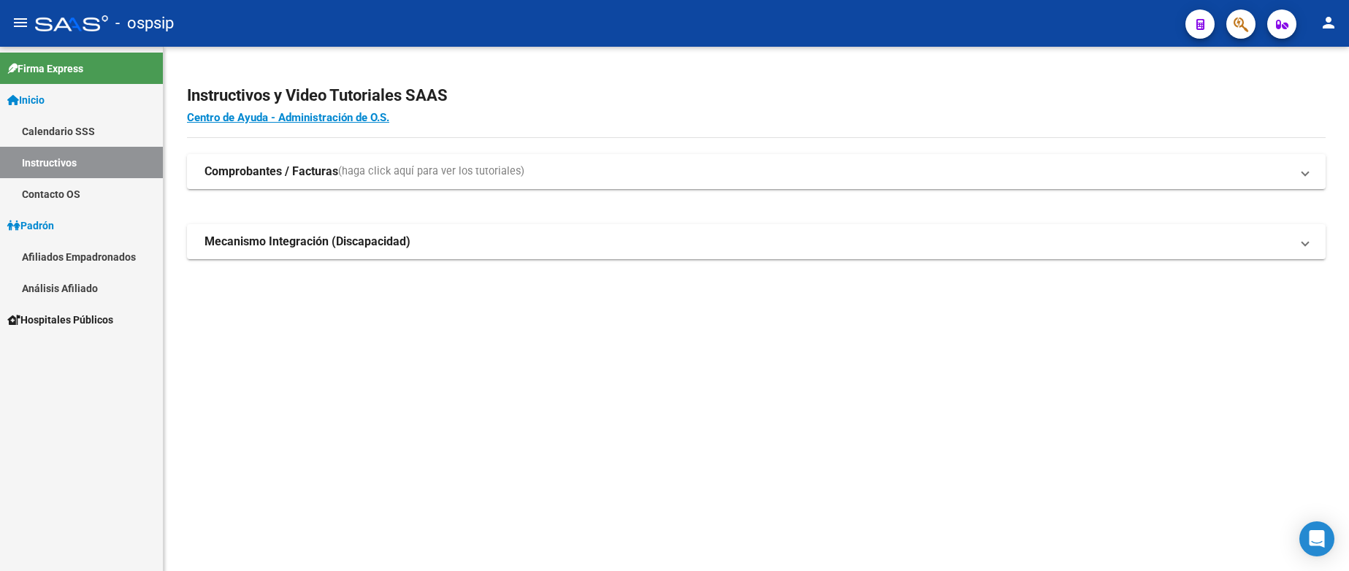
click at [85, 286] on link "Análisis Afiliado" at bounding box center [81, 287] width 163 height 31
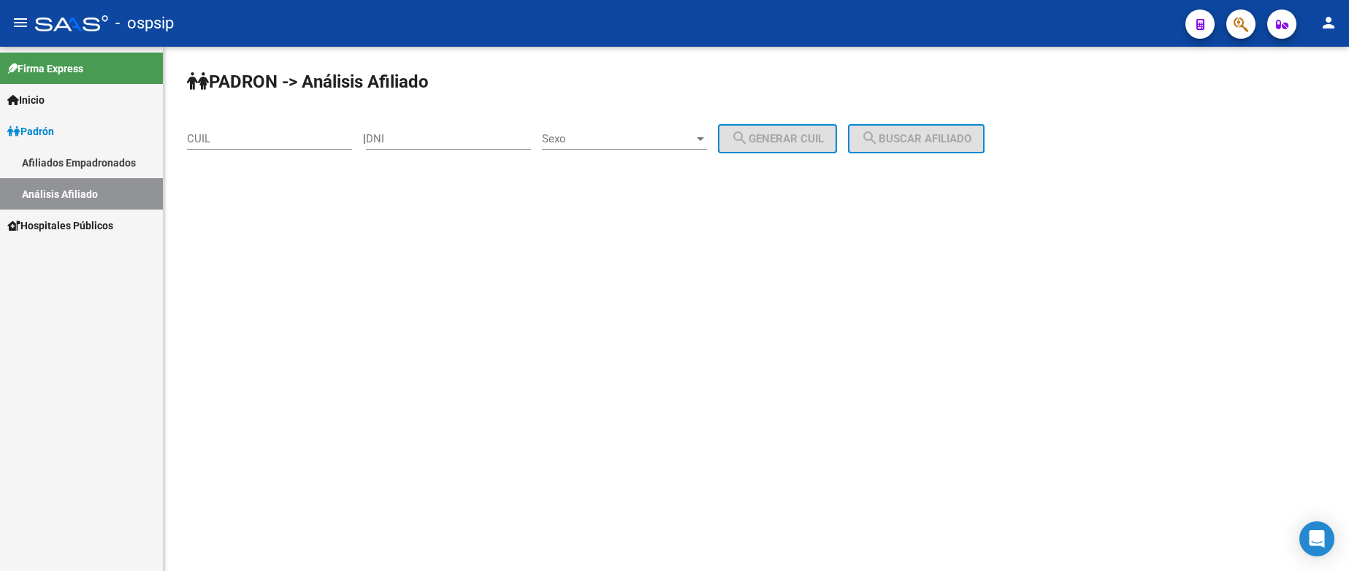
click at [468, 145] on input "DNI" at bounding box center [448, 138] width 165 height 13
type input "41080013"
click at [663, 140] on span "Sexo" at bounding box center [618, 138] width 152 height 13
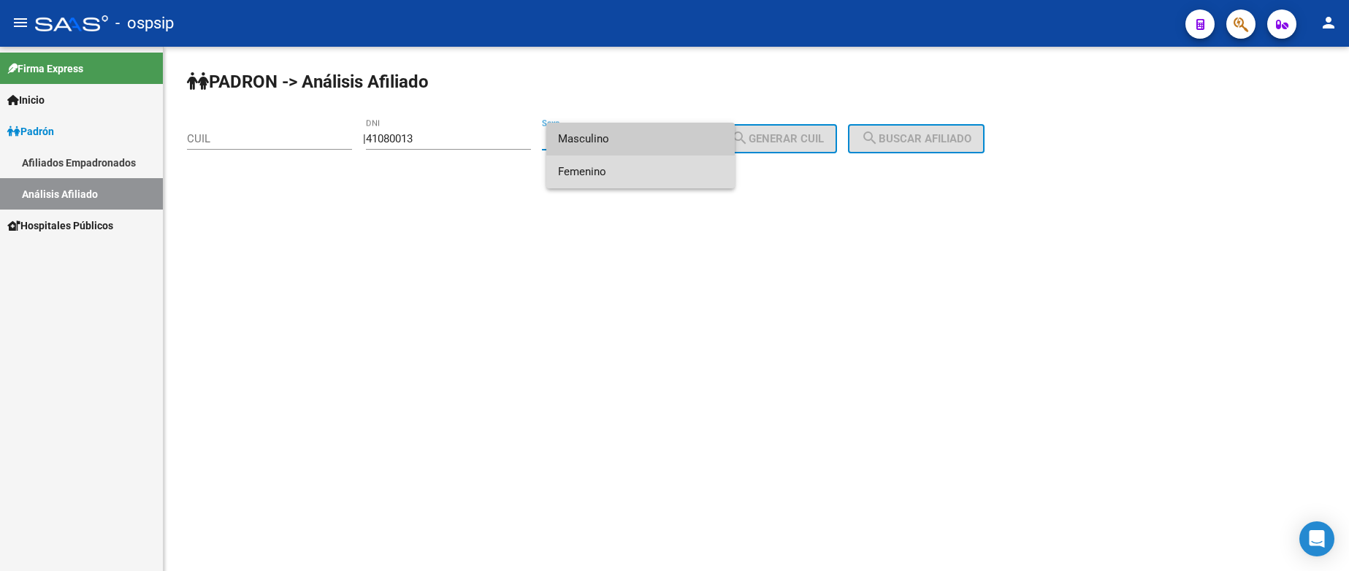
click at [618, 175] on span "Femenino" at bounding box center [640, 172] width 165 height 33
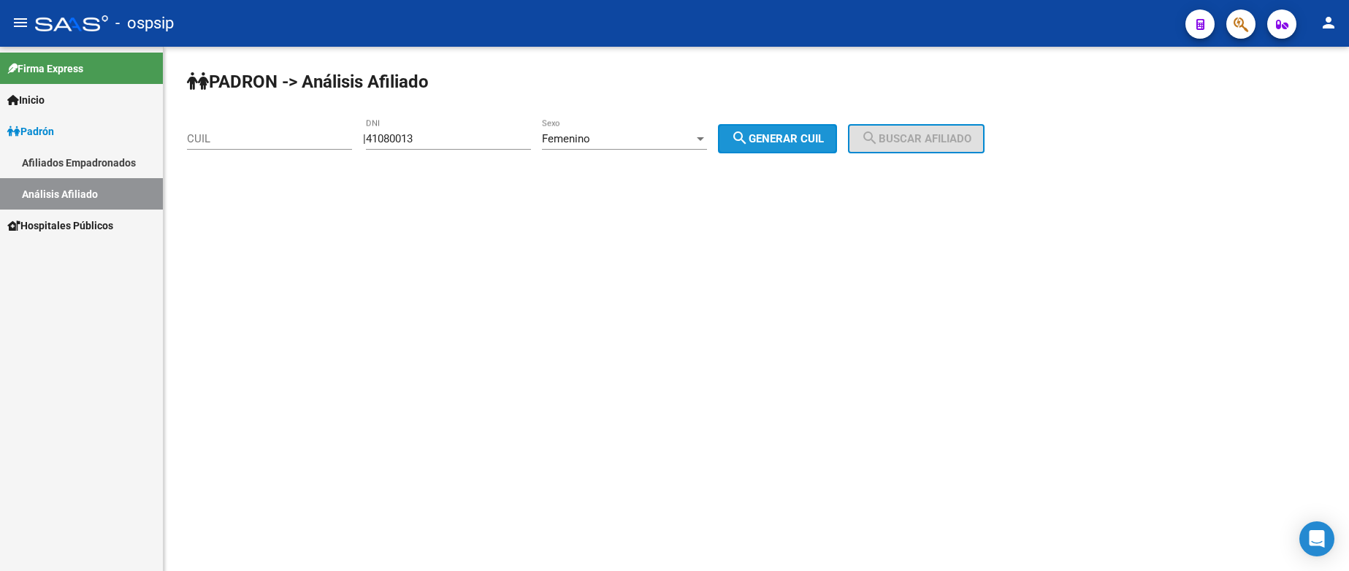
click at [741, 137] on button "search Generar CUIL" at bounding box center [777, 138] width 119 height 29
type input "27-41080013-1"
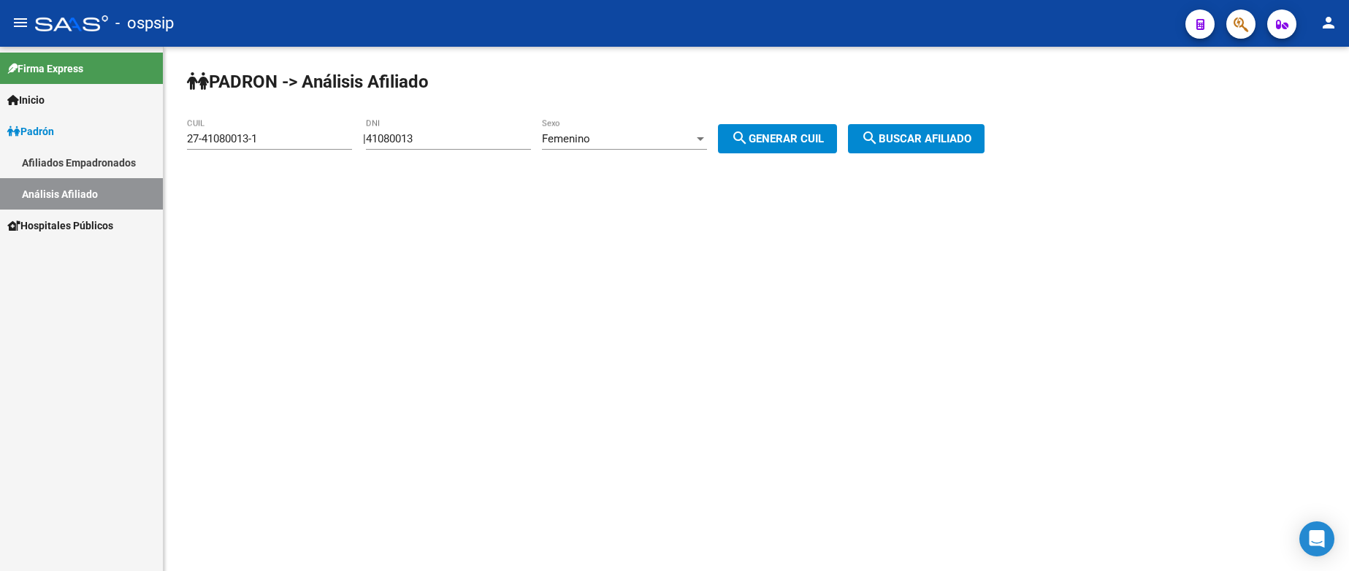
click at [916, 128] on button "search Buscar afiliado" at bounding box center [916, 138] width 137 height 29
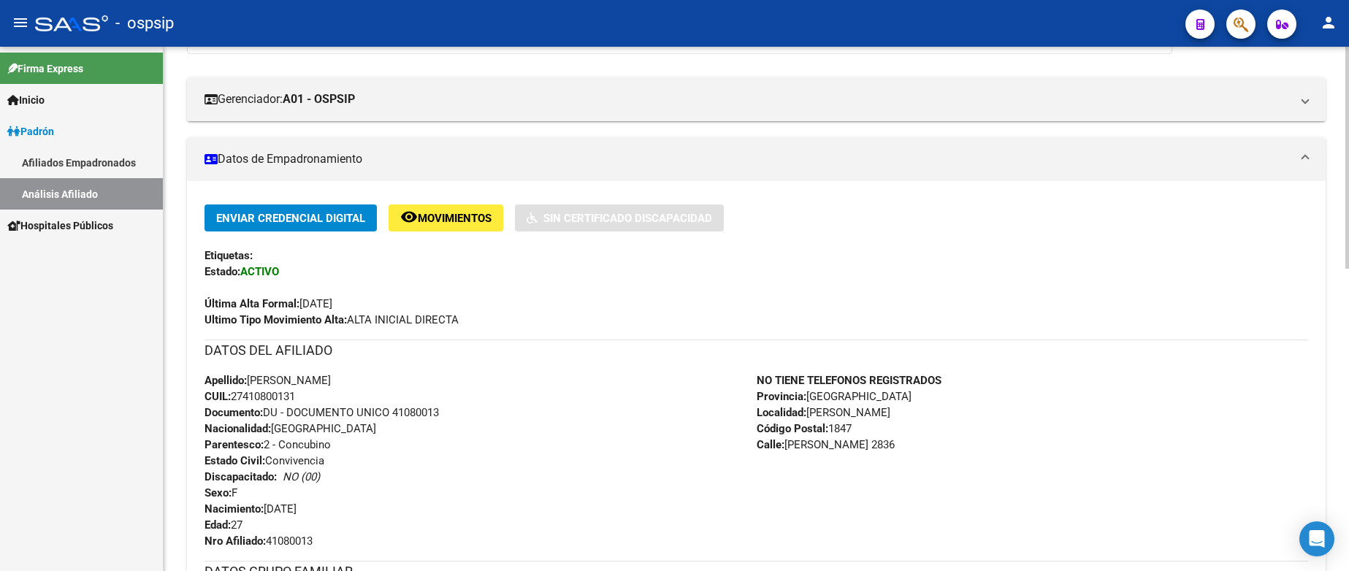
scroll to position [292, 0]
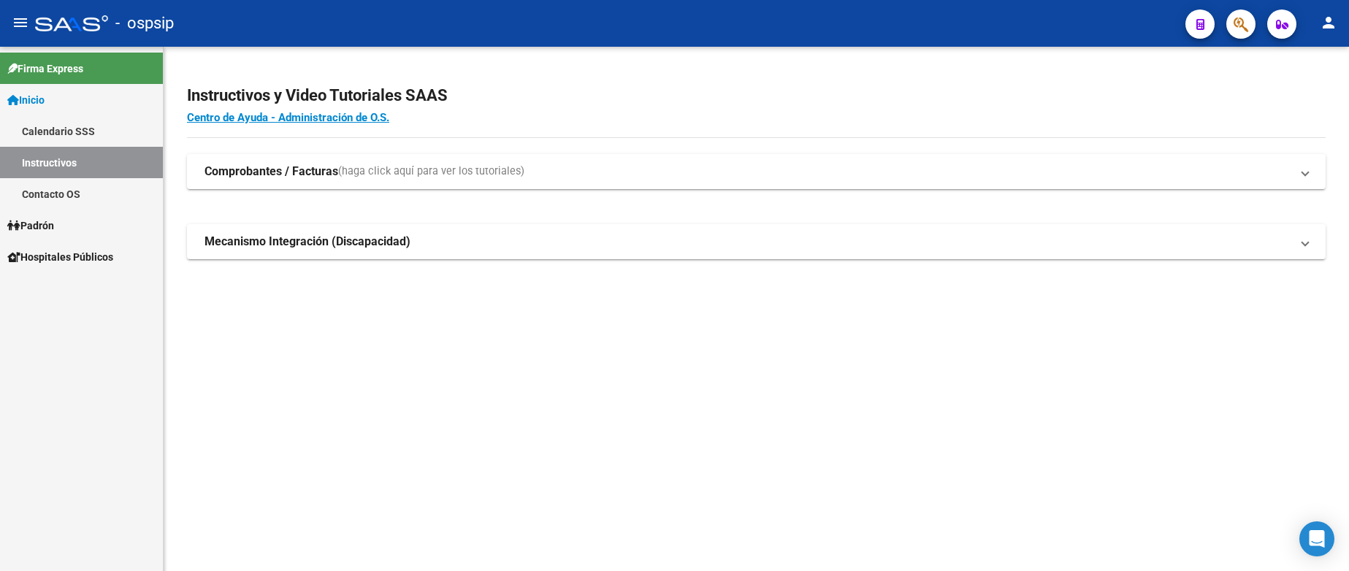
click at [61, 230] on link "Padrón" at bounding box center [81, 225] width 163 height 31
click at [61, 229] on link "Padrón" at bounding box center [81, 225] width 163 height 31
click at [66, 293] on link "Análisis Afiliado" at bounding box center [81, 287] width 163 height 31
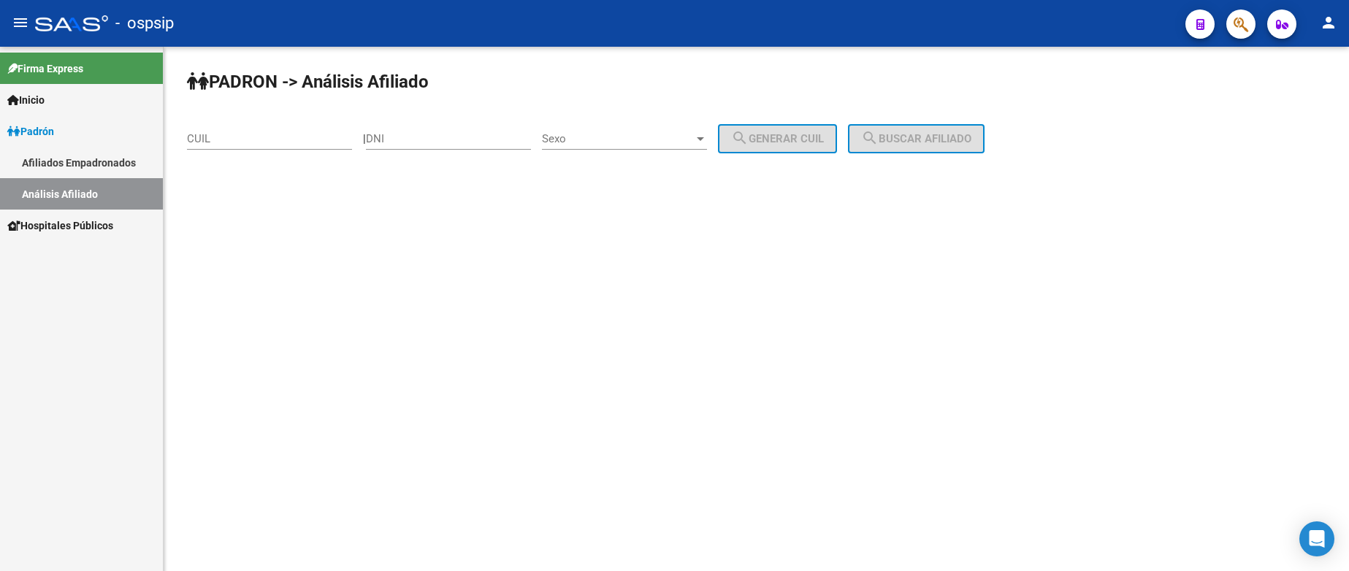
click at [475, 142] on input "DNI" at bounding box center [448, 138] width 165 height 13
type input "52548053"
click at [617, 141] on span "Sexo" at bounding box center [618, 138] width 152 height 13
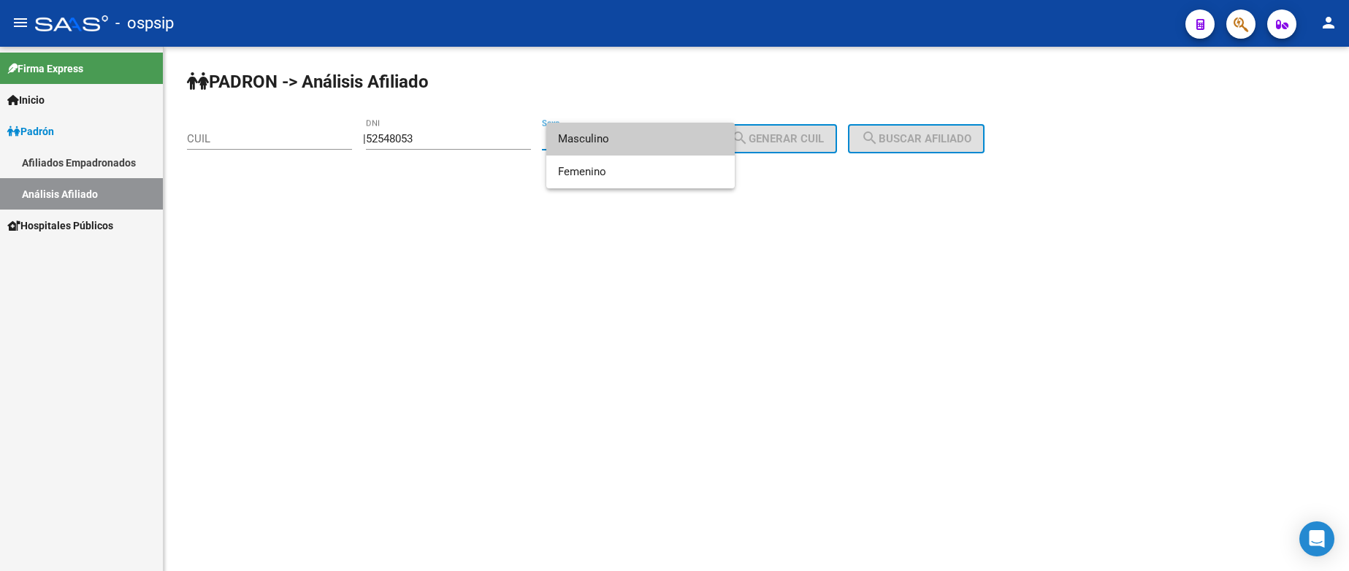
click at [620, 144] on span "Masculino" at bounding box center [640, 139] width 165 height 33
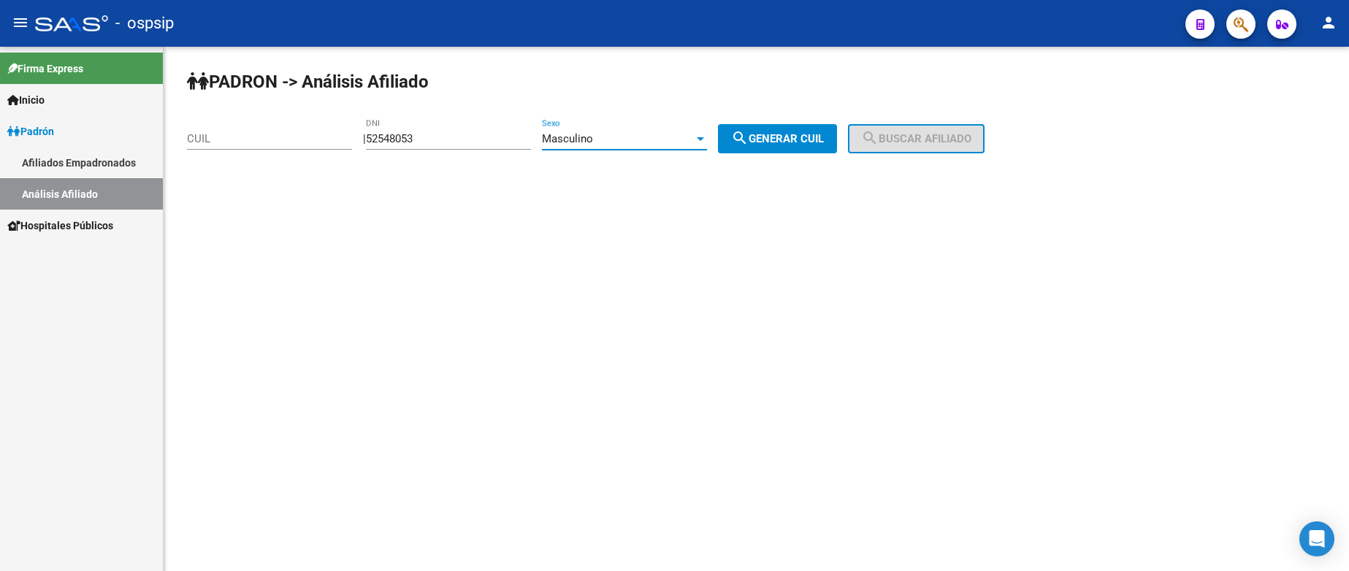
click at [776, 144] on span "search Generar CUIL" at bounding box center [777, 138] width 93 height 13
type input "20-52548053-5"
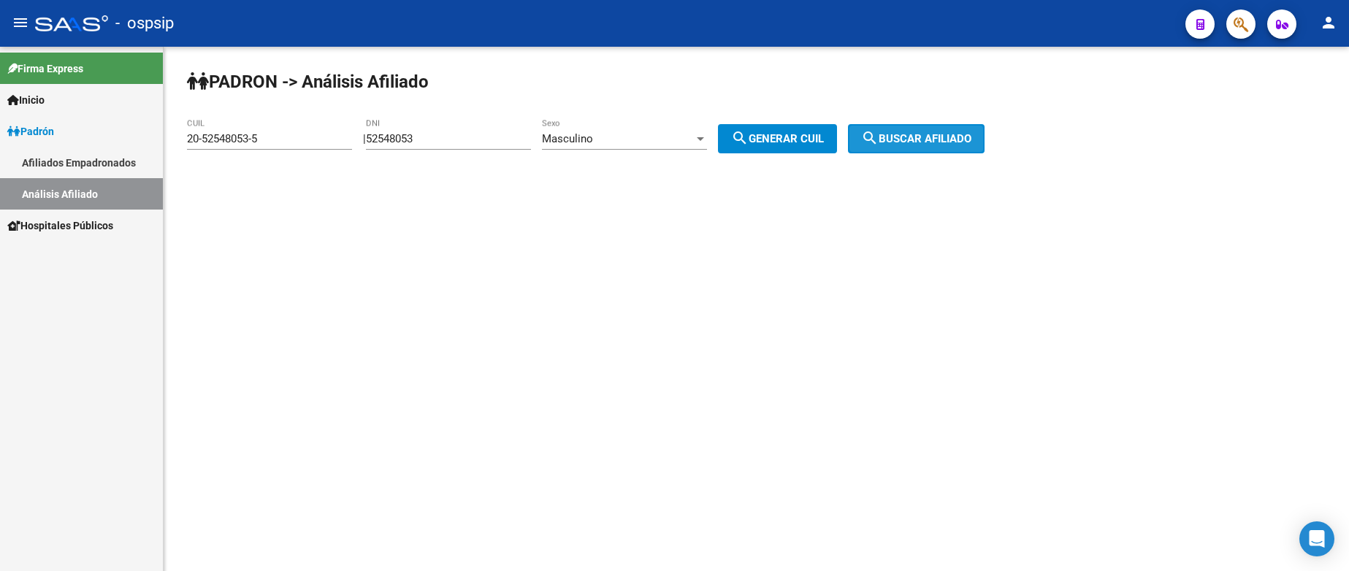
click at [918, 142] on span "search Buscar afiliado" at bounding box center [916, 138] width 110 height 13
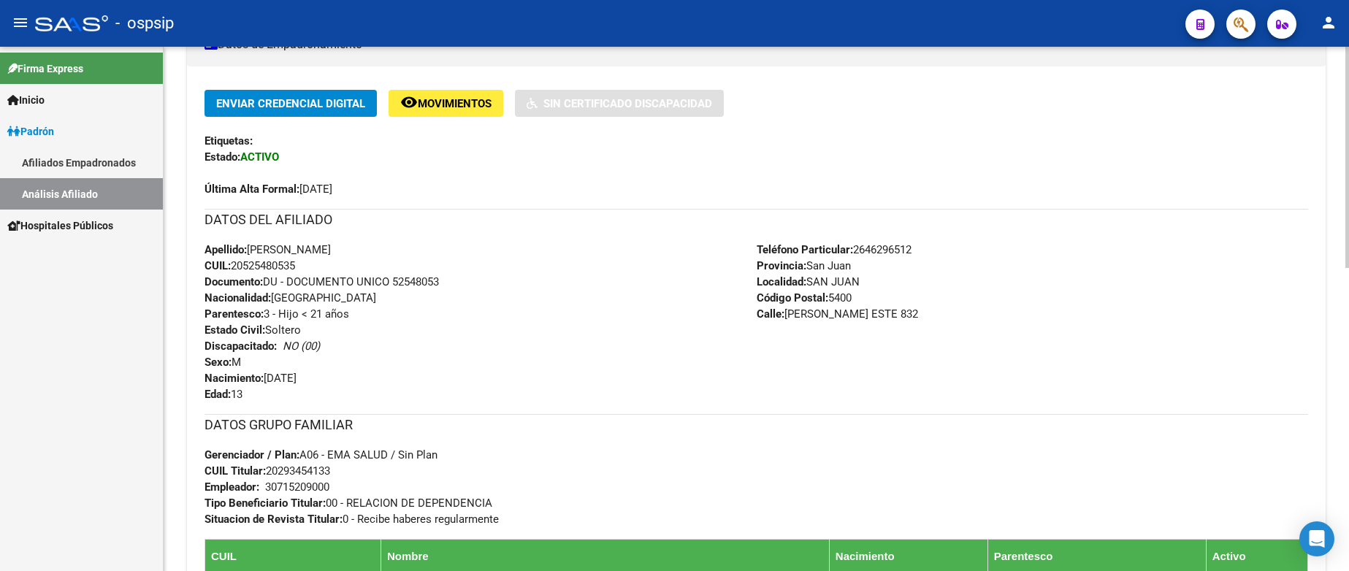
scroll to position [292, 0]
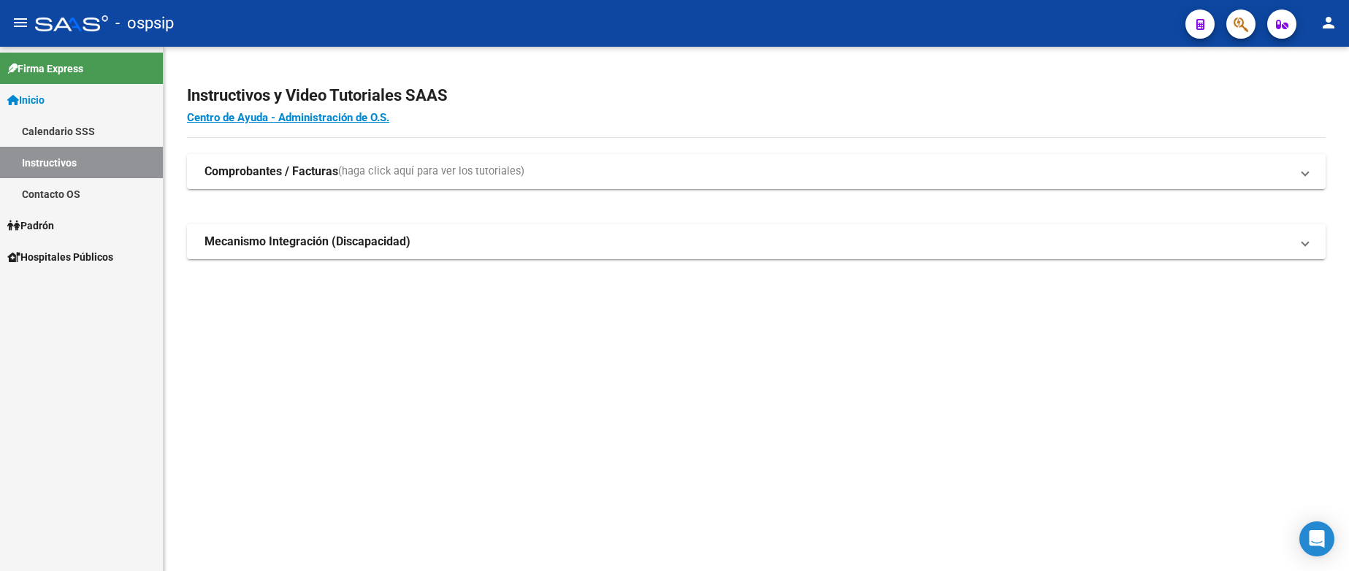
click at [54, 232] on span "Padrón" at bounding box center [30, 226] width 47 height 16
click at [77, 285] on link "Análisis Afiliado" at bounding box center [81, 287] width 163 height 31
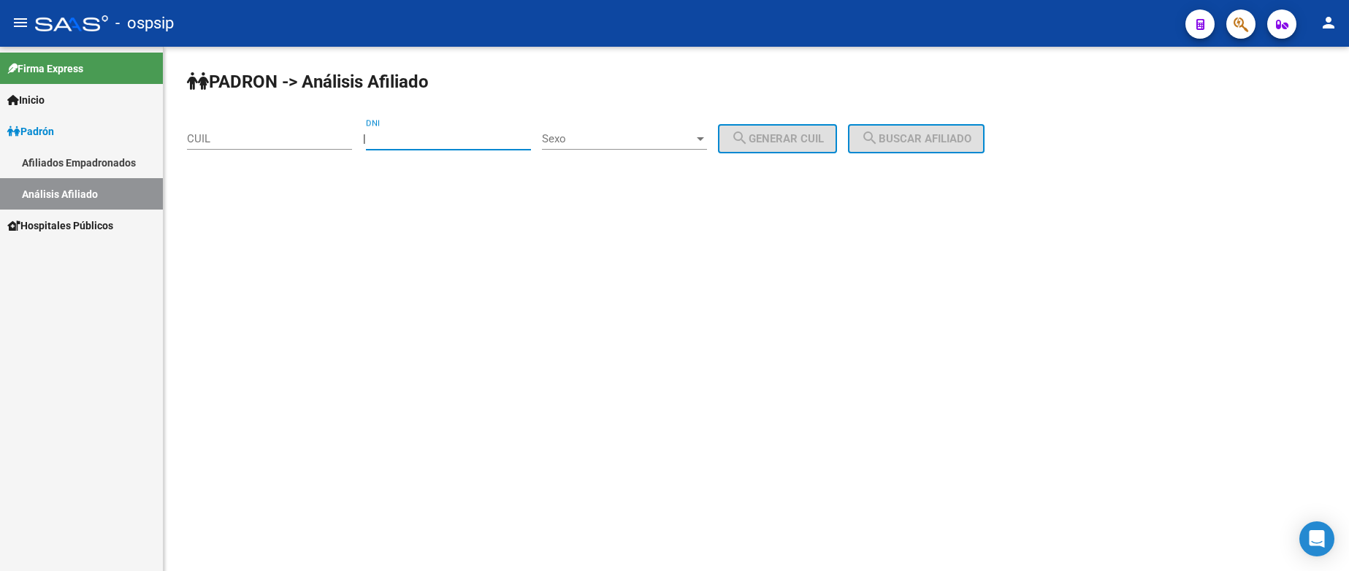
click at [468, 143] on input "DNI" at bounding box center [448, 138] width 165 height 13
type input "42013091"
click at [616, 137] on span "Sexo" at bounding box center [618, 138] width 152 height 13
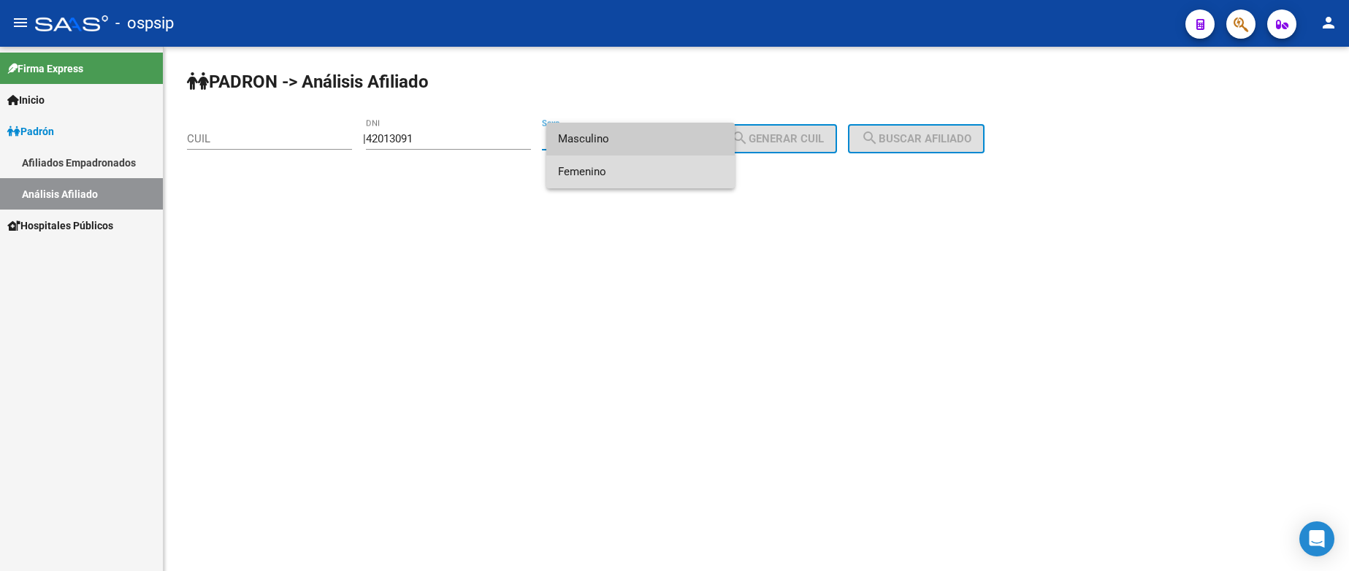
click at [655, 170] on span "Femenino" at bounding box center [640, 172] width 165 height 33
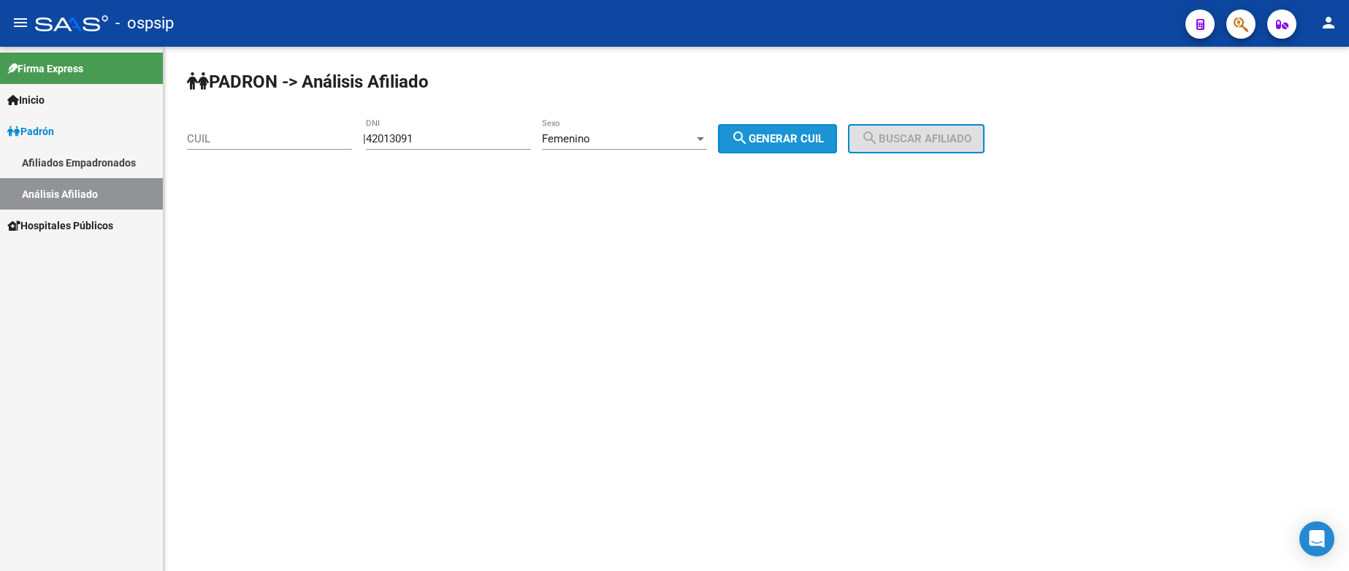
click at [783, 150] on button "search Generar CUIL" at bounding box center [777, 138] width 119 height 29
type input "27-42013091-6"
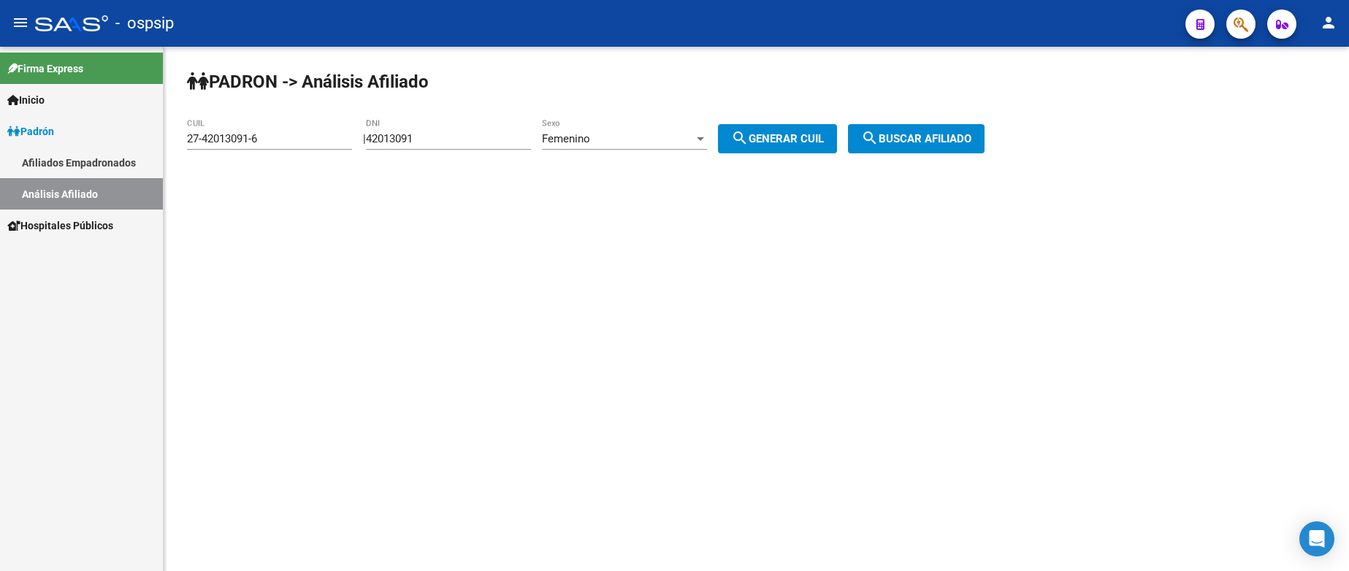
click at [967, 145] on span "search Buscar afiliado" at bounding box center [916, 138] width 110 height 13
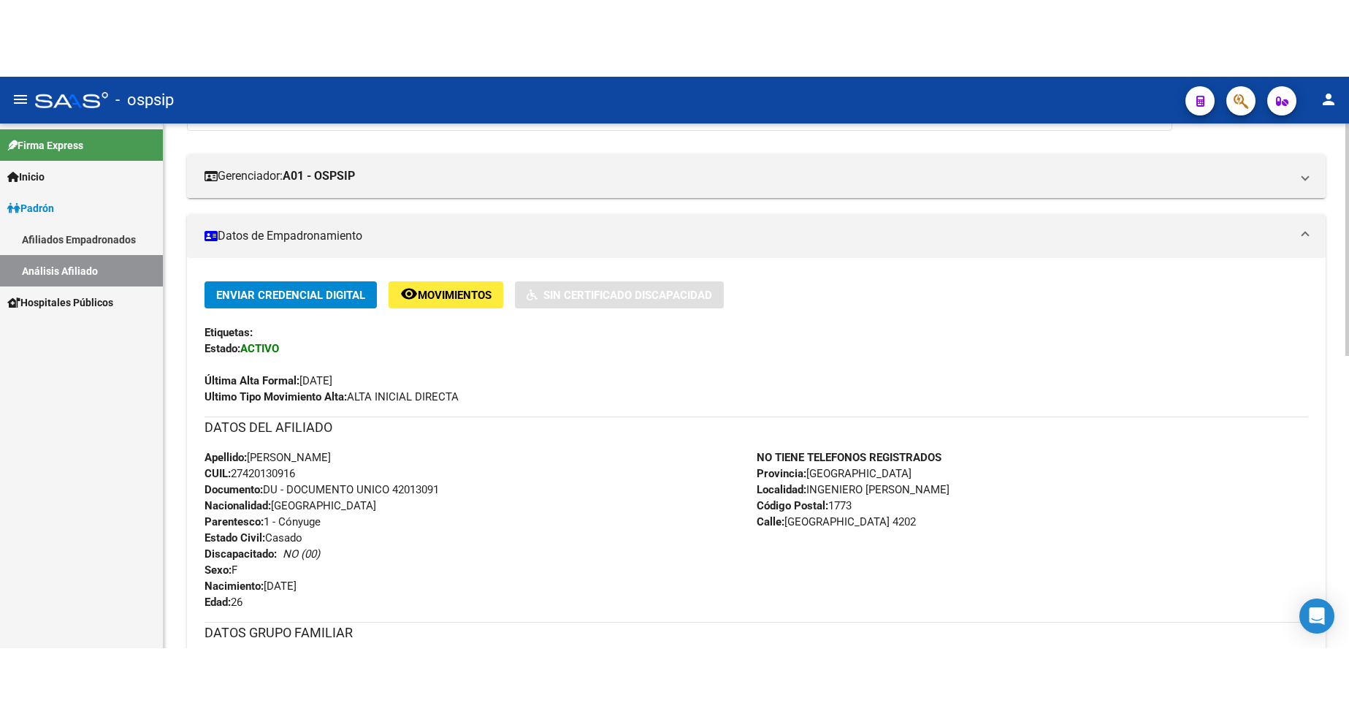
scroll to position [292, 0]
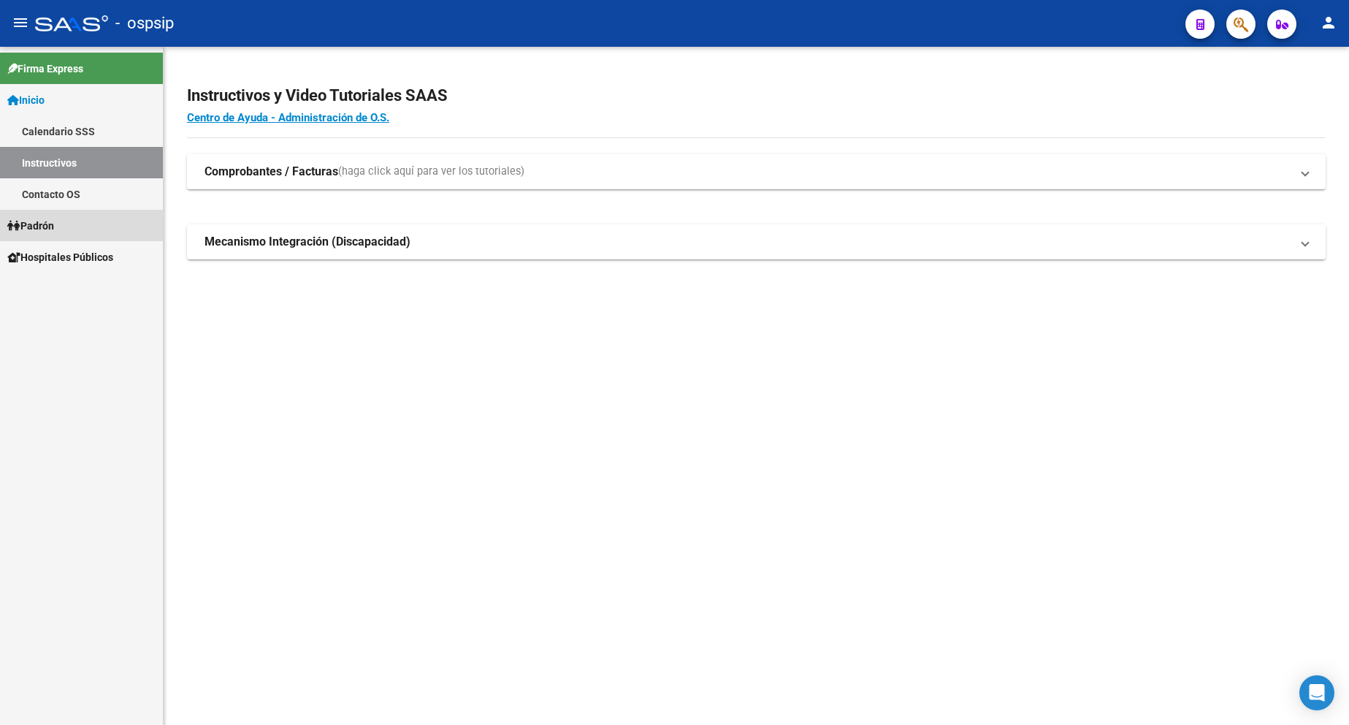
click at [64, 224] on link "Padrón" at bounding box center [81, 225] width 163 height 31
click at [72, 289] on link "Análisis Afiliado" at bounding box center [81, 287] width 163 height 31
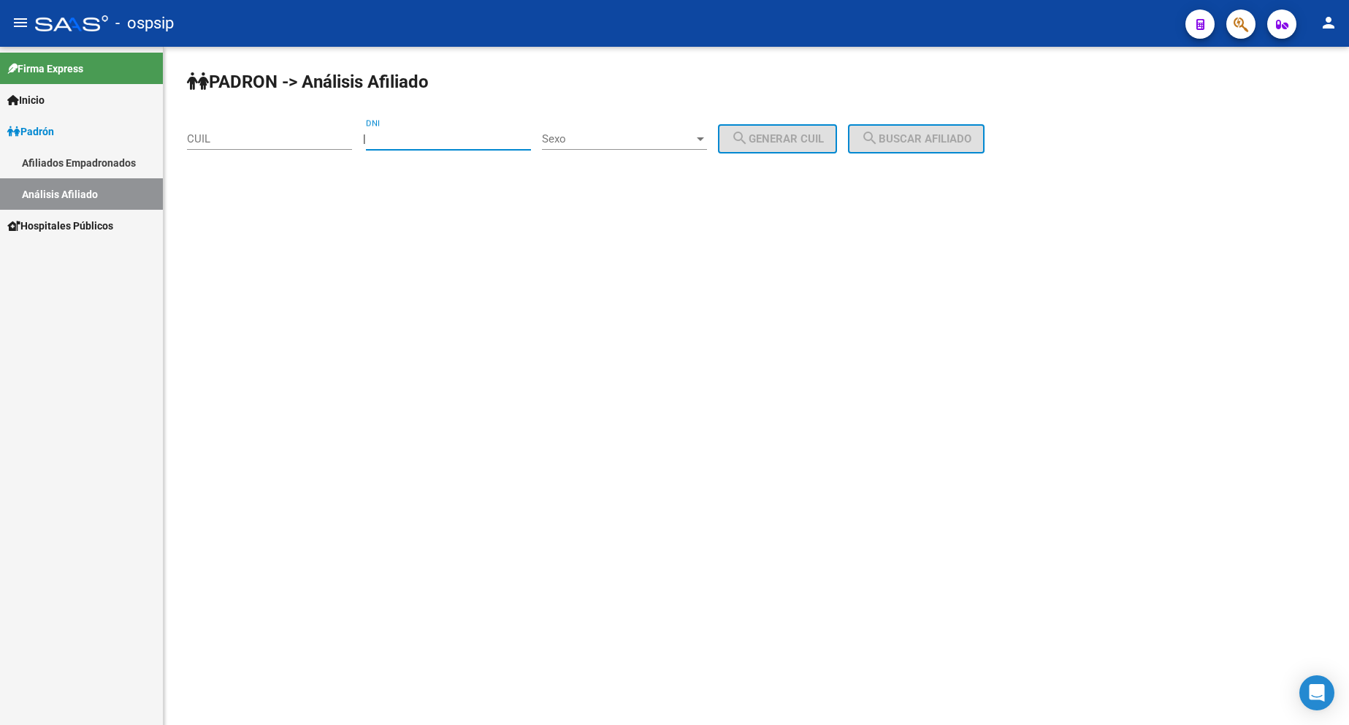
click at [429, 145] on div "DNI" at bounding box center [448, 133] width 165 height 31
type input "18513355"
click at [605, 130] on div "Sexo Sexo" at bounding box center [624, 133] width 165 height 31
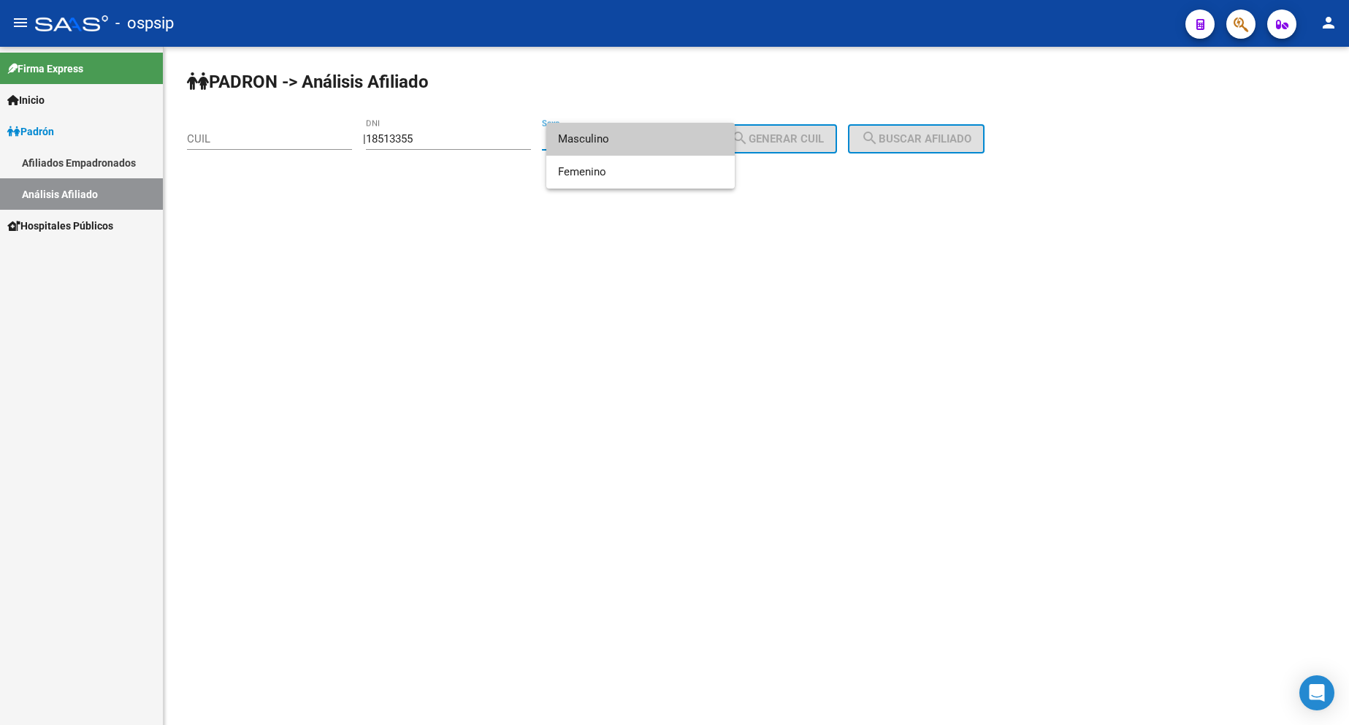
click at [621, 145] on span "Masculino" at bounding box center [640, 139] width 165 height 33
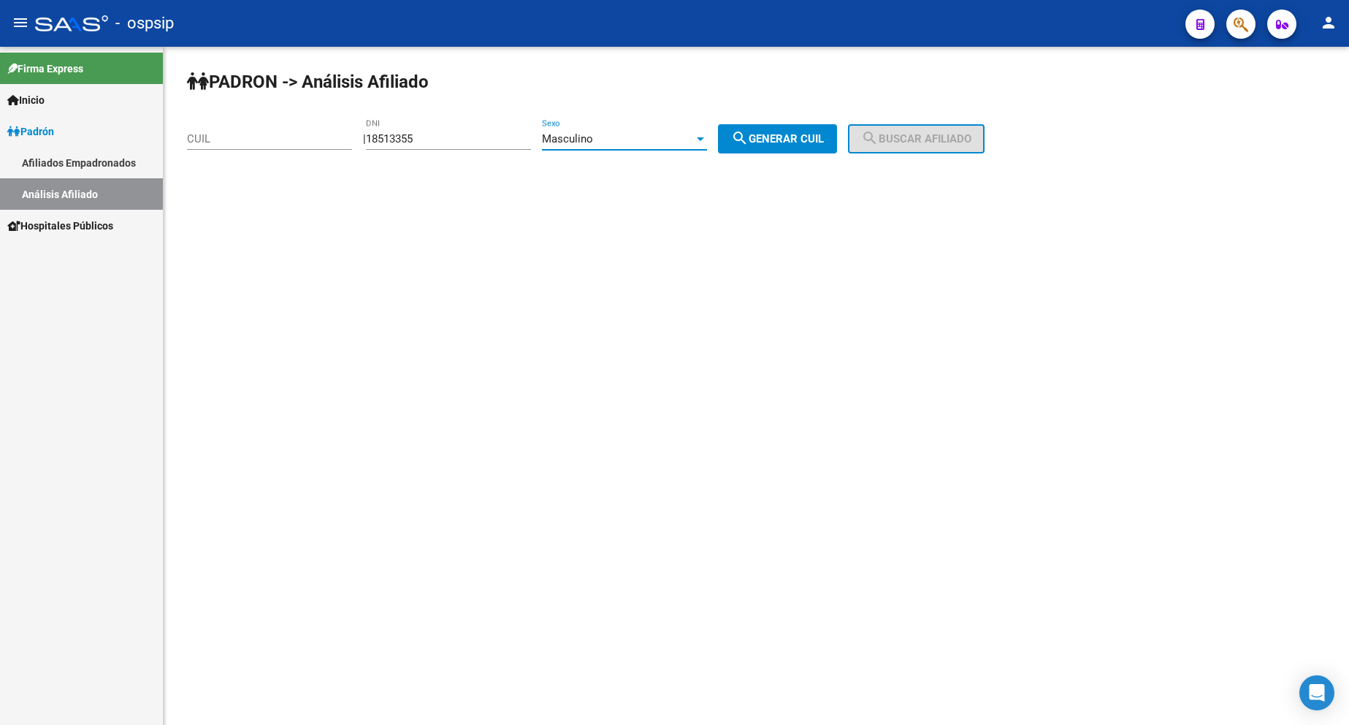
click at [781, 137] on span "search Generar CUIL" at bounding box center [777, 138] width 93 height 13
type input "23-18513355-9"
click at [1009, 121] on div "PADRON -> Análisis Afiliado 23-18513355-9 CUIL | 18513355 DNI Masculino Sexo se…" at bounding box center [756, 123] width 1185 height 153
click at [985, 130] on button "search Buscar afiliado" at bounding box center [916, 138] width 137 height 29
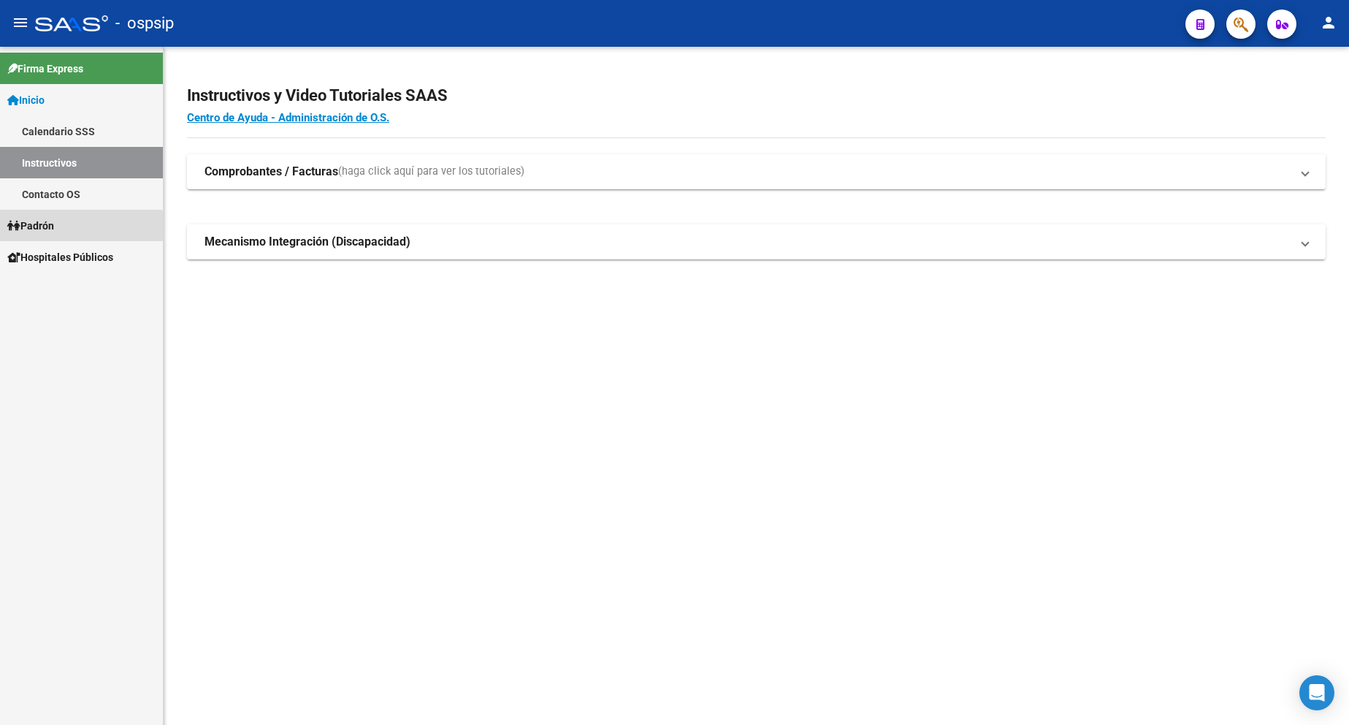
click at [42, 226] on span "Padrón" at bounding box center [30, 226] width 47 height 16
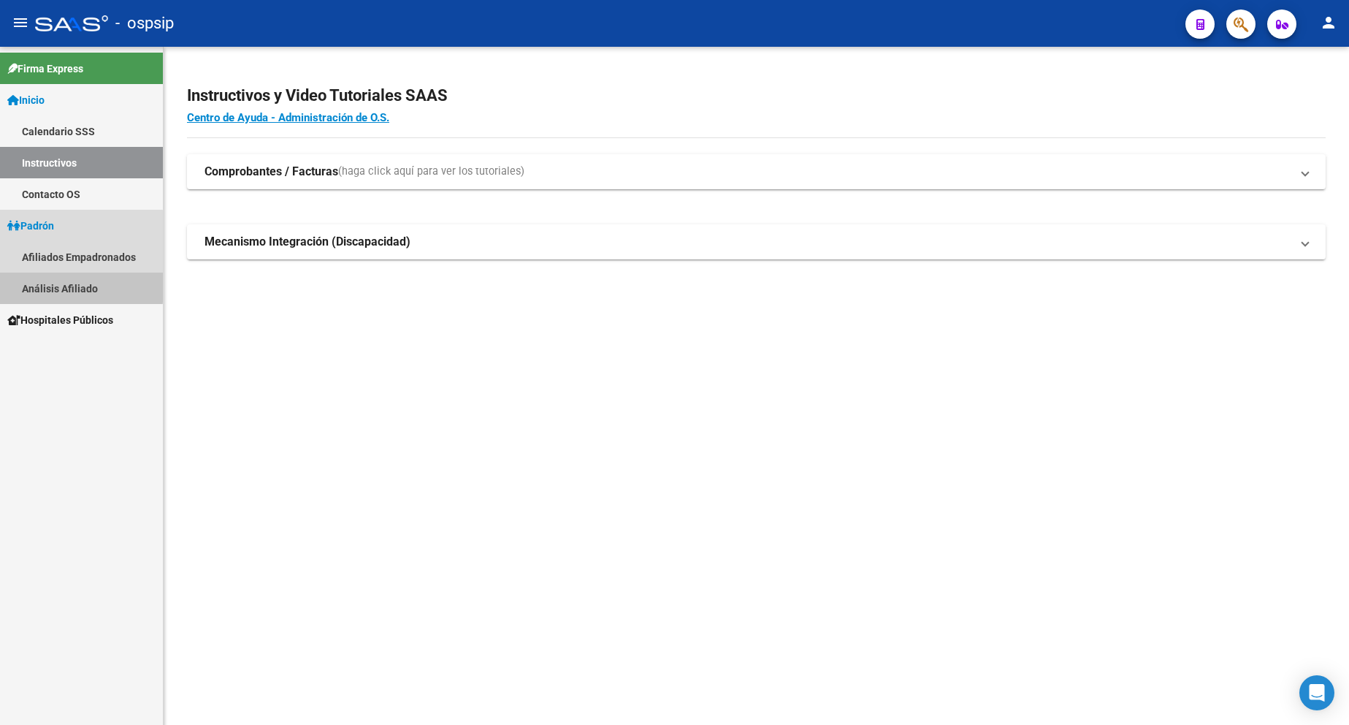
click at [71, 286] on link "Análisis Afiliado" at bounding box center [81, 287] width 163 height 31
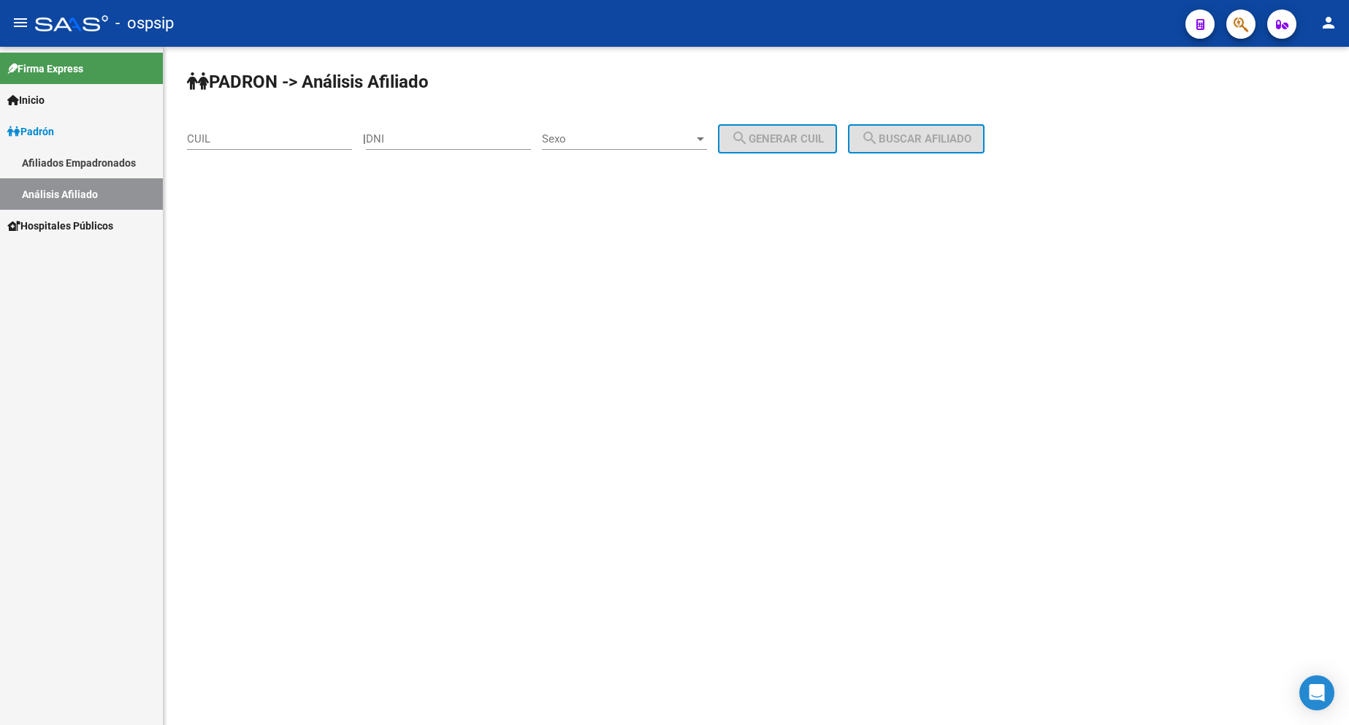
drag, startPoint x: 456, startPoint y: 137, endPoint x: 467, endPoint y: 152, distance: 17.8
click at [457, 139] on input "DNI" at bounding box center [448, 138] width 165 height 13
type input "41062194"
click at [619, 138] on span "Sexo" at bounding box center [618, 138] width 152 height 13
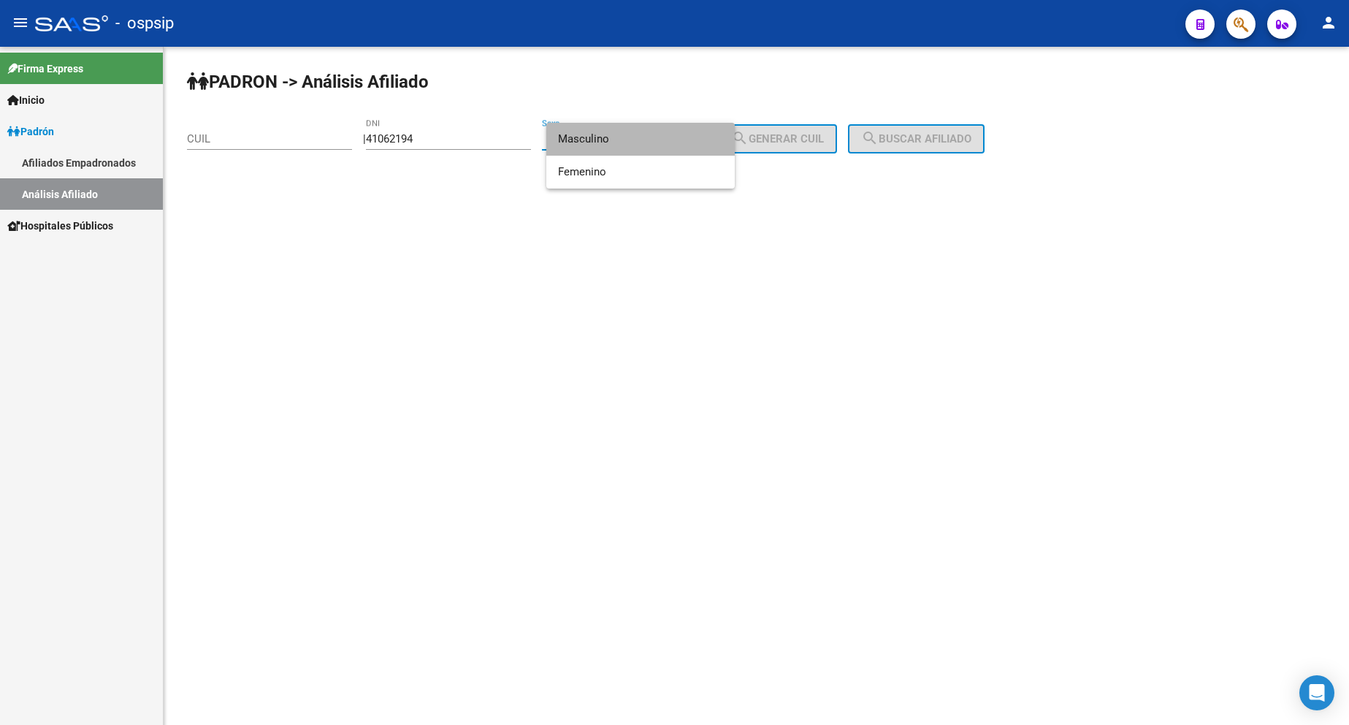
click at [630, 147] on span "Masculino" at bounding box center [640, 139] width 165 height 33
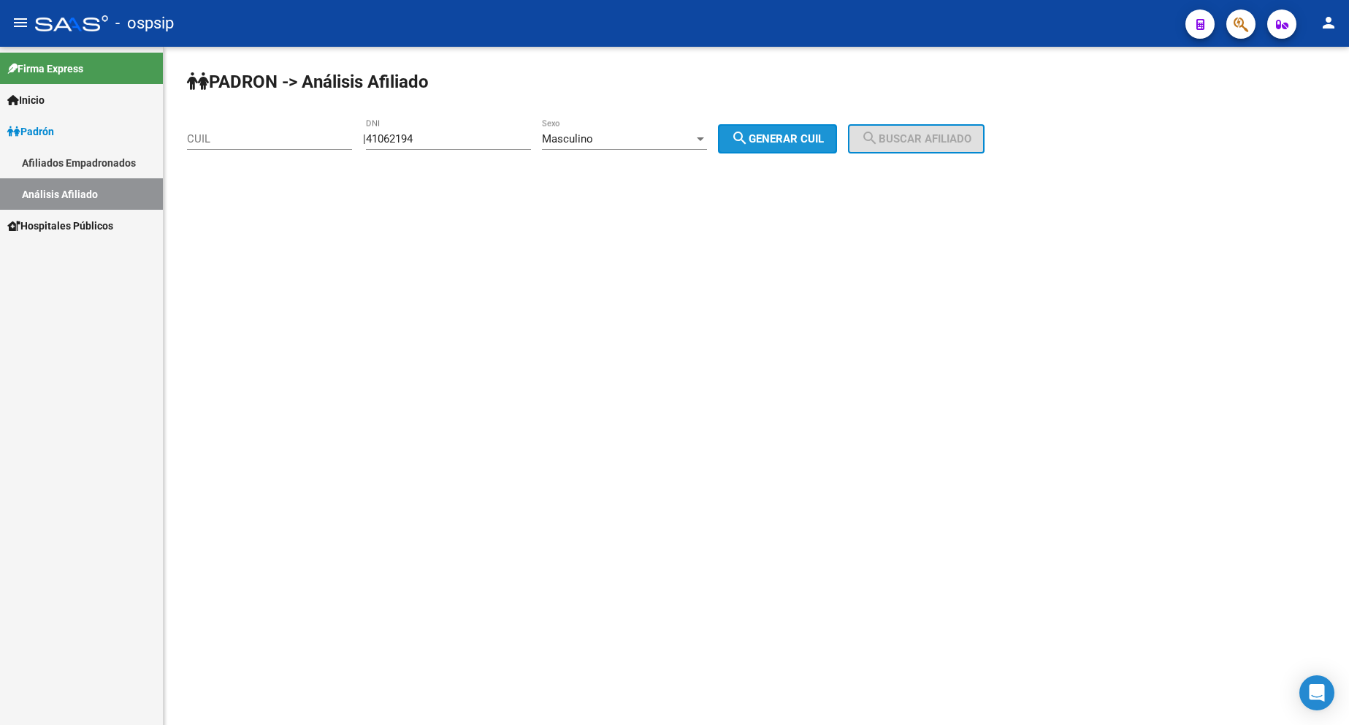
click at [795, 136] on span "search Generar CUIL" at bounding box center [777, 138] width 93 height 13
type input "20-41062194-1"
click at [879, 138] on mat-icon "search" at bounding box center [870, 138] width 18 height 18
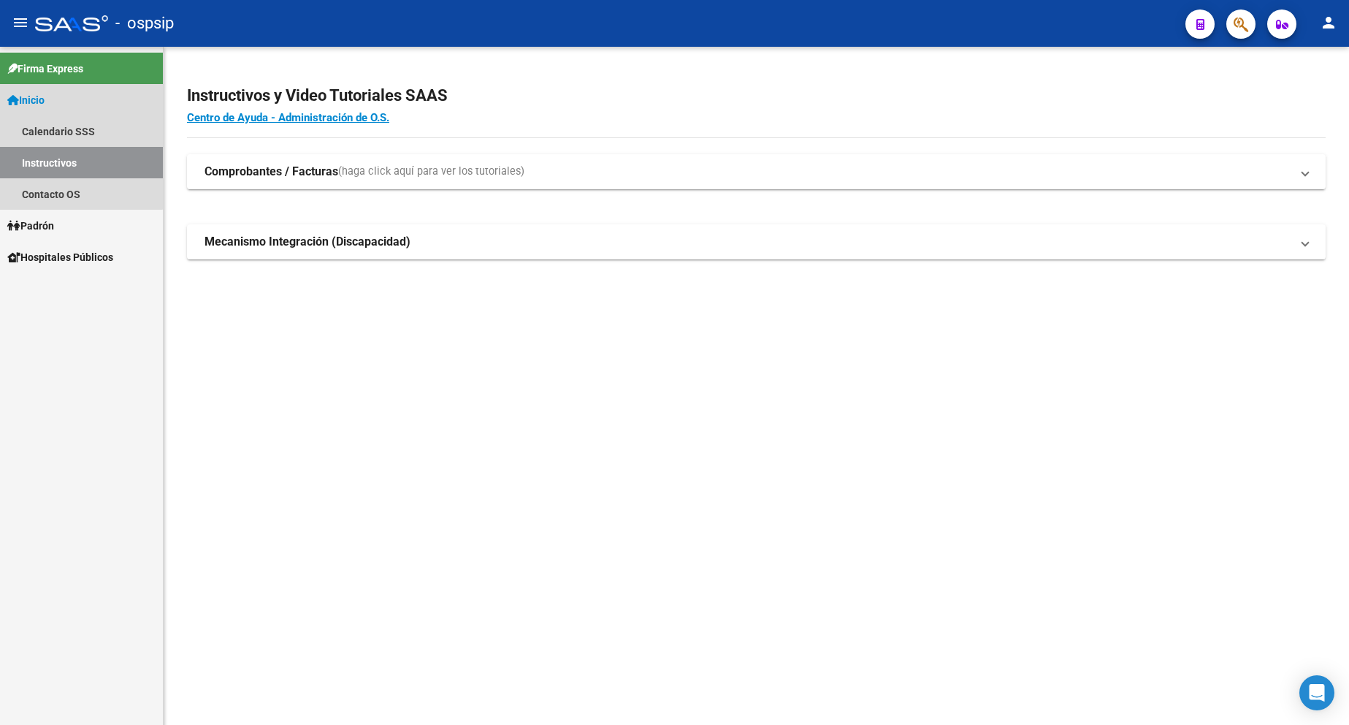
click at [32, 106] on span "Inicio" at bounding box center [25, 100] width 37 height 16
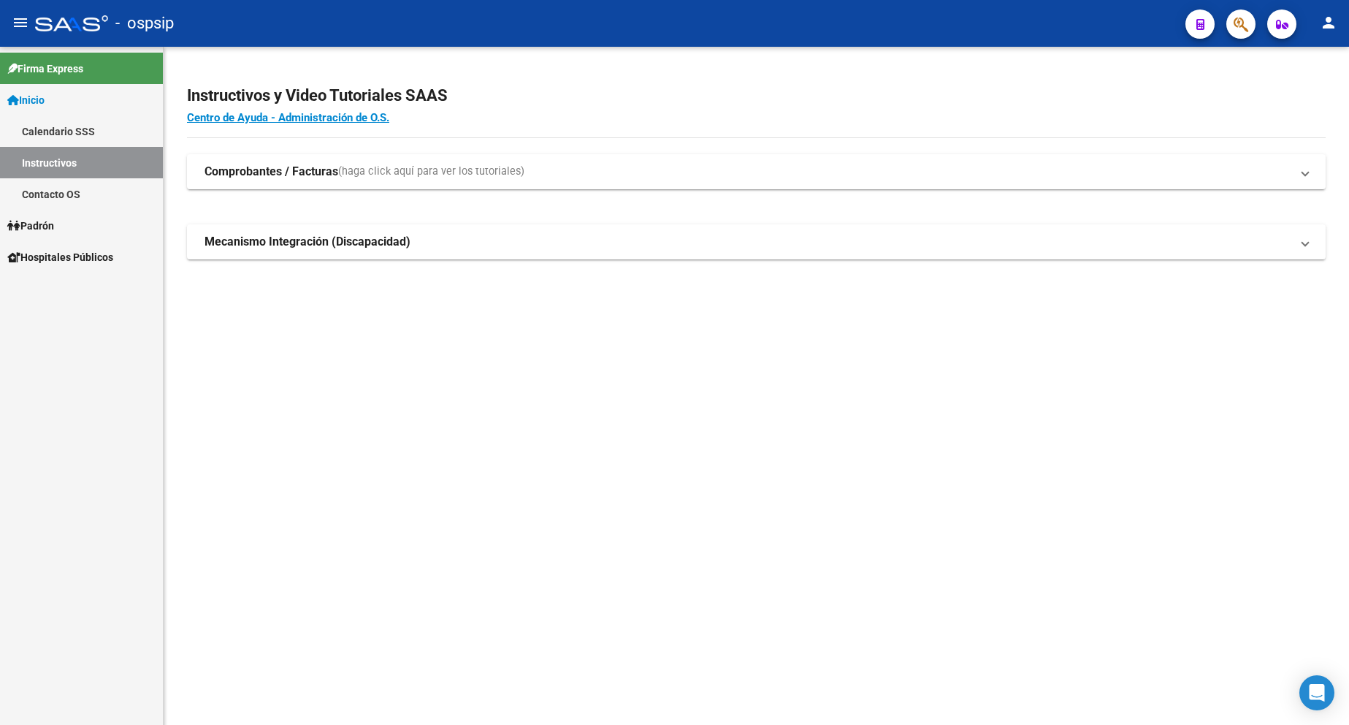
click at [55, 96] on link "Inicio" at bounding box center [81, 99] width 163 height 31
click at [54, 124] on span "Padrón" at bounding box center [30, 131] width 47 height 16
click at [86, 184] on link "Análisis Afiliado" at bounding box center [81, 193] width 163 height 31
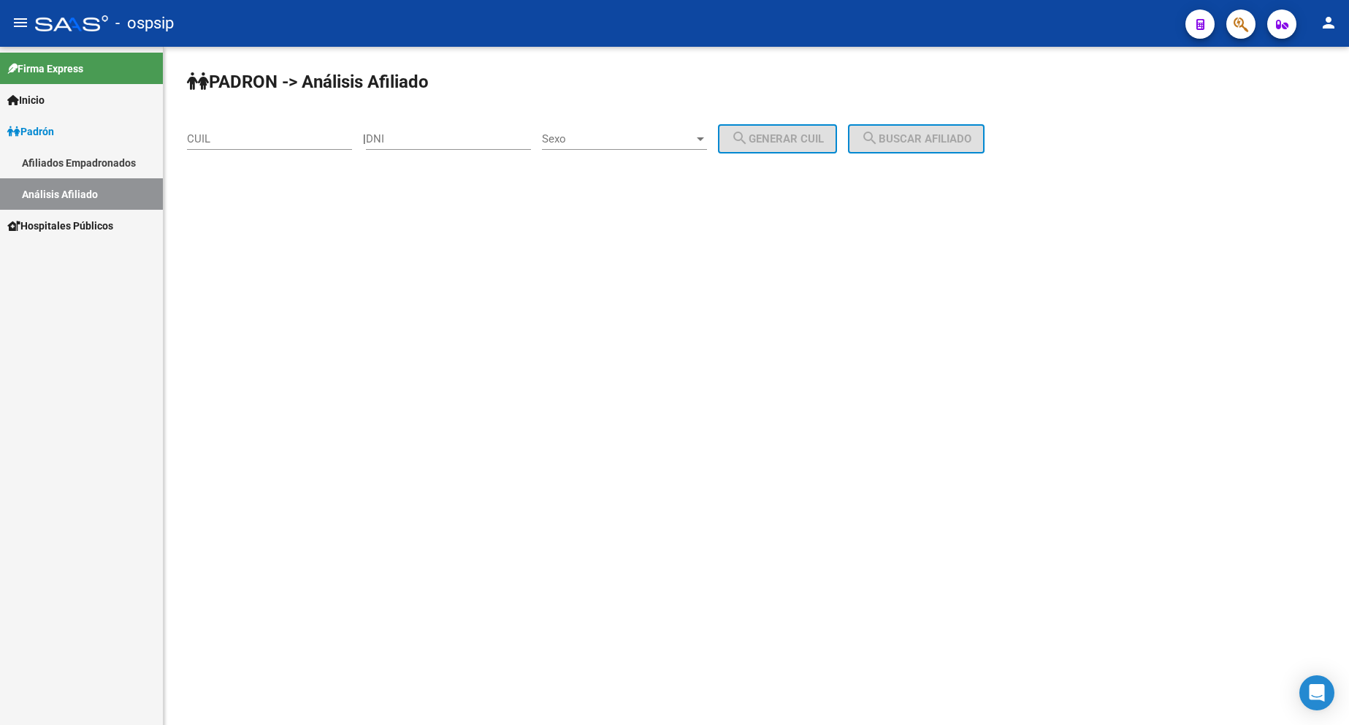
click at [439, 131] on div "DNI" at bounding box center [448, 133] width 165 height 31
type input "31431409"
click at [590, 139] on span "Sexo" at bounding box center [618, 138] width 152 height 13
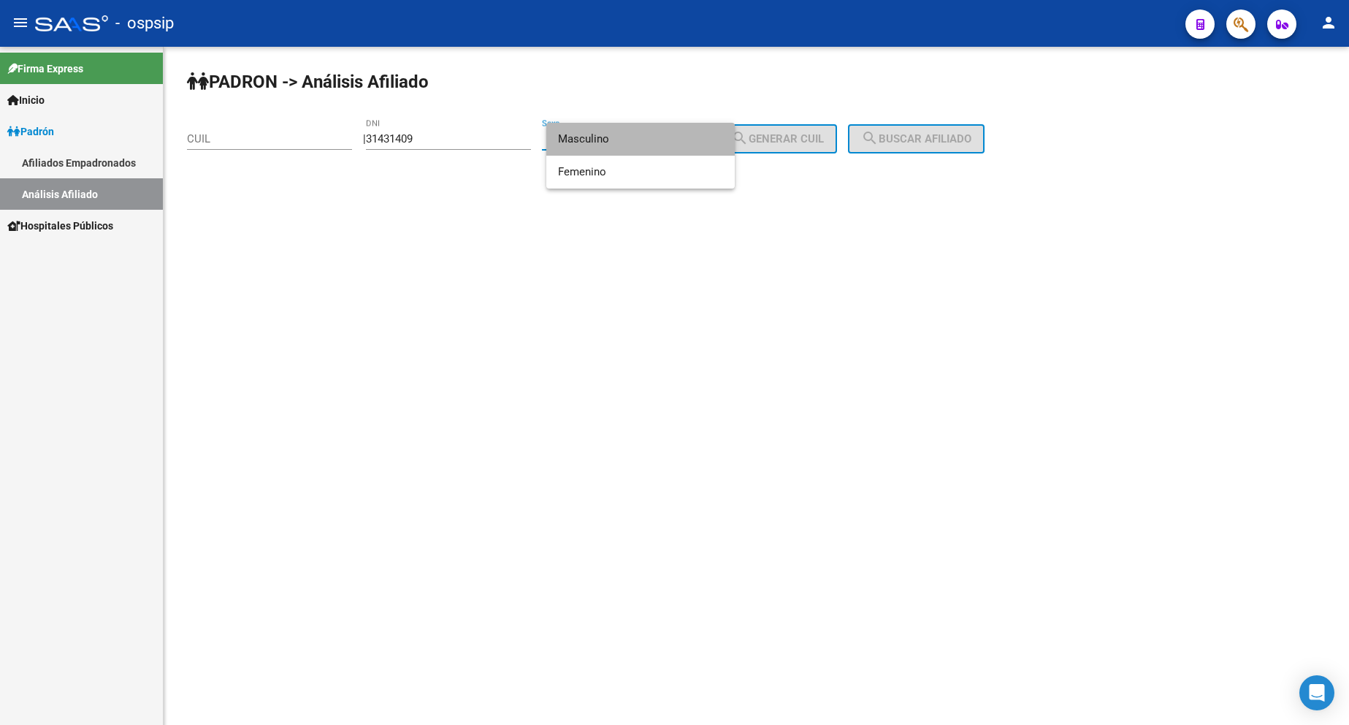
click at [632, 142] on span "Masculino" at bounding box center [640, 139] width 165 height 33
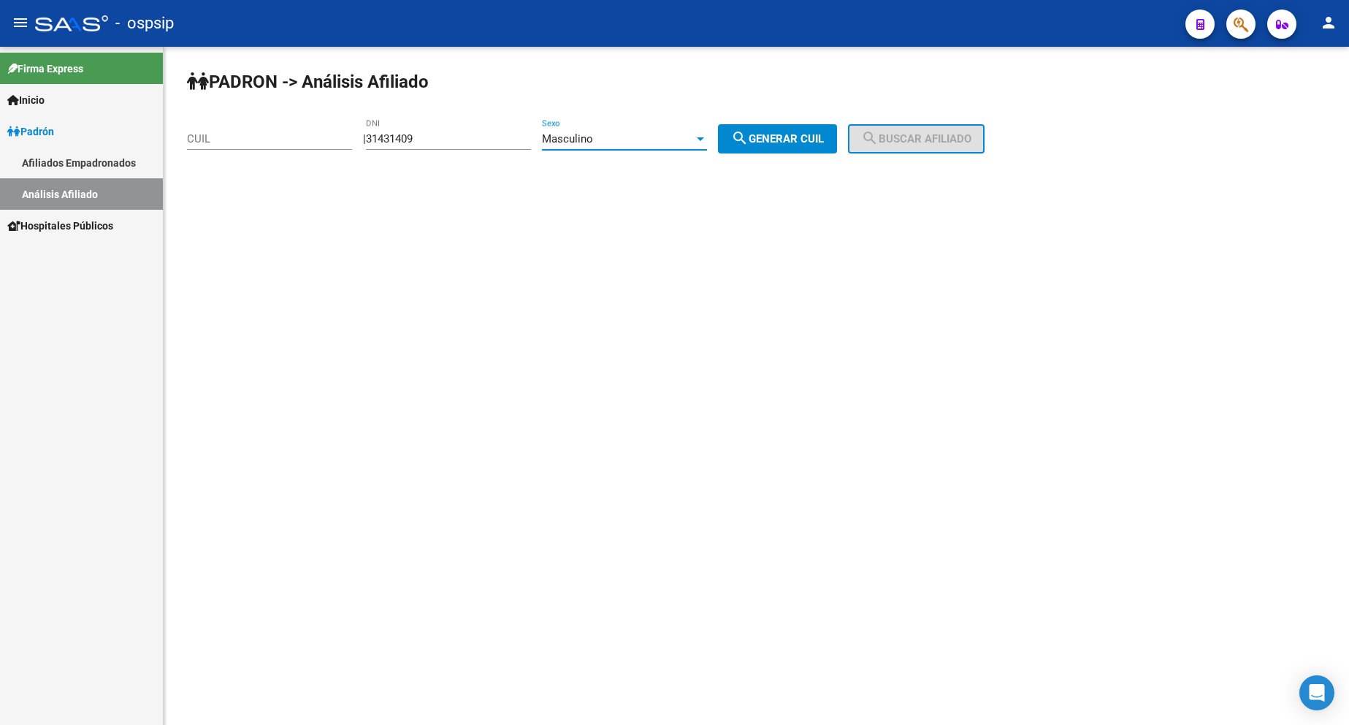
drag, startPoint x: 824, startPoint y: 139, endPoint x: 843, endPoint y: 137, distance: 19.0
click at [824, 138] on span "search Generar CUIL" at bounding box center [777, 138] width 93 height 13
type input "20-31431409-4"
drag, startPoint x: 904, startPoint y: 137, endPoint x: 898, endPoint y: 154, distance: 18.7
click at [903, 137] on span "search Buscar afiliado" at bounding box center [916, 138] width 110 height 13
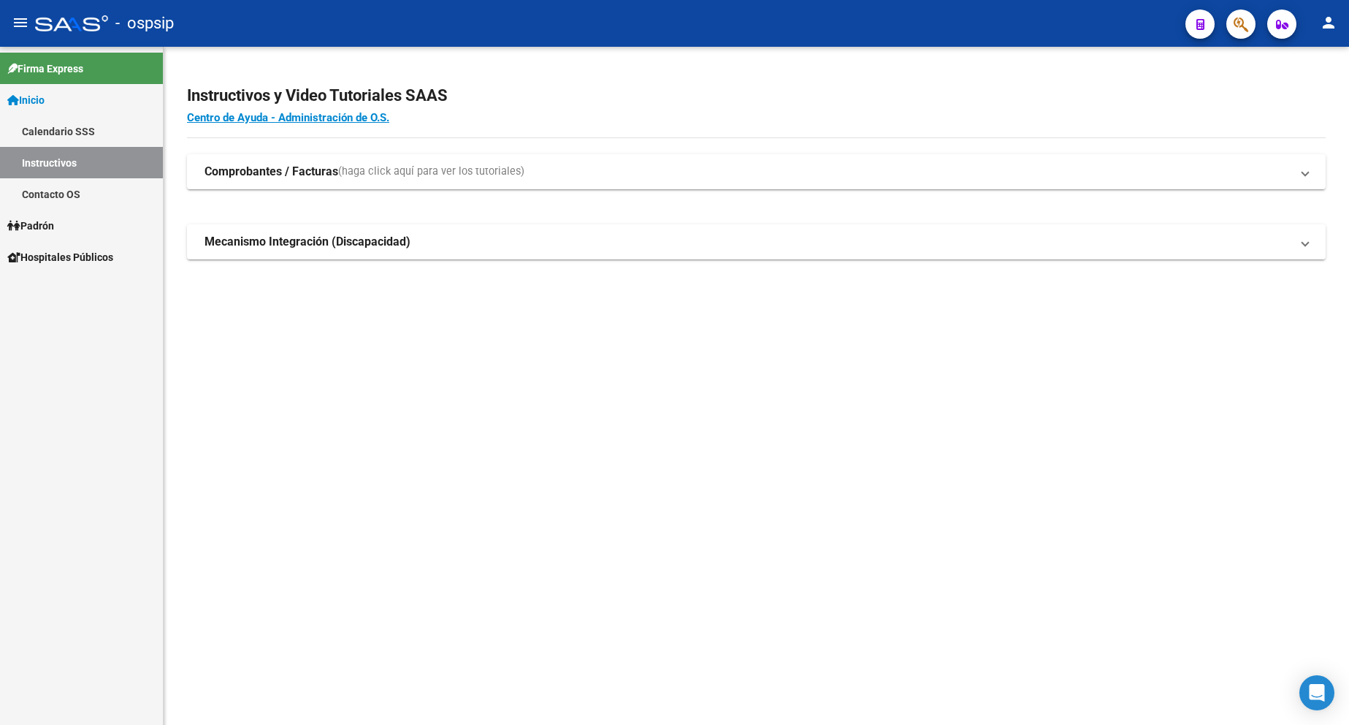
click at [61, 222] on link "Padrón" at bounding box center [81, 225] width 163 height 31
click at [61, 225] on link "Padrón" at bounding box center [81, 225] width 163 height 31
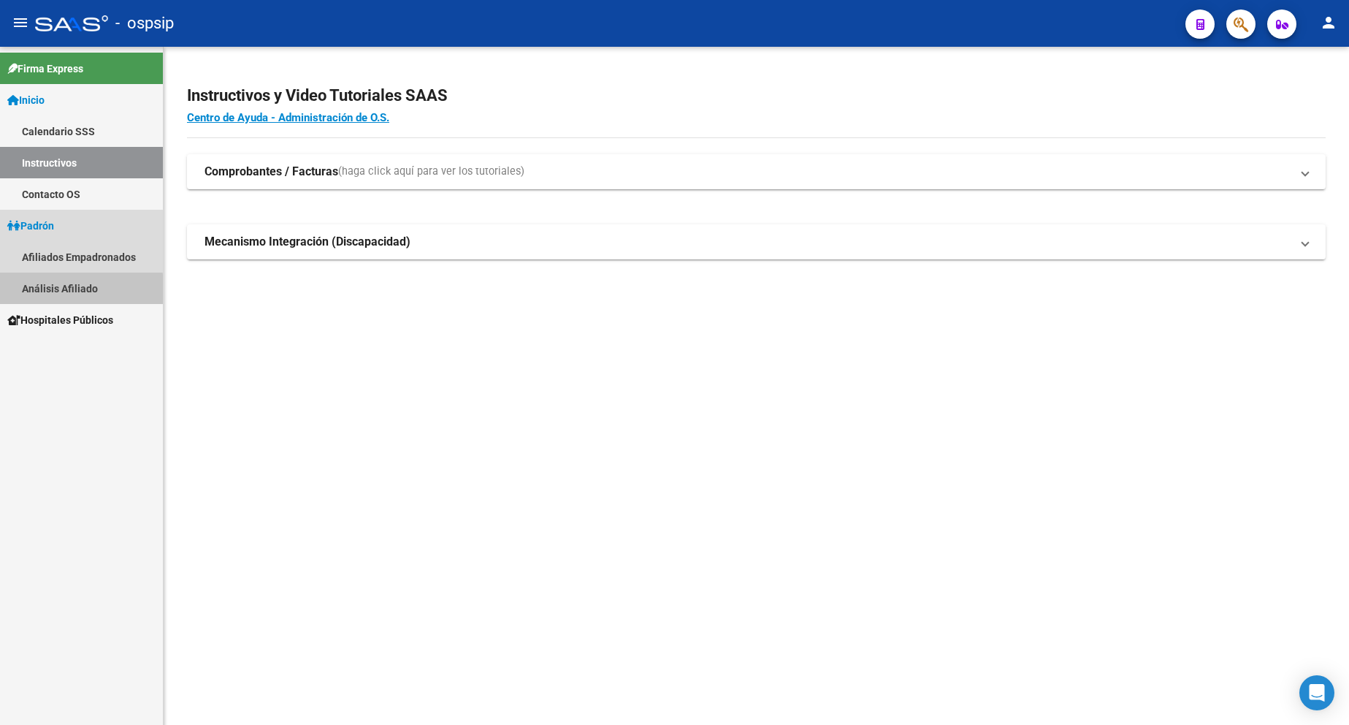
click at [73, 290] on link "Análisis Afiliado" at bounding box center [81, 287] width 163 height 31
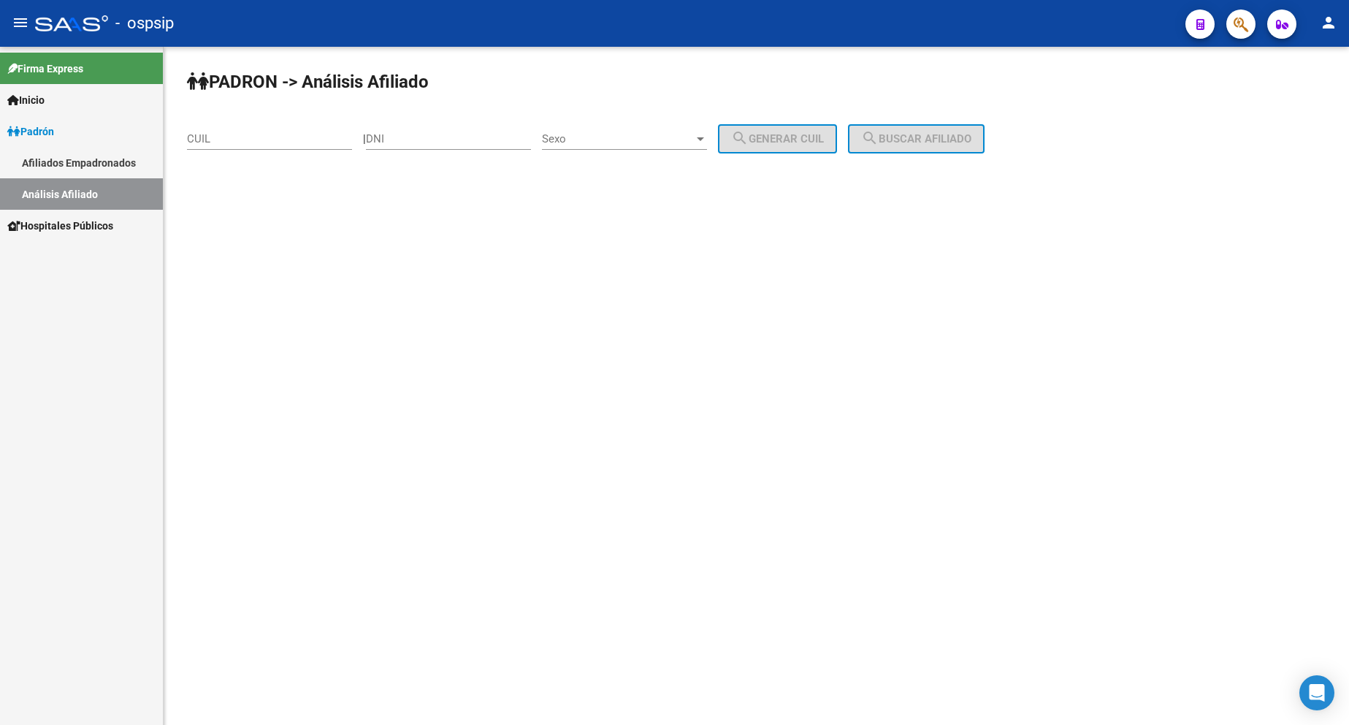
click at [492, 139] on input "DNI" at bounding box center [448, 138] width 165 height 13
type input "30414136"
click at [629, 129] on div "Sexo Sexo" at bounding box center [624, 133] width 165 height 31
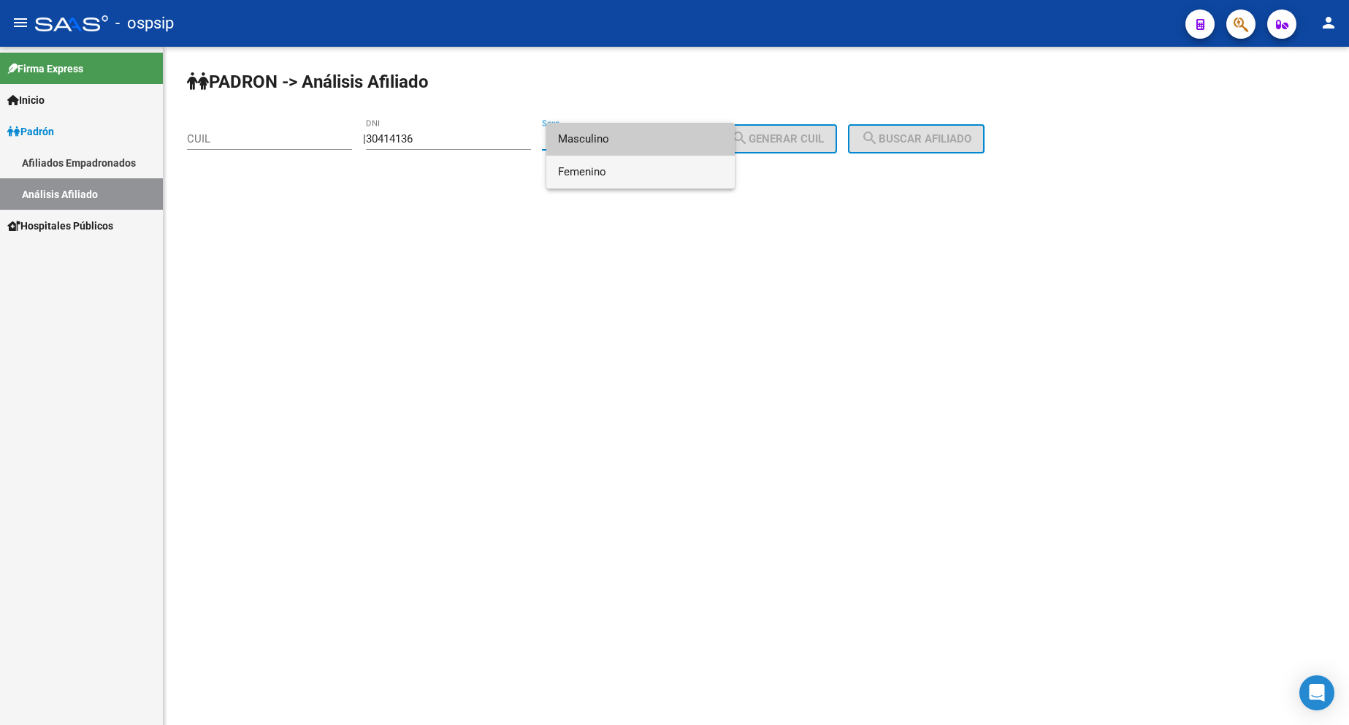
click at [638, 176] on span "Femenino" at bounding box center [640, 172] width 165 height 33
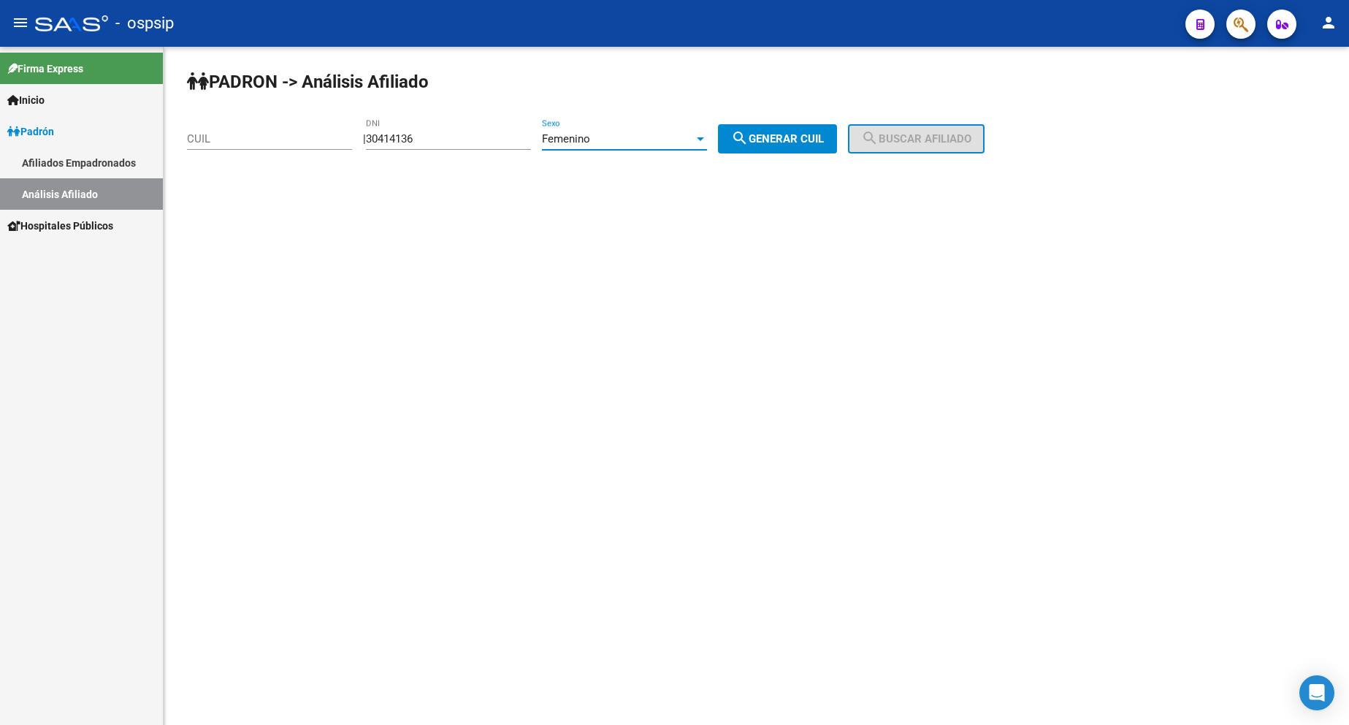
click at [766, 141] on span "search Generar CUIL" at bounding box center [777, 138] width 93 height 13
type input "27-30414136-6"
click at [961, 144] on span "search Buscar afiliado" at bounding box center [916, 138] width 110 height 13
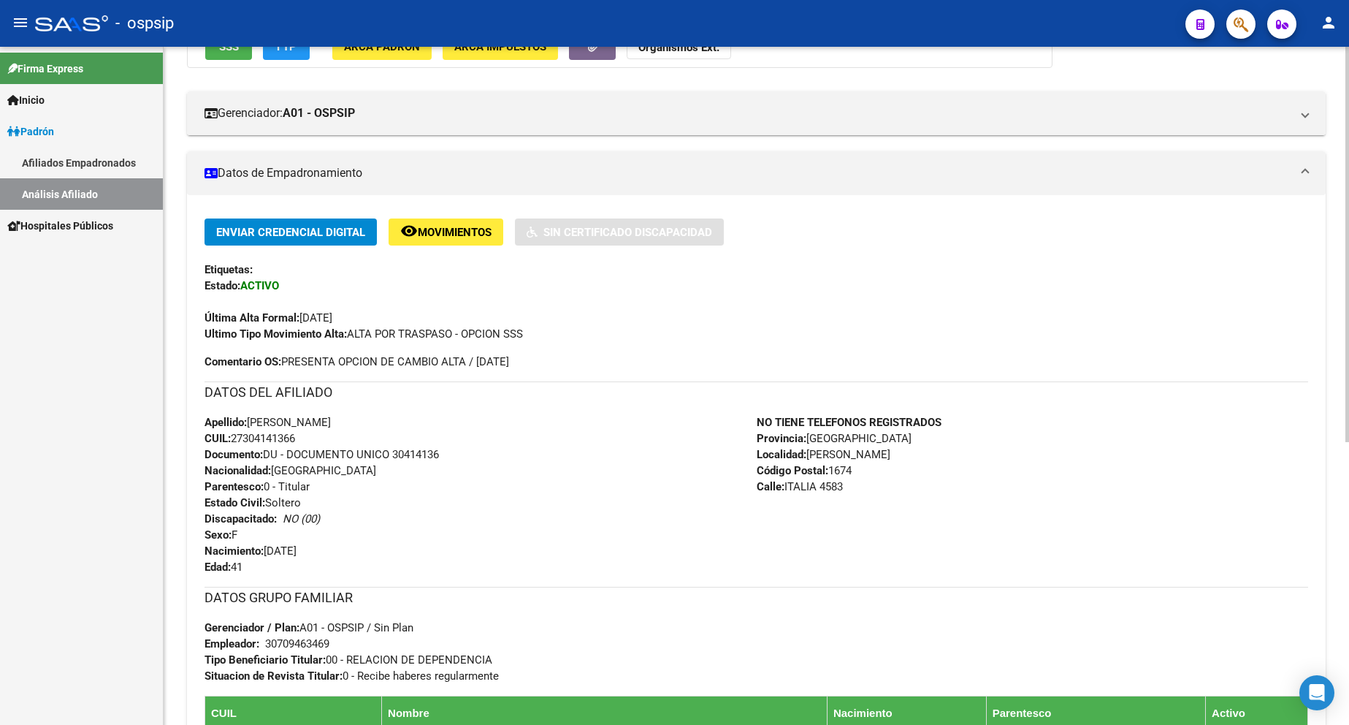
scroll to position [365, 0]
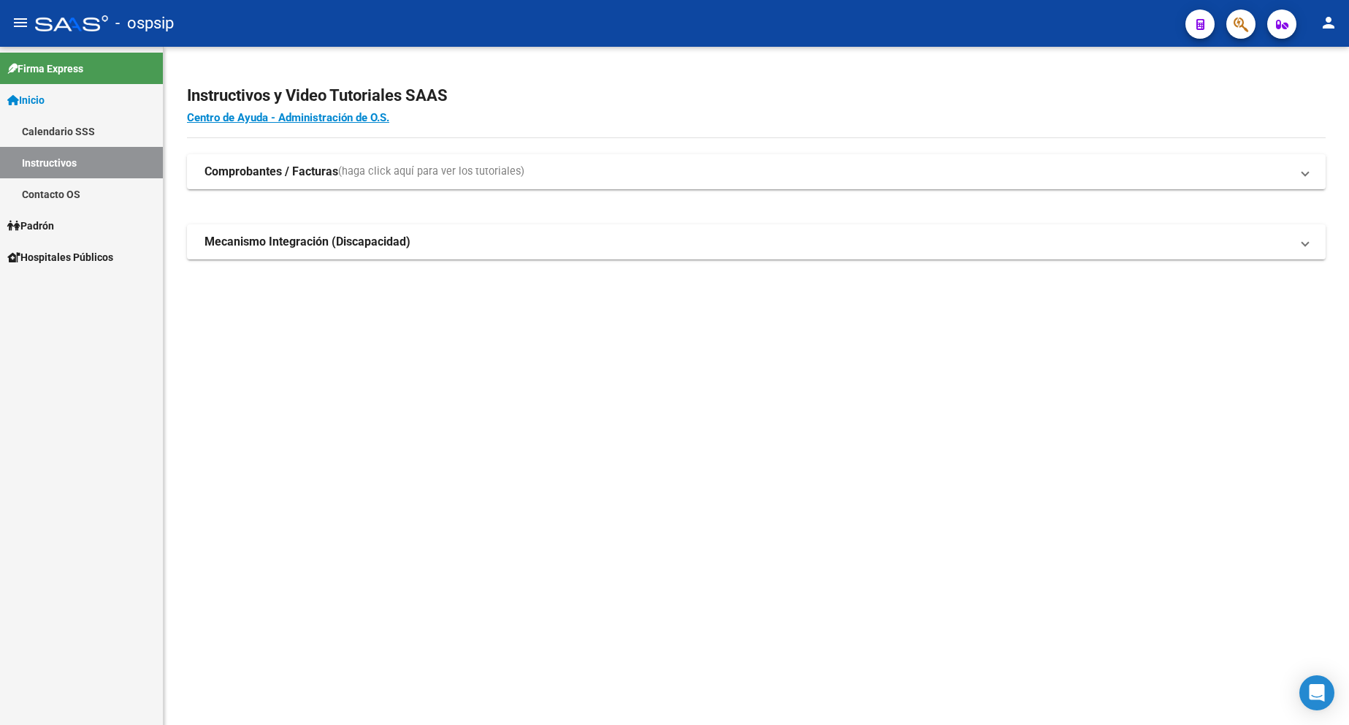
click at [54, 231] on span "Padrón" at bounding box center [30, 226] width 47 height 16
click at [72, 284] on link "Análisis Afiliado" at bounding box center [81, 287] width 163 height 31
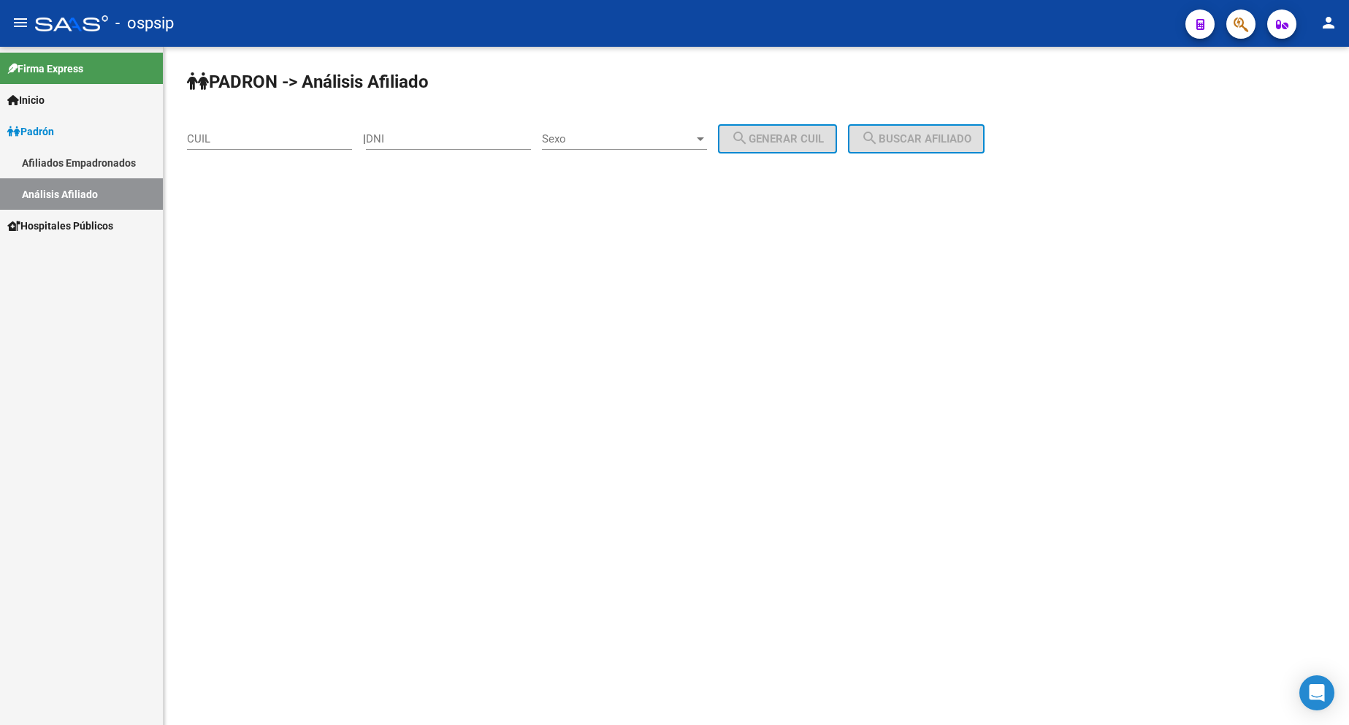
click at [436, 146] on div "DNI" at bounding box center [448, 133] width 165 height 31
type input "31507669"
click at [658, 138] on span "Sexo" at bounding box center [618, 138] width 152 height 13
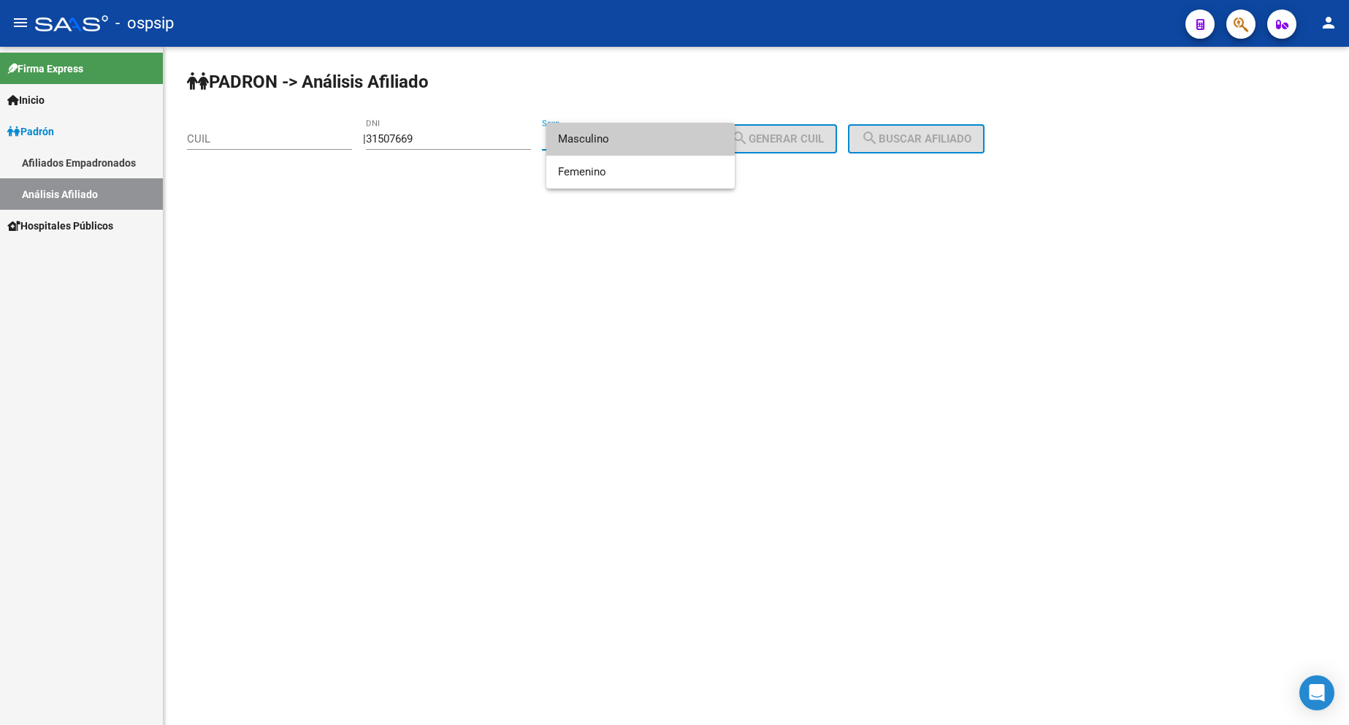
click at [656, 139] on span "Masculino" at bounding box center [640, 139] width 165 height 33
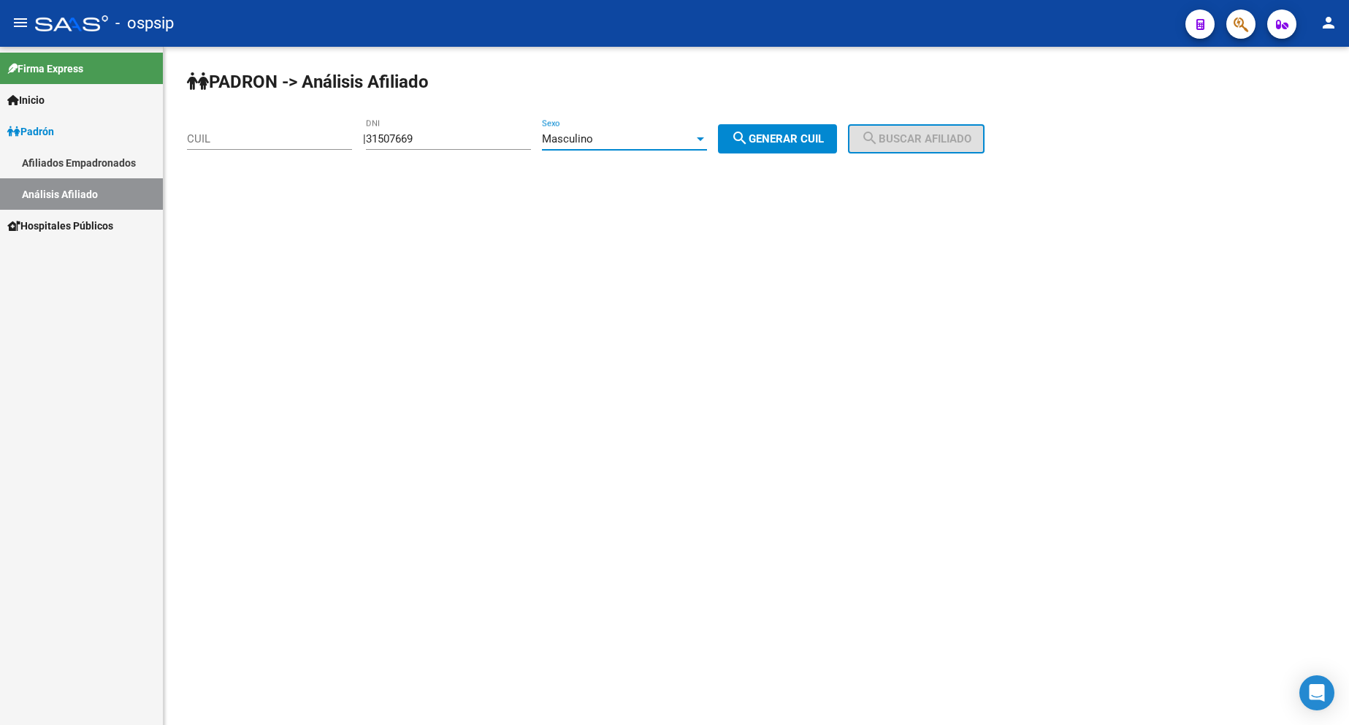
click at [780, 139] on span "search Generar CUIL" at bounding box center [777, 138] width 93 height 13
type input "20-31507669-3"
drag, startPoint x: 876, startPoint y: 122, endPoint x: 947, endPoint y: 137, distance: 72.5
click at [887, 129] on div "PADRON -> Análisis Afiliado 20-31507669-3 CUIL | 31507669 DNI Masculino Sexo se…" at bounding box center [756, 123] width 1185 height 153
click at [956, 138] on span "search Buscar afiliado" at bounding box center [916, 138] width 110 height 13
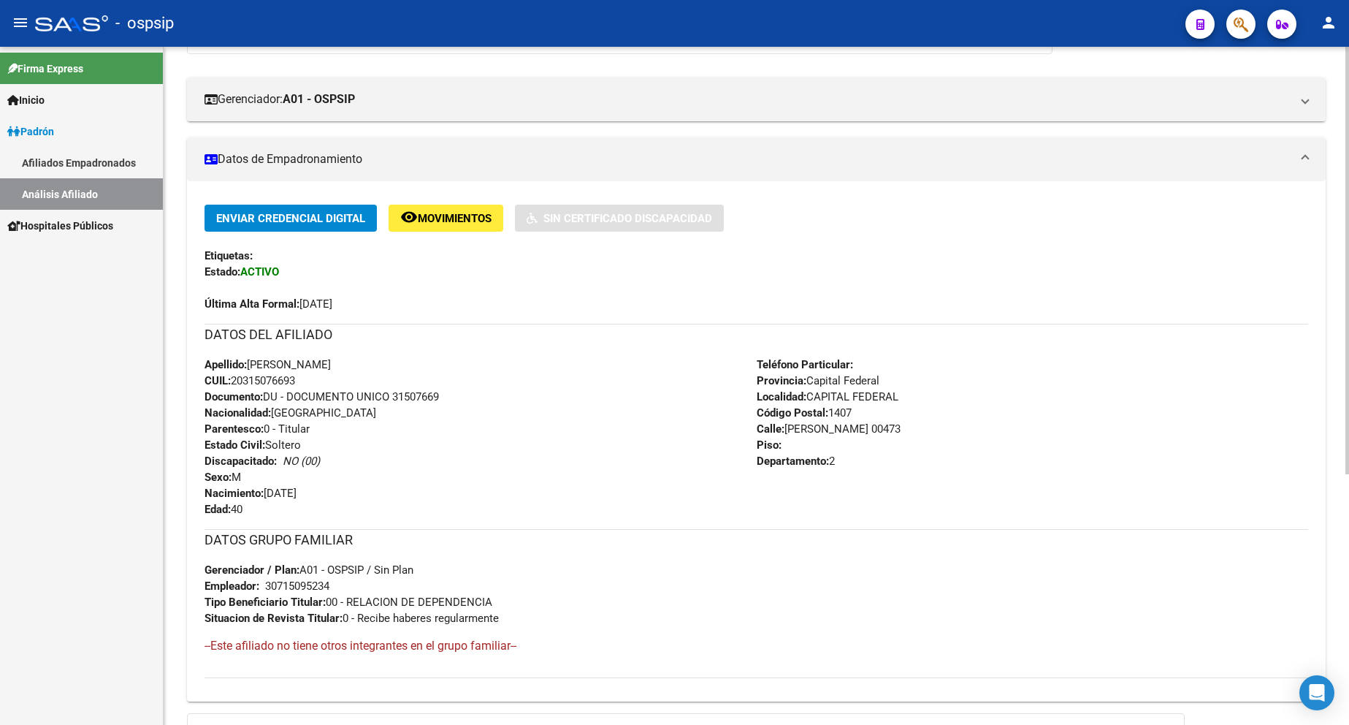
scroll to position [365, 0]
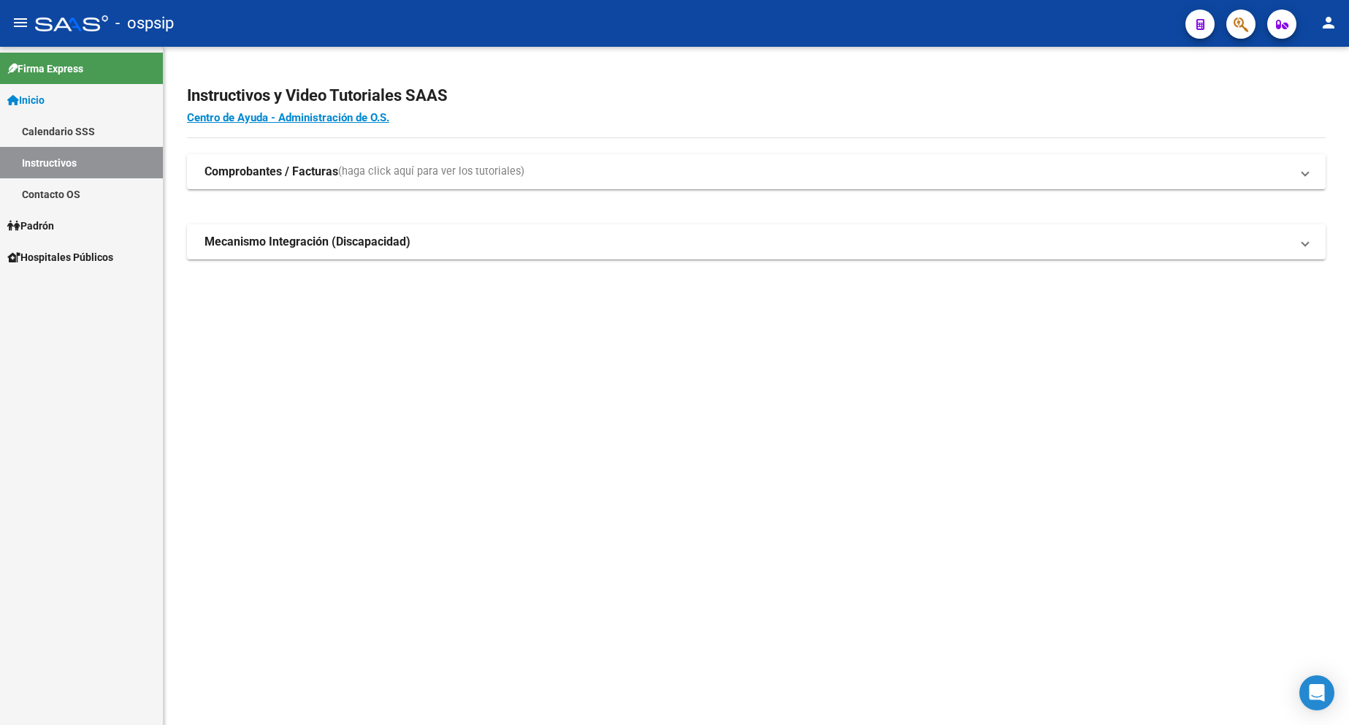
click at [53, 226] on span "Padrón" at bounding box center [30, 226] width 47 height 16
click at [78, 287] on link "Análisis Afiliado" at bounding box center [81, 287] width 163 height 31
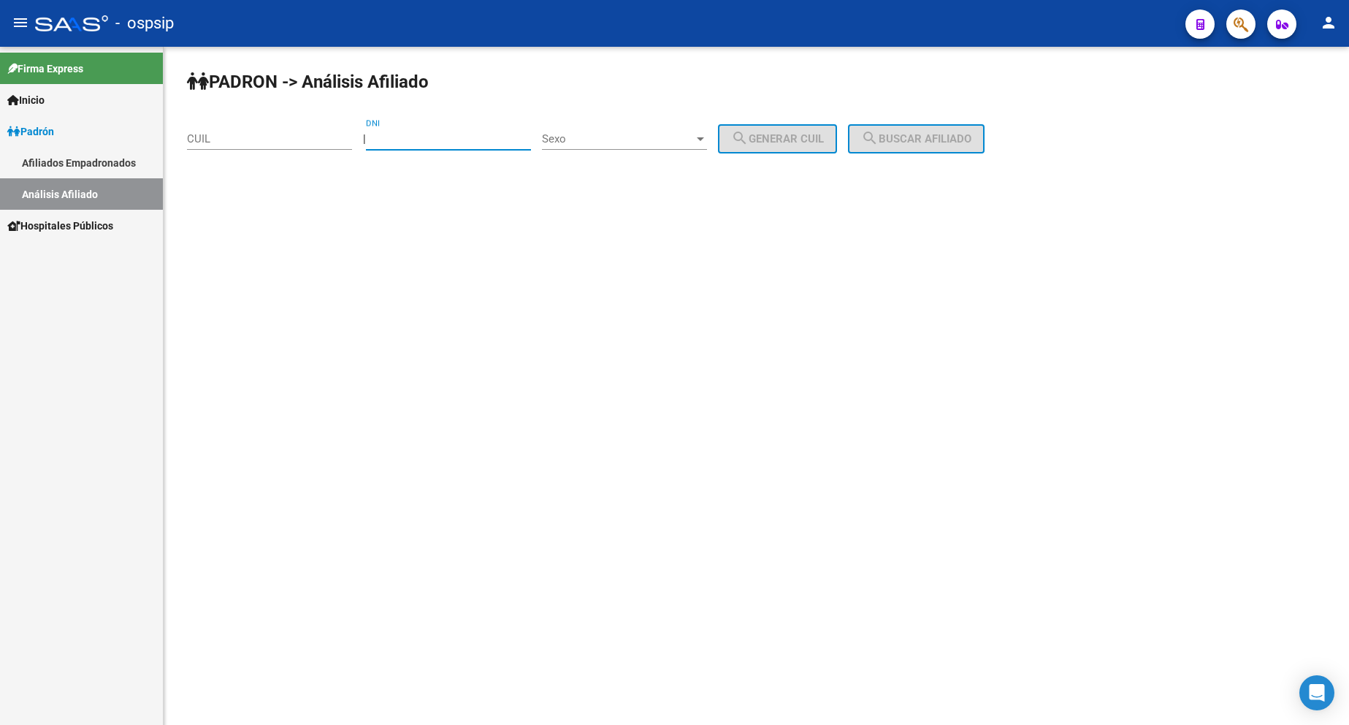
click at [477, 141] on input "DNI" at bounding box center [448, 138] width 165 height 13
type input "40595664"
click at [658, 138] on span "Sexo" at bounding box center [618, 138] width 152 height 13
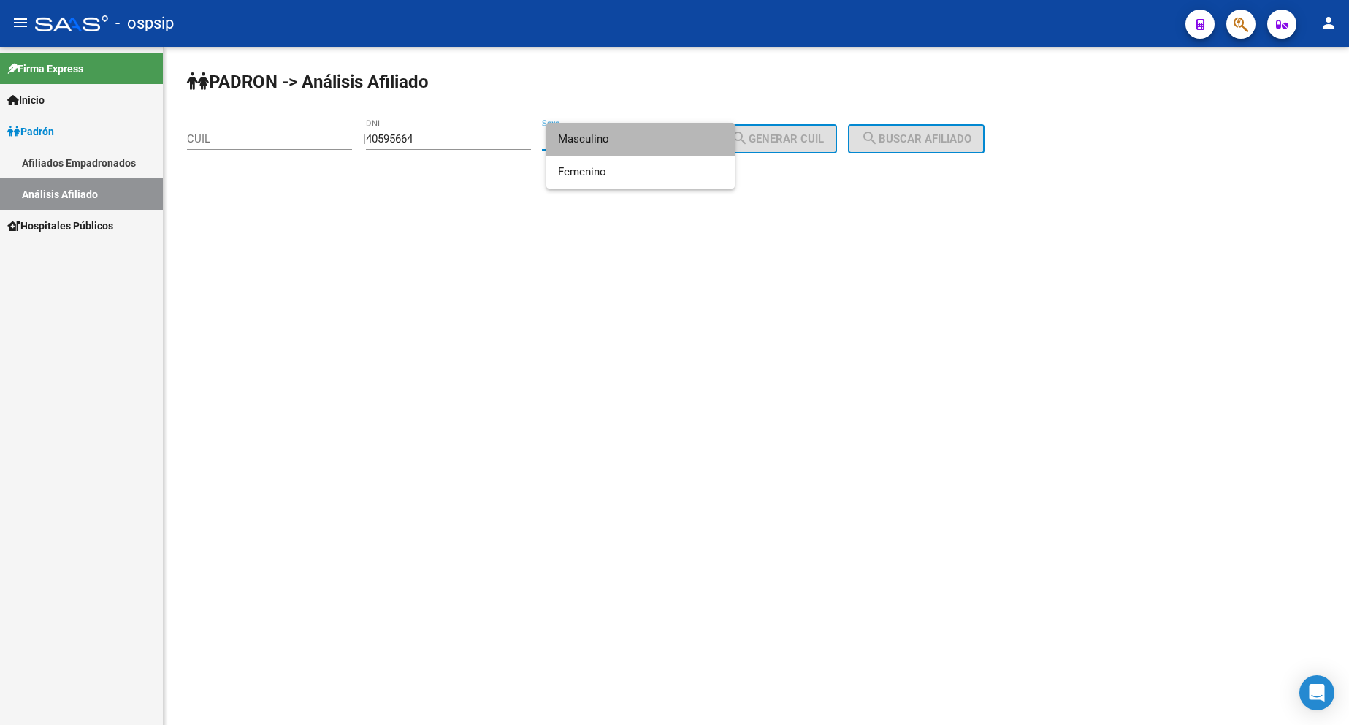
click at [638, 142] on span "Masculino" at bounding box center [640, 139] width 165 height 33
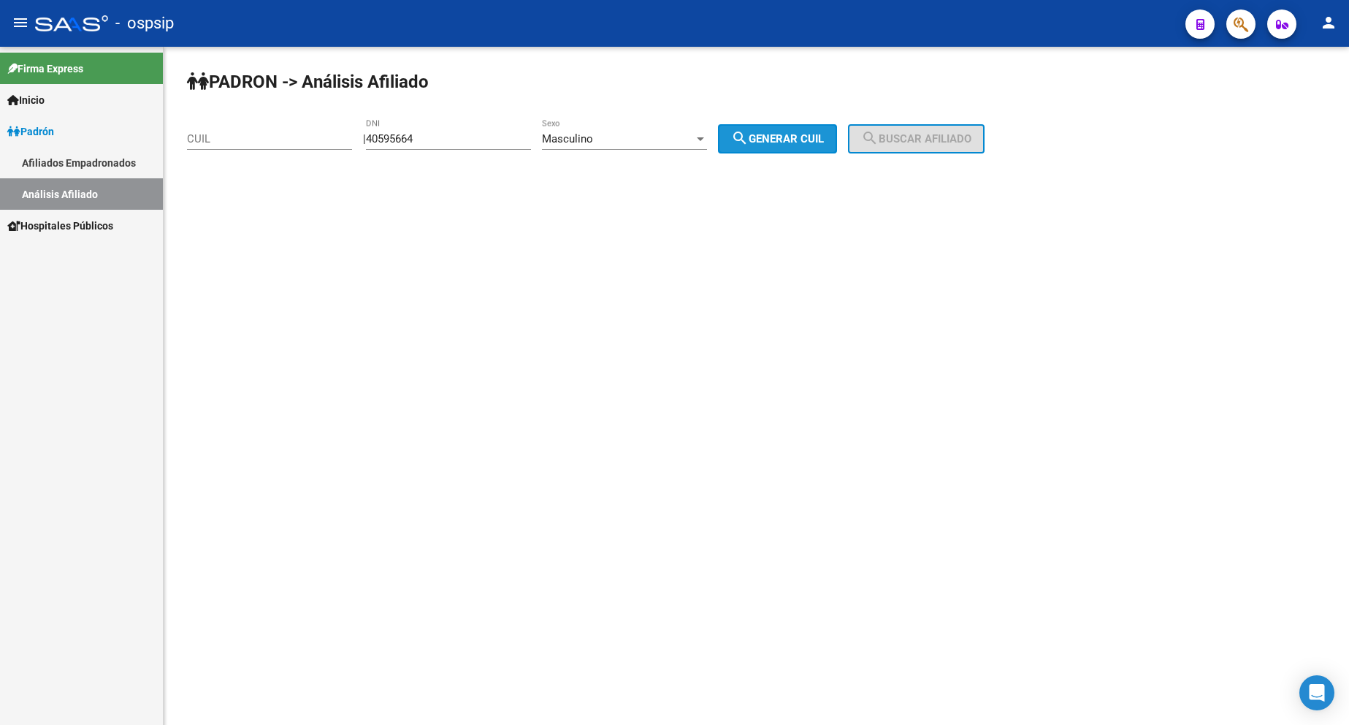
click at [765, 141] on span "search Generar CUIL" at bounding box center [777, 138] width 93 height 13
type input "20-40595664-1"
click at [894, 156] on div "PADRON -> Análisis Afiliado 20-40595664-1 CUIL | 40595664 DNI Masculino Sexo se…" at bounding box center [756, 123] width 1185 height 153
click at [899, 152] on button "search Buscar afiliado" at bounding box center [916, 138] width 137 height 29
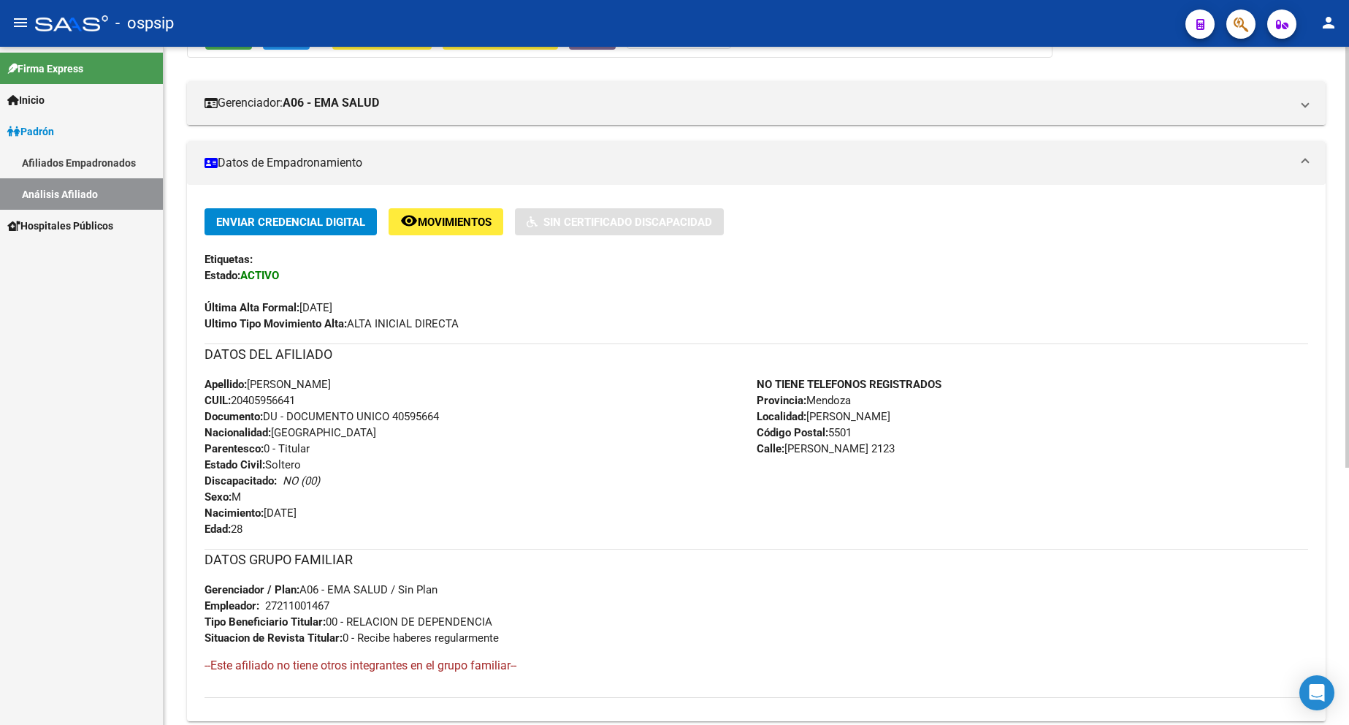
scroll to position [219, 0]
